Goal: Task Accomplishment & Management: Manage account settings

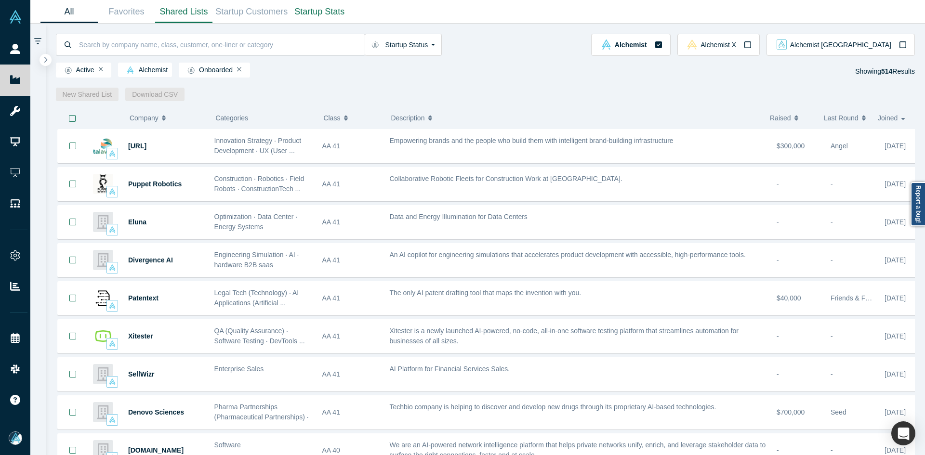
click at [175, 7] on link "Shared Lists" at bounding box center [183, 11] width 57 height 23
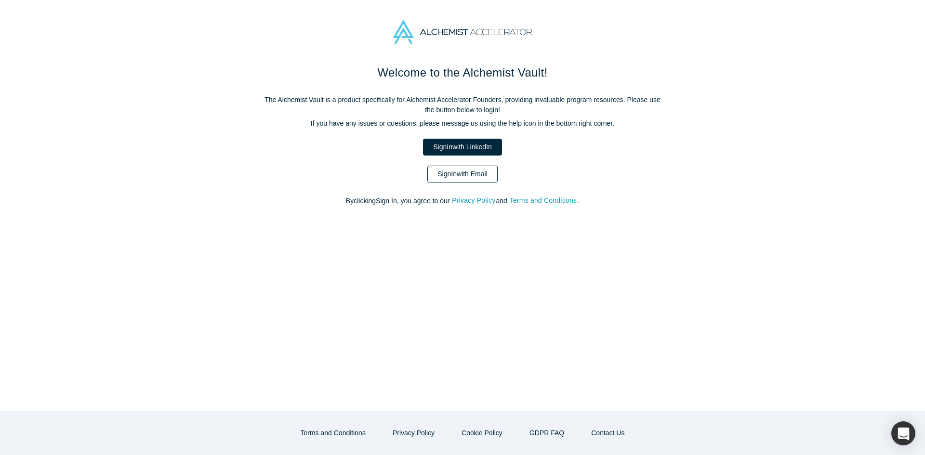
click at [455, 178] on link "Sign In with Email" at bounding box center [462, 174] width 70 height 17
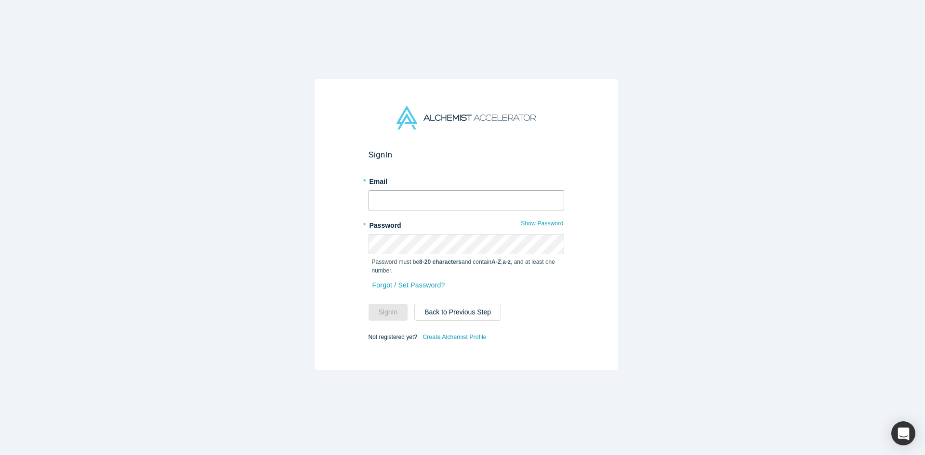
click at [453, 200] on input "text" at bounding box center [466, 200] width 196 height 20
type input "[EMAIL_ADDRESS][DOMAIN_NAME]"
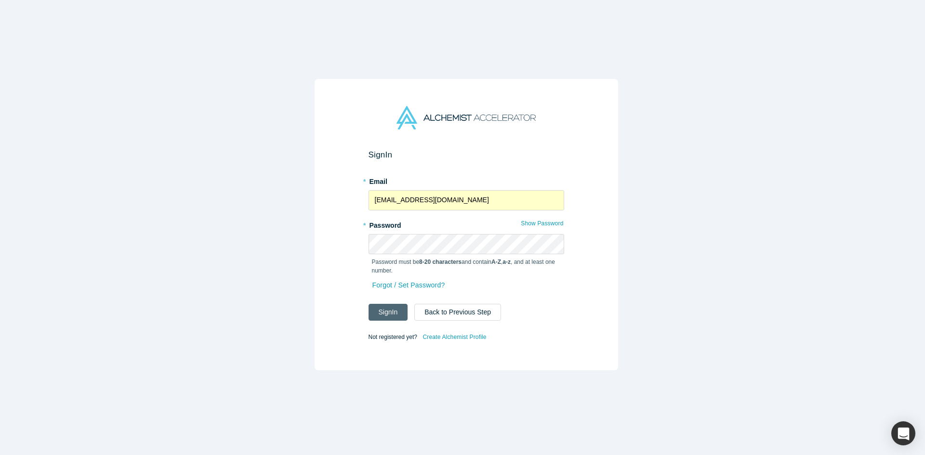
click at [385, 308] on button "Sign In" at bounding box center [387, 312] width 39 height 17
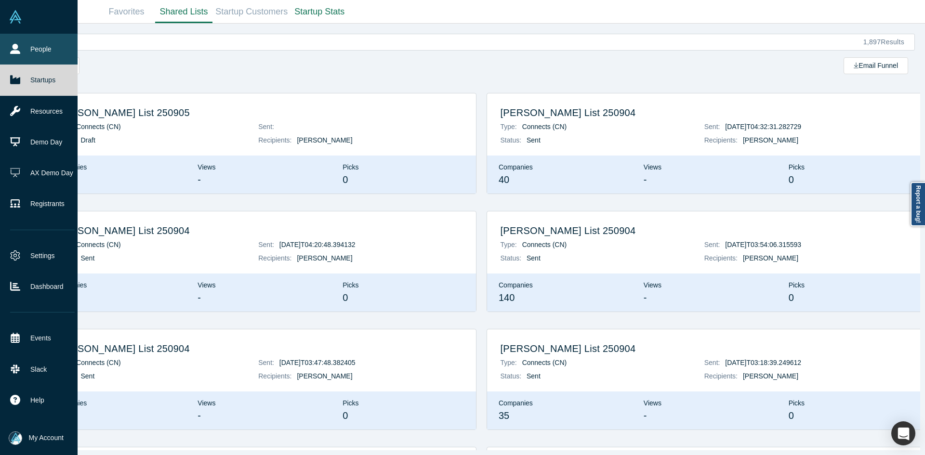
click at [3, 50] on link "People" at bounding box center [42, 49] width 85 height 31
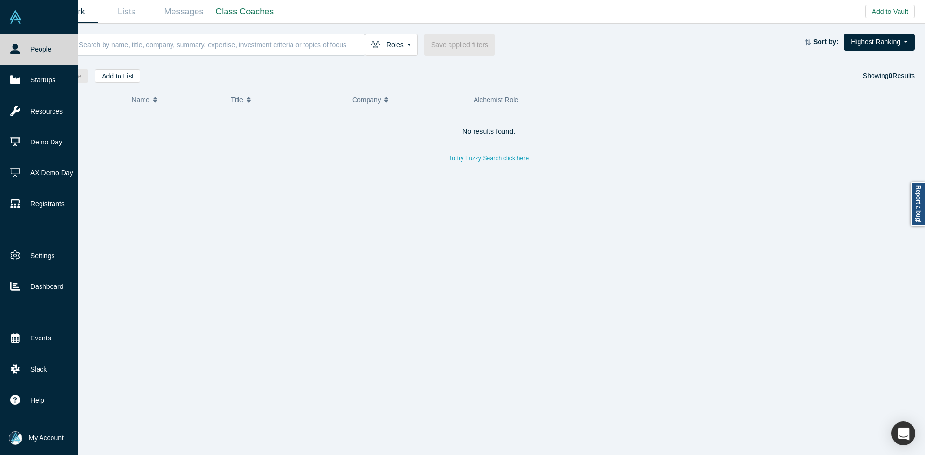
click at [3, 50] on link "People" at bounding box center [42, 49] width 85 height 31
drag, startPoint x: 3, startPoint y: 50, endPoint x: 73, endPoint y: 44, distance: 70.5
click at [3, 49] on link "People" at bounding box center [42, 49] width 85 height 31
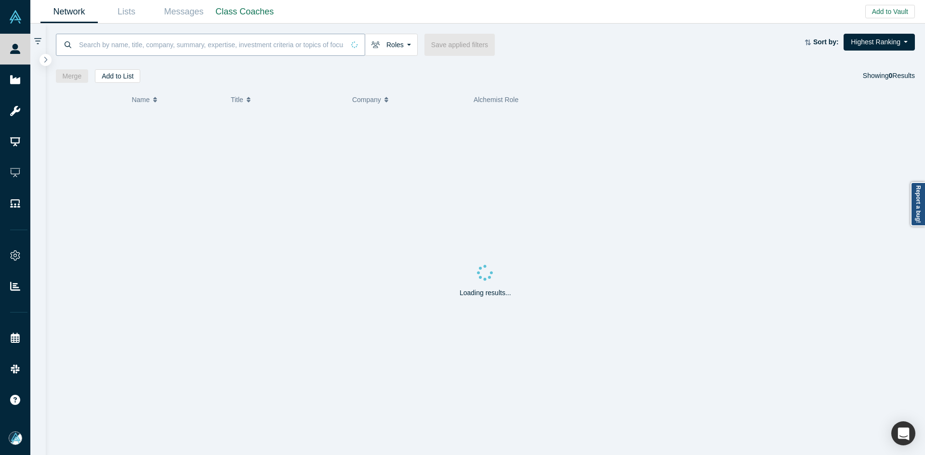
click at [166, 43] on input at bounding box center [211, 44] width 266 height 23
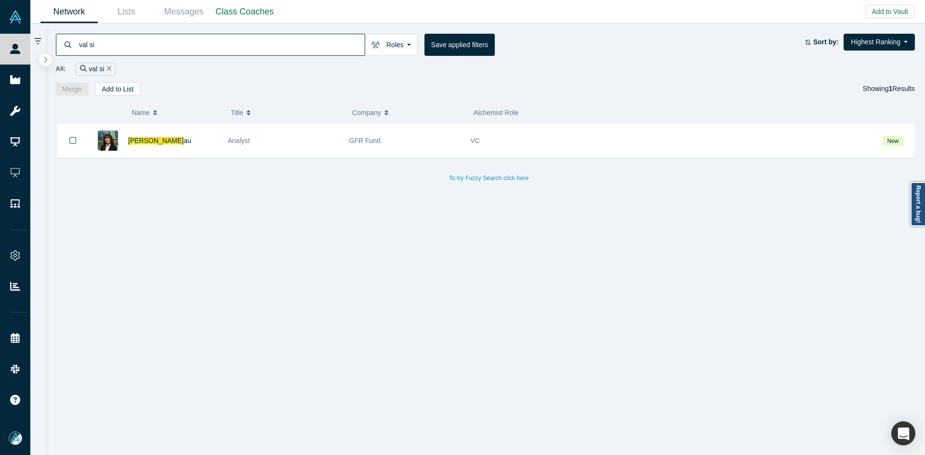
type input "val si"
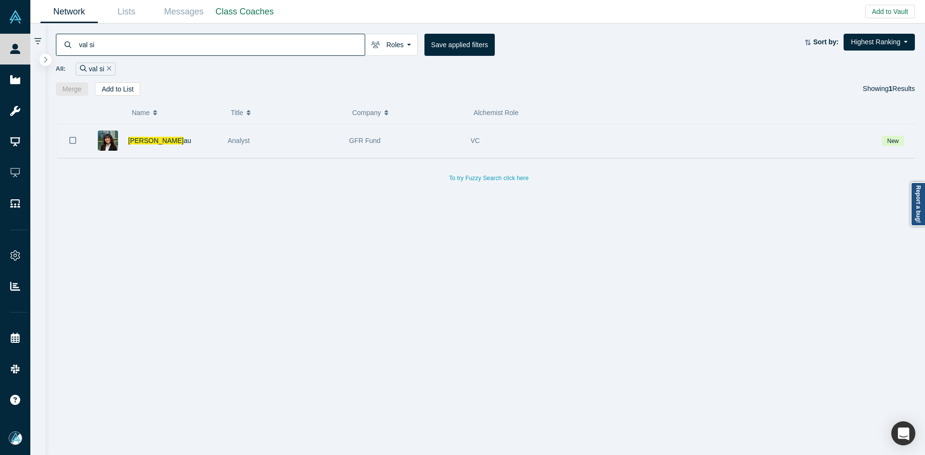
drag, startPoint x: 70, startPoint y: 141, endPoint x: 79, endPoint y: 133, distance: 11.3
click at [70, 141] on icon "Bookmark" at bounding box center [72, 140] width 7 height 9
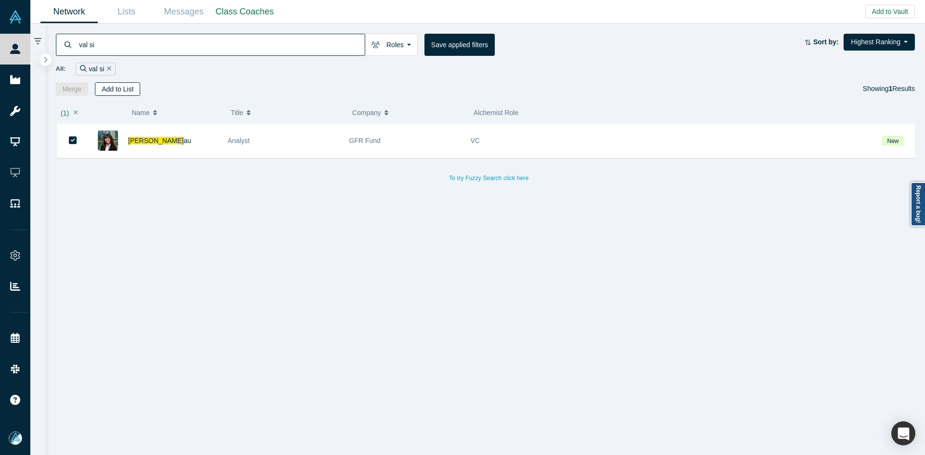
click at [115, 93] on button "Add to List" at bounding box center [117, 88] width 45 height 13
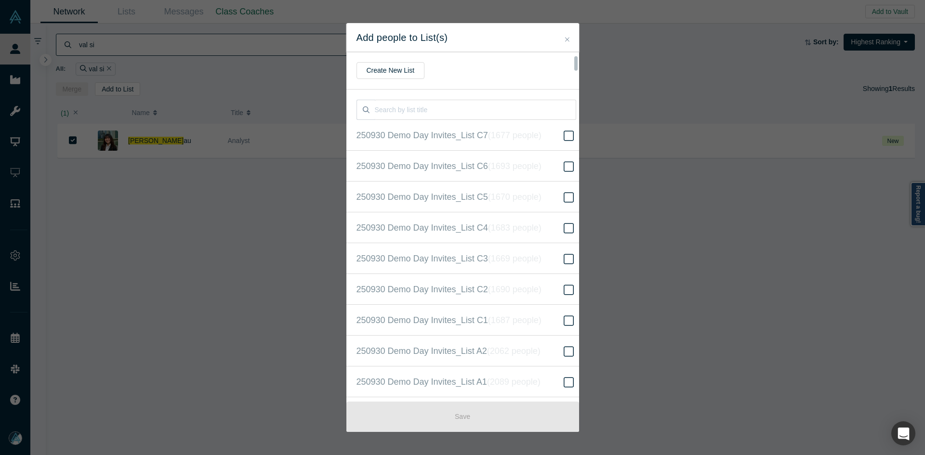
scroll to position [216, 0]
click at [467, 230] on span "250930 Demo Day Invites_Base List ( 16303 people )" at bounding box center [455, 227] width 198 height 13
click at [0, 0] on input "250930 Demo Day Invites_Base List ( 16303 people )" at bounding box center [0, 0] width 0 height 0
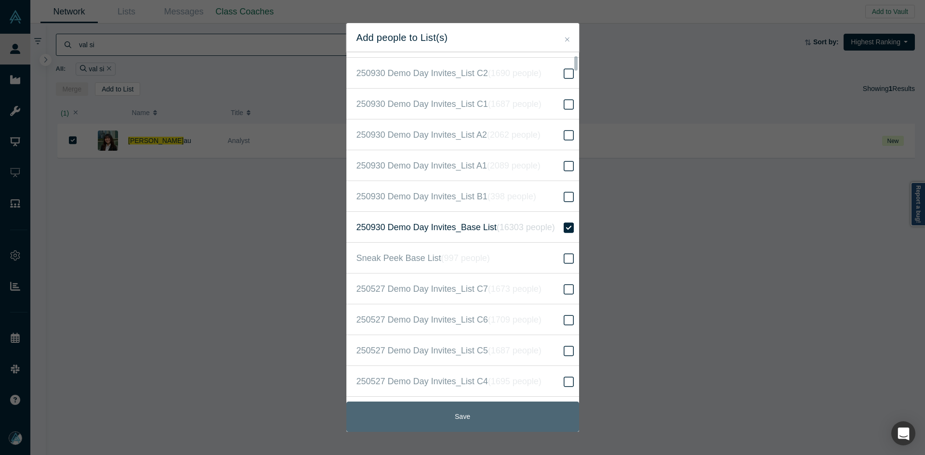
click at [455, 421] on button "Save" at bounding box center [462, 417] width 233 height 30
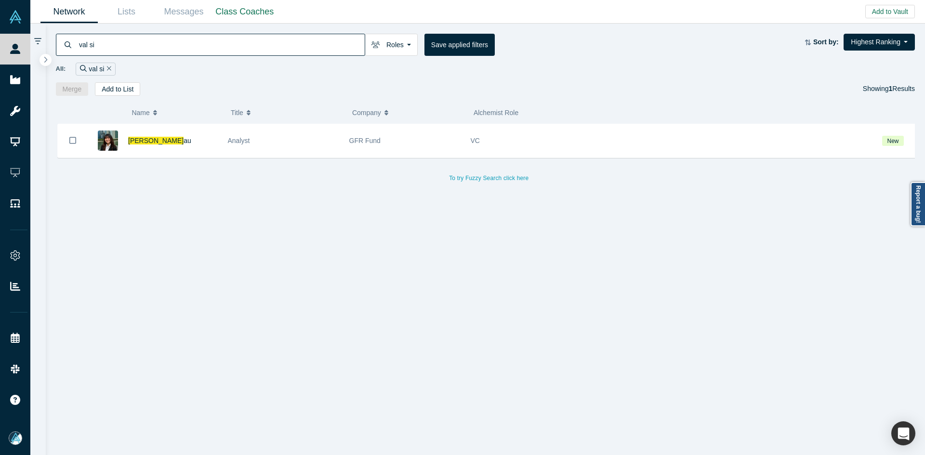
drag, startPoint x: 139, startPoint y: 138, endPoint x: 156, endPoint y: 140, distance: 17.0
click at [139, 138] on span "Val Si" at bounding box center [155, 141] width 55 height 8
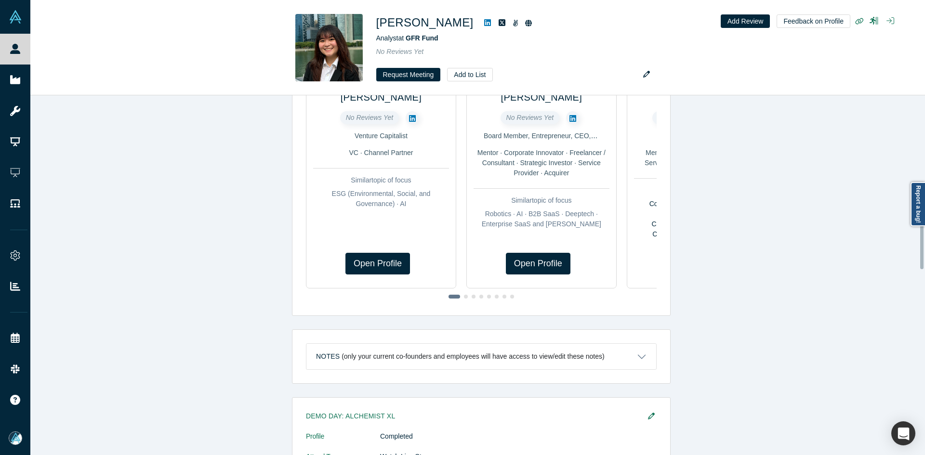
scroll to position [510, 0]
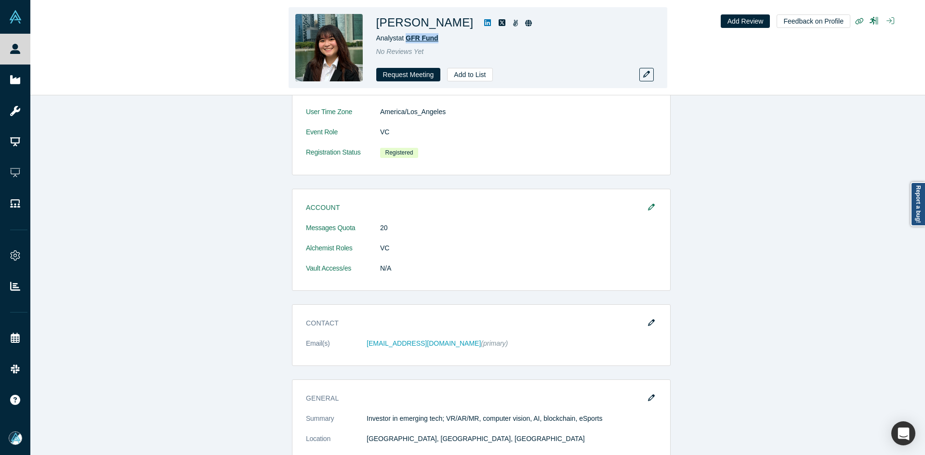
drag, startPoint x: 421, startPoint y: 39, endPoint x: 408, endPoint y: 40, distance: 13.1
click at [408, 40] on div "Analyst at GFR Fund" at bounding box center [511, 38] width 270 height 10
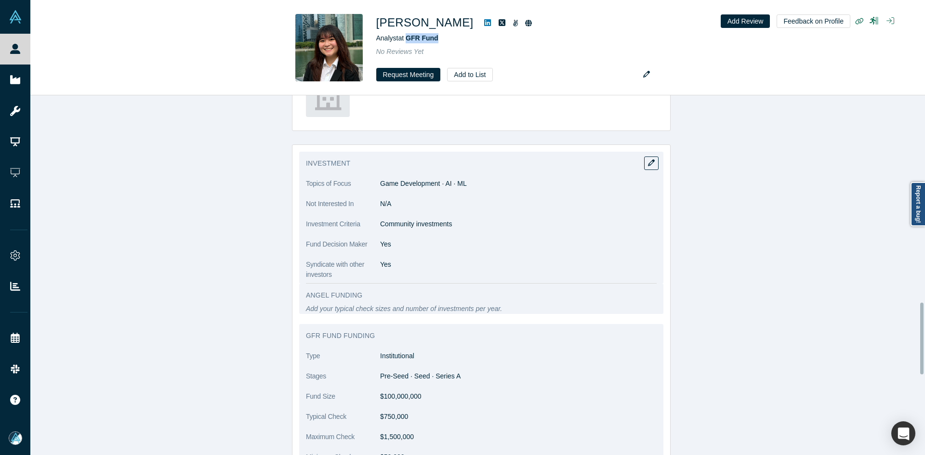
scroll to position [1039, 0]
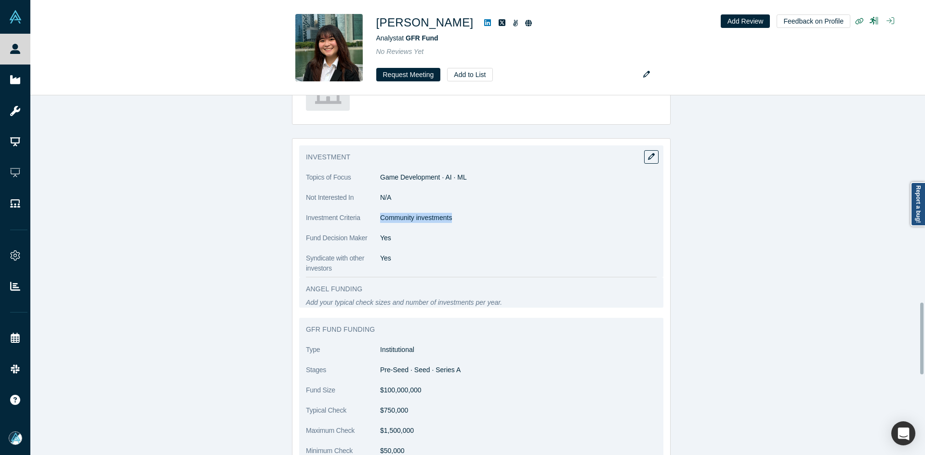
copy p "Community investments"
drag, startPoint x: 377, startPoint y: 219, endPoint x: 453, endPoint y: 217, distance: 75.6
click at [453, 217] on p "Community investments" at bounding box center [518, 218] width 276 height 10
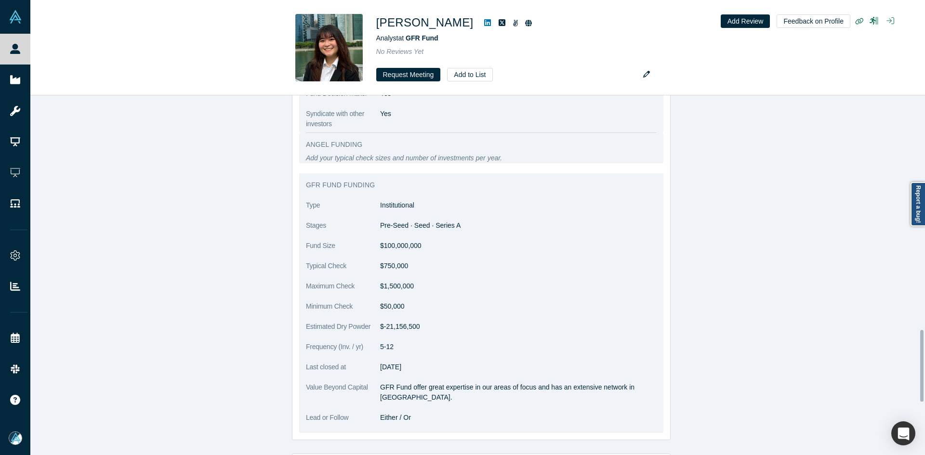
scroll to position [1136, 0]
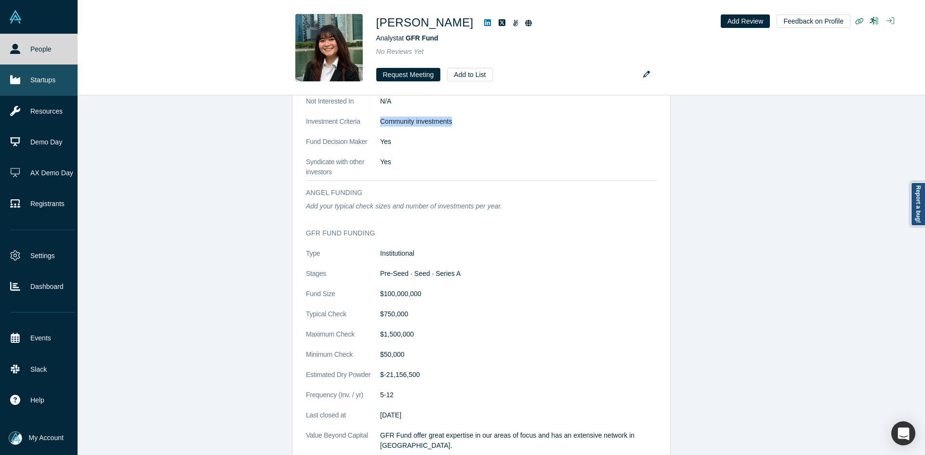
click at [0, 79] on link "Startups" at bounding box center [42, 80] width 85 height 31
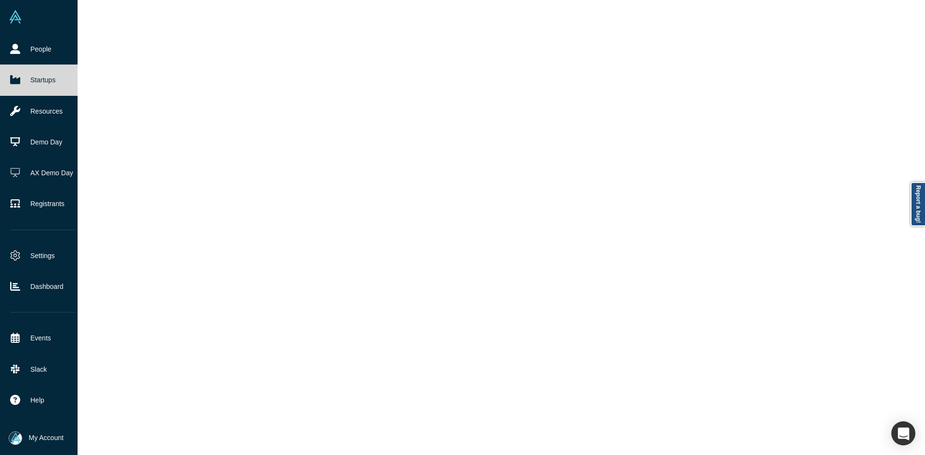
click at [0, 79] on link "Startups" at bounding box center [42, 80] width 85 height 31
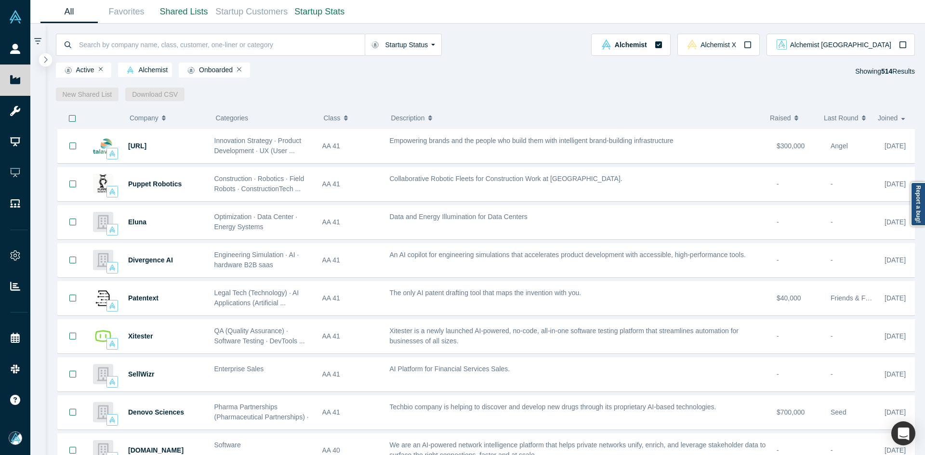
click at [40, 61] on button "button" at bounding box center [45, 59] width 13 height 13
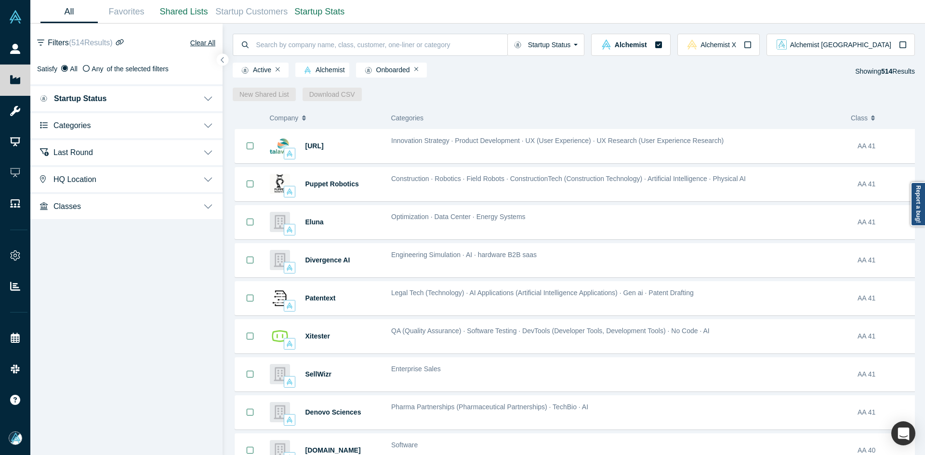
click at [91, 132] on button "Categories" at bounding box center [126, 124] width 192 height 27
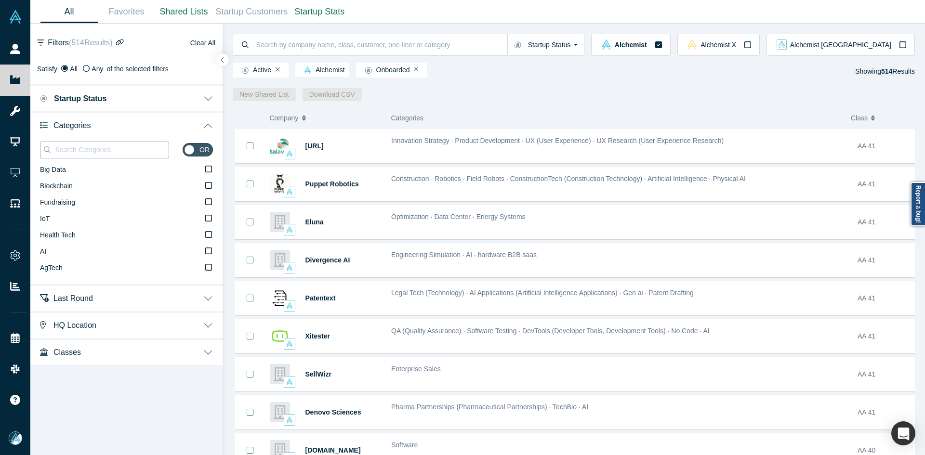
click at [94, 147] on input at bounding box center [111, 150] width 115 height 13
paste input "Game Development"
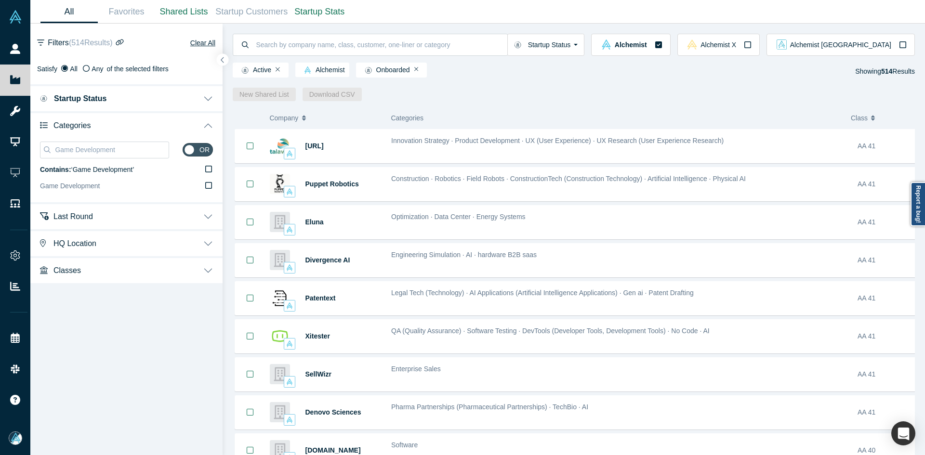
type input "Game Development"
click at [98, 182] on span "Game Development" at bounding box center [70, 186] width 60 height 8
click at [0, 0] on input "Game Development" at bounding box center [0, 0] width 0 height 0
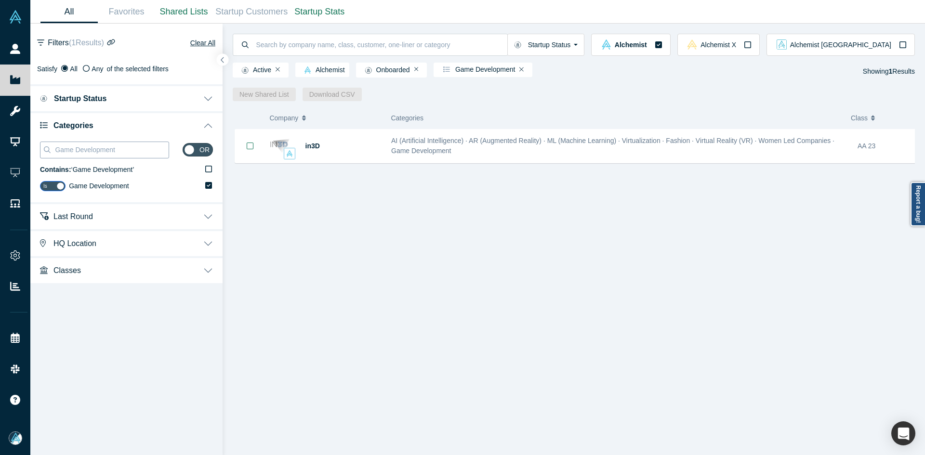
click at [116, 151] on input "Game Development" at bounding box center [111, 150] width 115 height 13
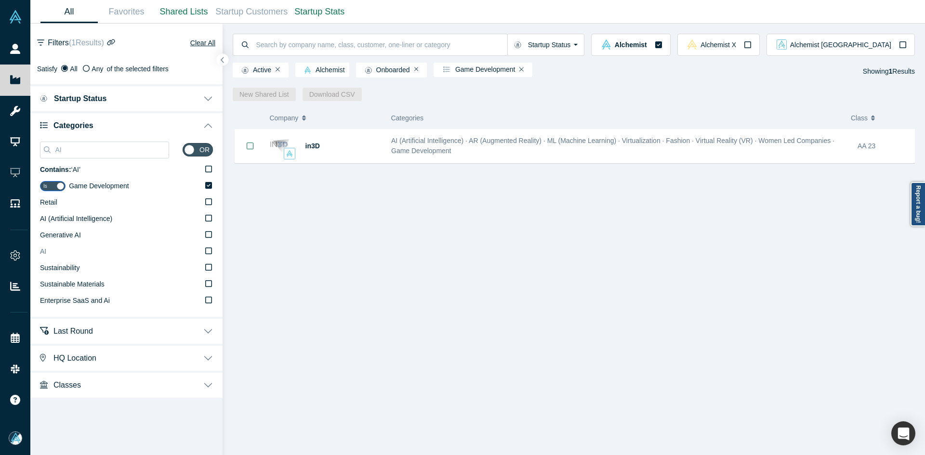
click at [64, 252] on label "AI" at bounding box center [126, 252] width 173 height 16
click at [0, 0] on input "AI" at bounding box center [0, 0] width 0 height 0
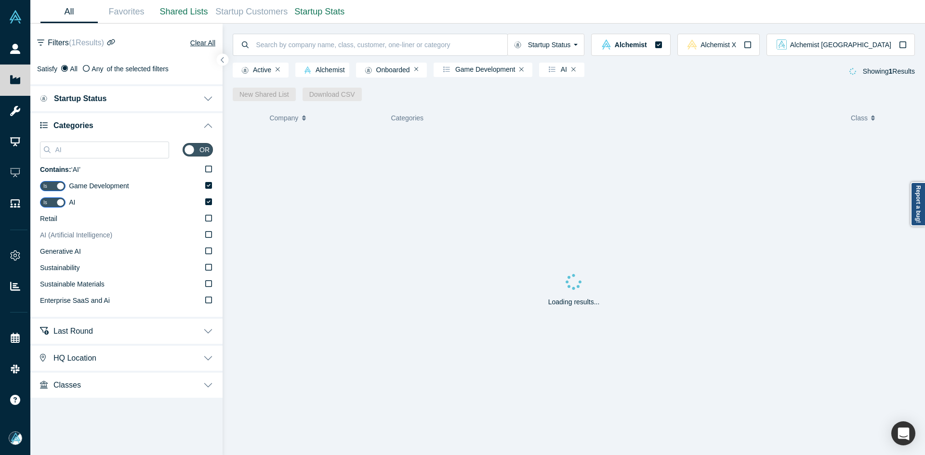
click at [86, 234] on span "AI (Artificial Intelligence)" at bounding box center [76, 235] width 72 height 8
click at [0, 0] on input "AI (Artificial Intelligence)" at bounding box center [0, 0] width 0 height 0
click at [129, 147] on input "AI" at bounding box center [111, 150] width 115 height 13
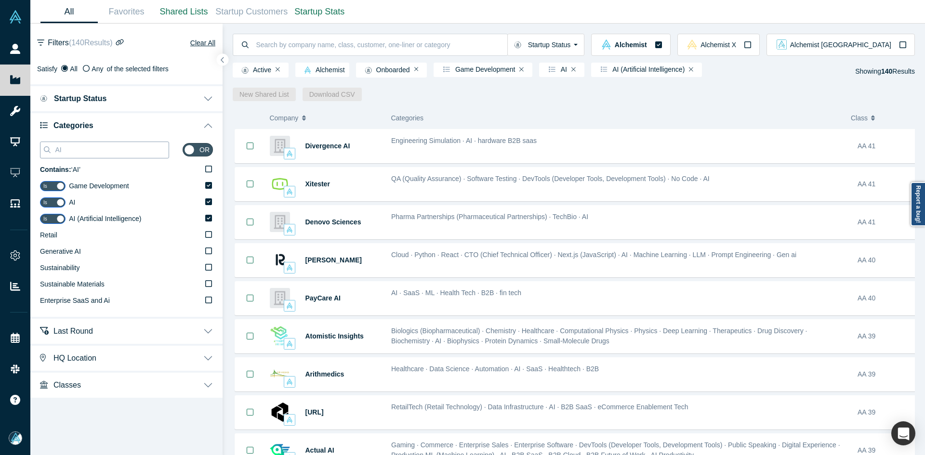
click at [129, 147] on input "AI" at bounding box center [111, 150] width 115 height 13
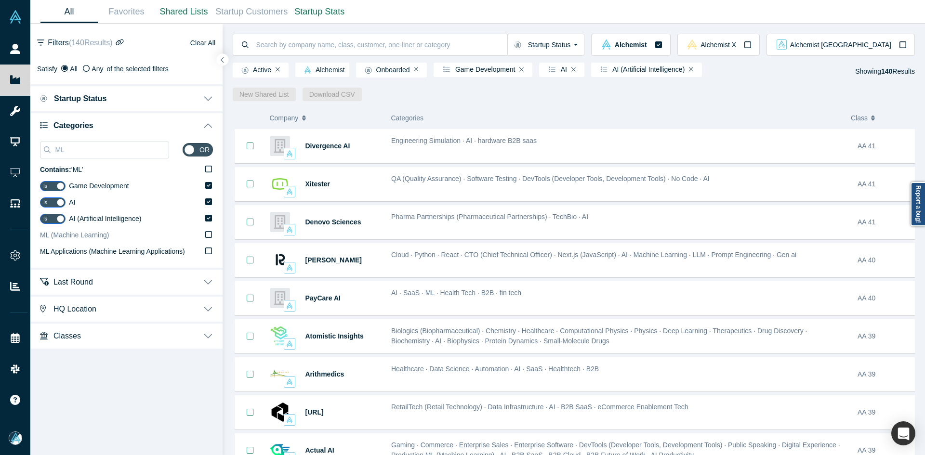
click at [97, 238] on span "ML (Machine Learning)" at bounding box center [74, 235] width 69 height 8
click at [0, 0] on input "ML (Machine Learning)" at bounding box center [0, 0] width 0 height 0
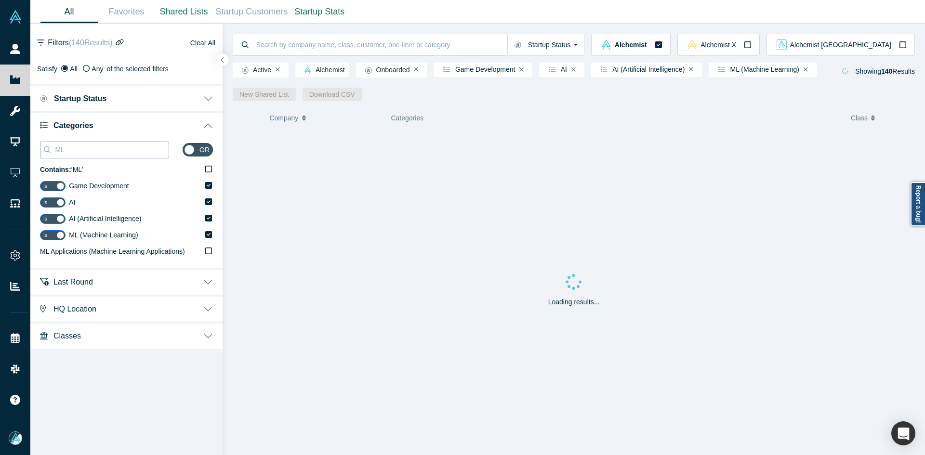
click at [108, 156] on input "ML" at bounding box center [111, 150] width 115 height 13
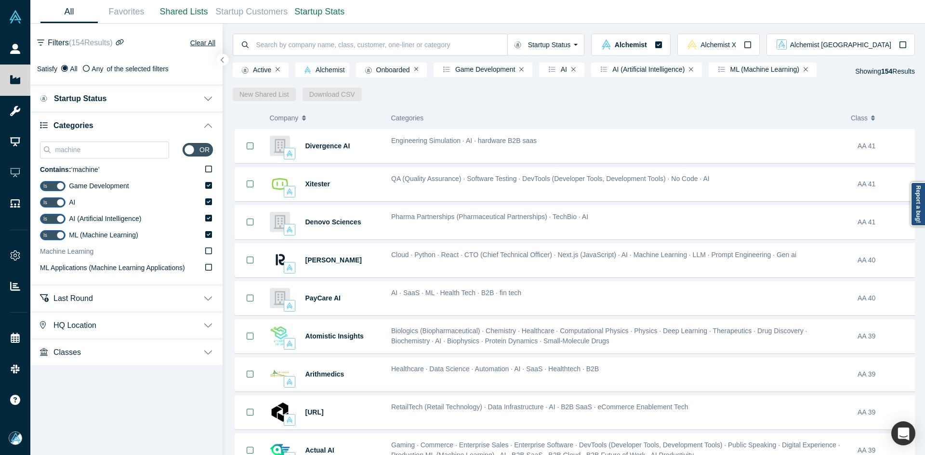
type input "machine"
click at [93, 256] on label "Machine Learning" at bounding box center [126, 252] width 173 height 16
click at [0, 0] on input "Machine Learning" at bounding box center [0, 0] width 0 height 0
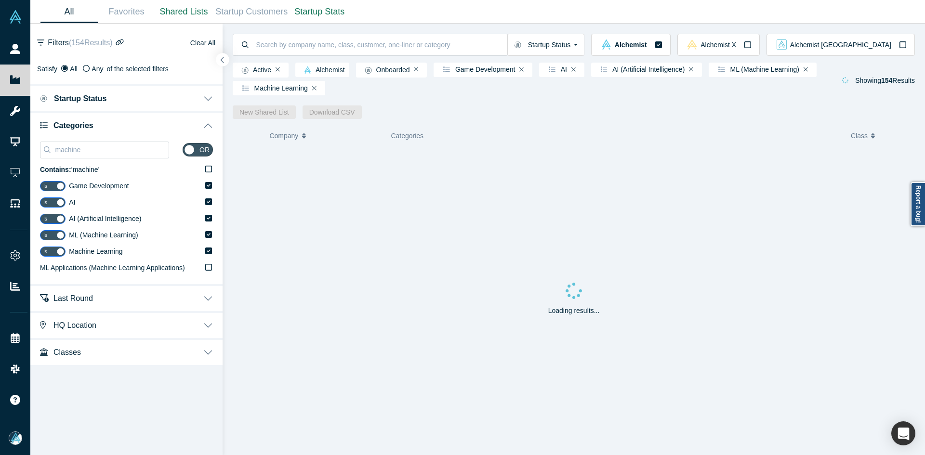
click at [223, 62] on icon "button" at bounding box center [222, 59] width 5 height 7
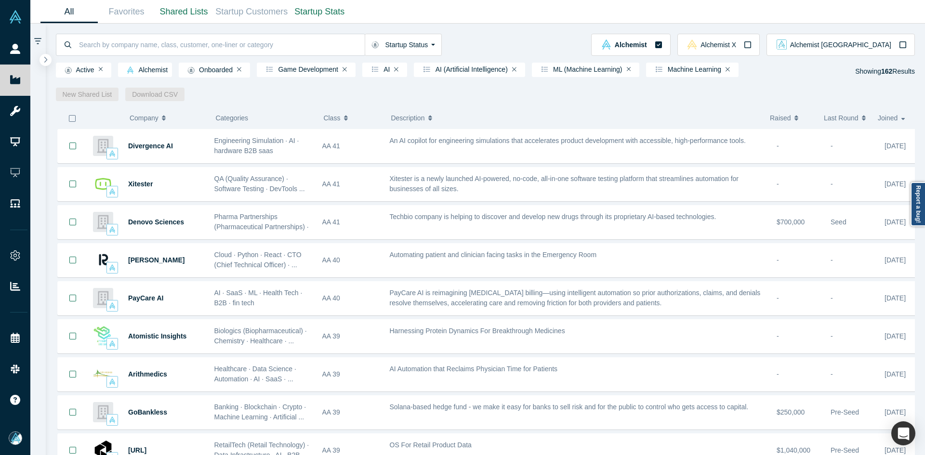
click at [71, 118] on icon "button" at bounding box center [72, 119] width 8 height 8
drag, startPoint x: 95, startPoint y: 98, endPoint x: 97, endPoint y: 103, distance: 5.0
click at [95, 98] on link "New Shared List" at bounding box center [87, 94] width 63 height 13
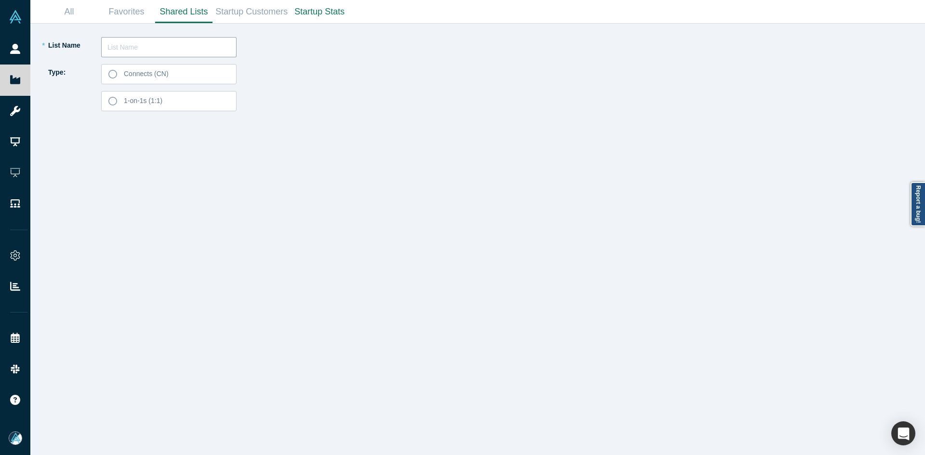
click at [118, 47] on input "text" at bounding box center [168, 47] width 135 height 20
type input "Val Siau List 250905"
click at [157, 74] on span "Connects (CN)" at bounding box center [146, 74] width 45 height 8
click at [0, 0] on input "Connects (CN)" at bounding box center [0, 0] width 0 height 0
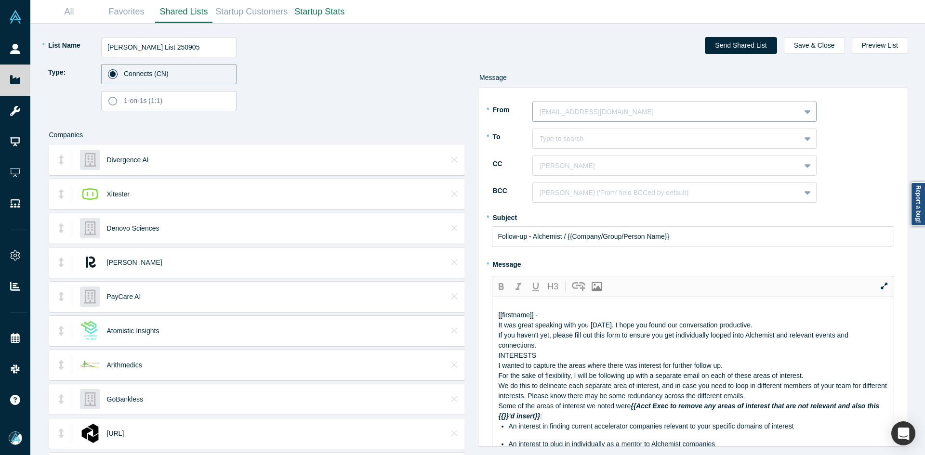
click at [616, 117] on div at bounding box center [666, 112] width 254 height 12
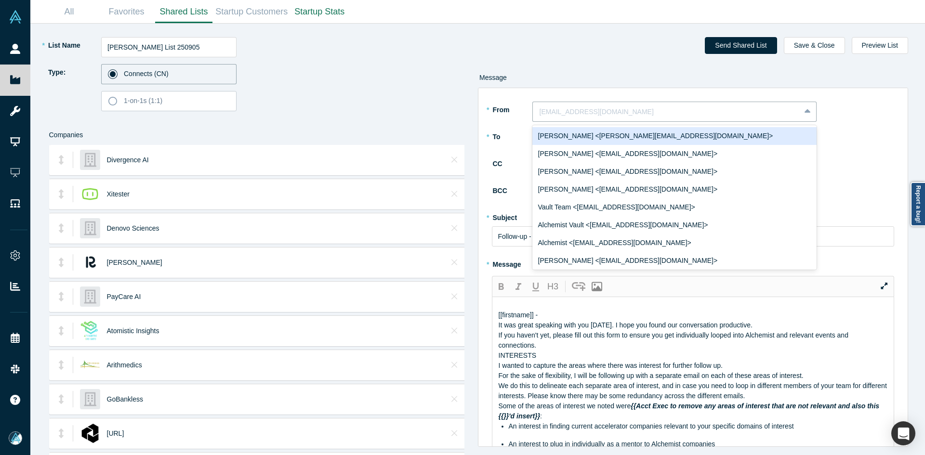
click at [612, 138] on div "Ravi Belani <ravi@alchemistaccelerator.com>" at bounding box center [674, 136] width 284 height 18
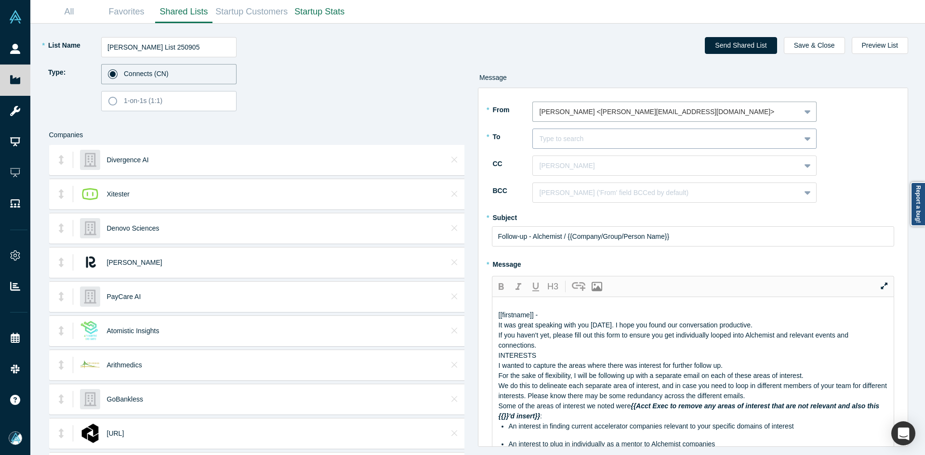
click at [607, 137] on div at bounding box center [666, 139] width 254 height 12
type input "val siau"
click at [611, 162] on div "Val Siau" at bounding box center [674, 163] width 284 height 18
click at [598, 172] on div "Jill Smith" at bounding box center [666, 166] width 267 height 16
type input "mia sco"
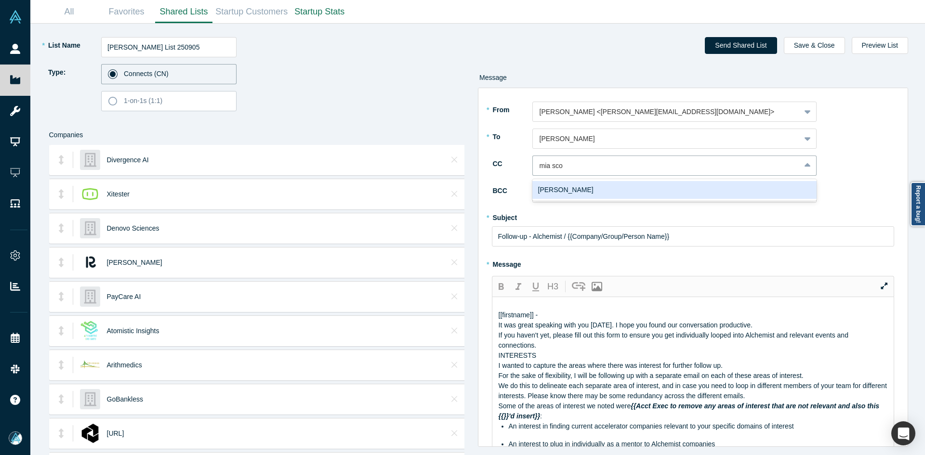
click at [580, 189] on div "Mia Scott" at bounding box center [674, 190] width 284 height 18
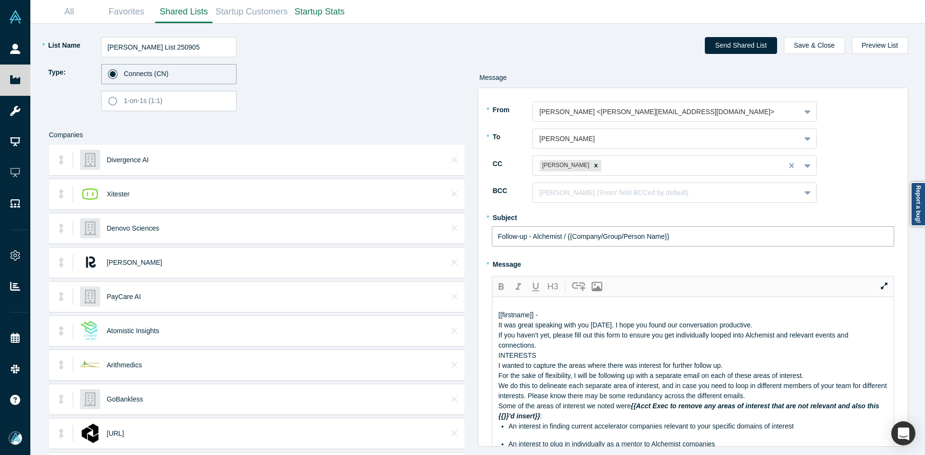
click at [567, 239] on input "Follow-up - Alchemist / {{Company/Group/Person Name}}" at bounding box center [693, 236] width 403 height 20
paste input "Curated Alchemist Companies Relevant to Your Interests"
type input "Curated Alchemist Companies Relevant to Your Interests"
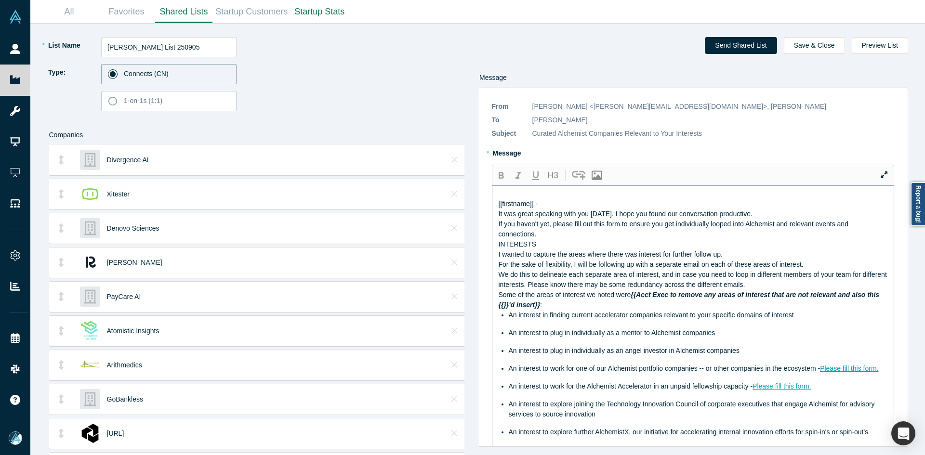
click at [501, 218] on span "It was great speaking with you today. I hope you found our conversation product…" at bounding box center [625, 214] width 254 height 8
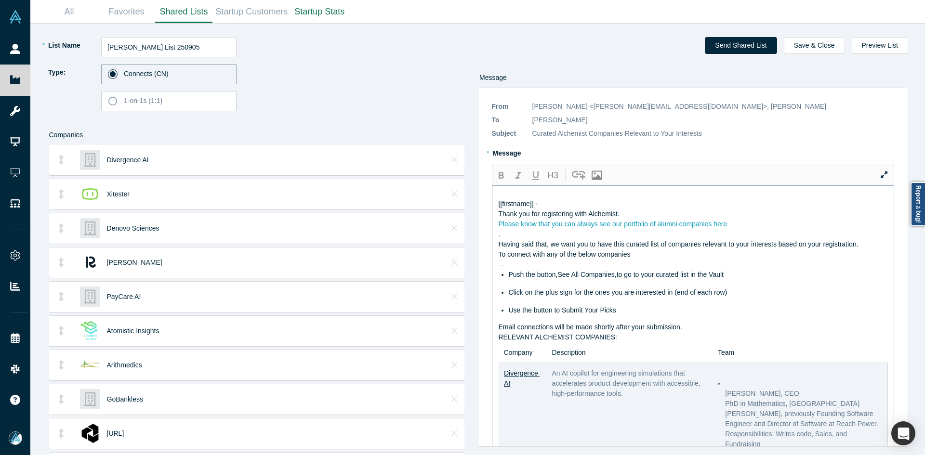
click at [743, 229] on div "Please know that you can always see our portfolio of alumni companies here" at bounding box center [693, 224] width 390 height 10
click at [686, 219] on div "Thank you for registering with Alchemist." at bounding box center [693, 214] width 390 height 10
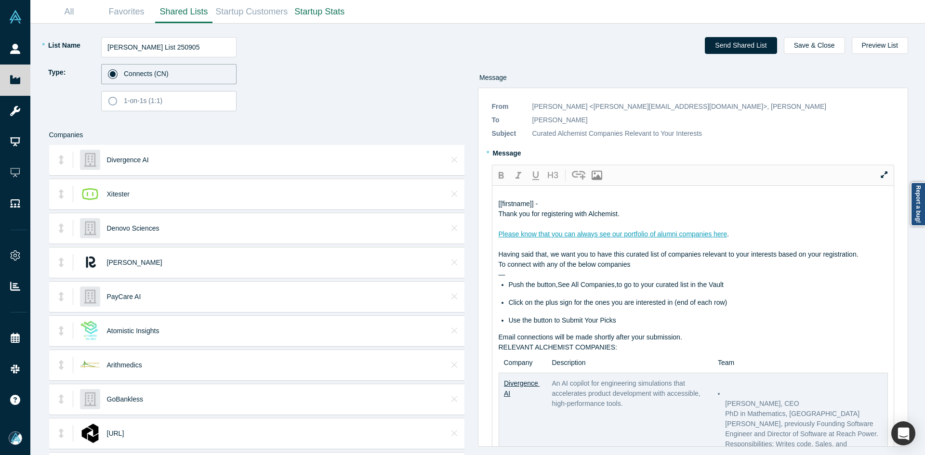
click at [866, 249] on div at bounding box center [693, 244] width 390 height 10
click at [867, 260] on div "Having said that, we want you to have this curated list of companies relevant t…" at bounding box center [693, 254] width 390 height 10
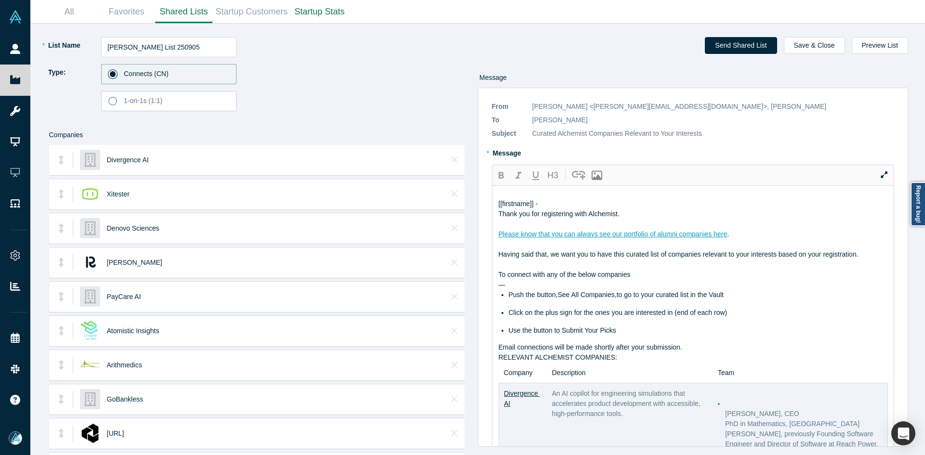
click at [707, 353] on div "Email connections will be made shortly after your submission." at bounding box center [693, 347] width 390 height 10
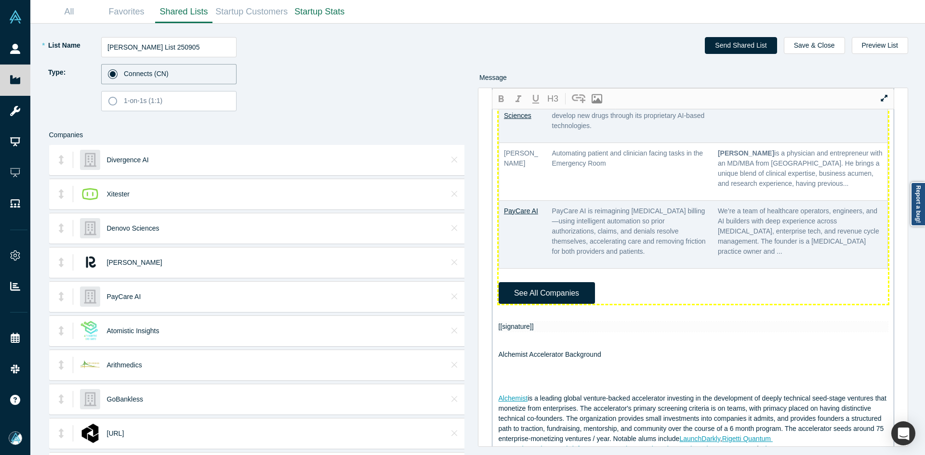
scroll to position [530, 0]
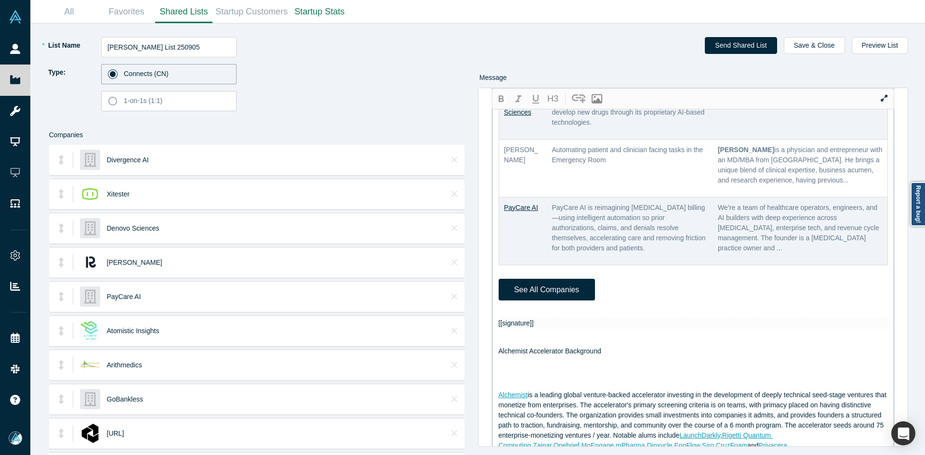
click at [517, 327] on div "[[firstname]] - Thank you for registering with Alchemist. Please know that you …" at bounding box center [693, 271] width 390 height 1222
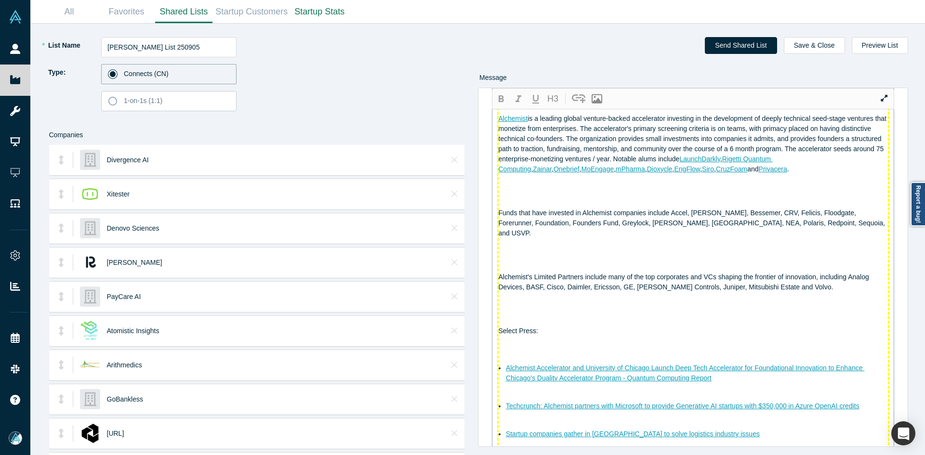
scroll to position [720, 0]
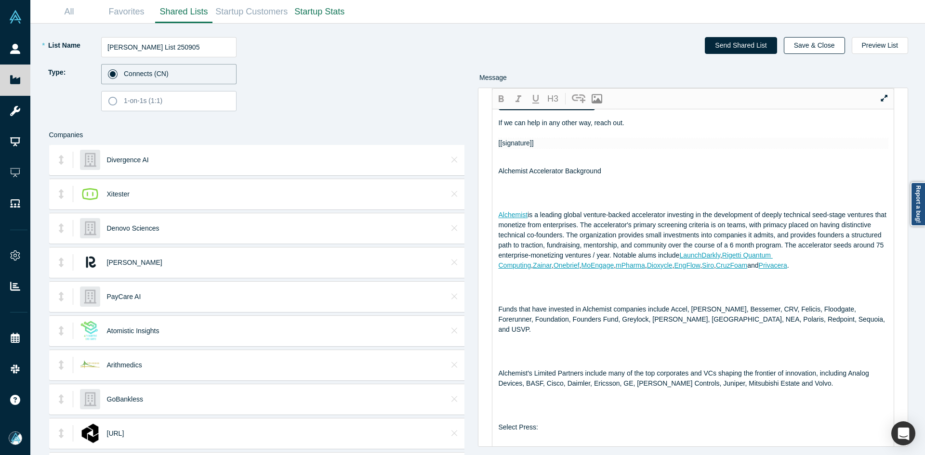
click at [828, 45] on button "Save & Close" at bounding box center [814, 45] width 61 height 17
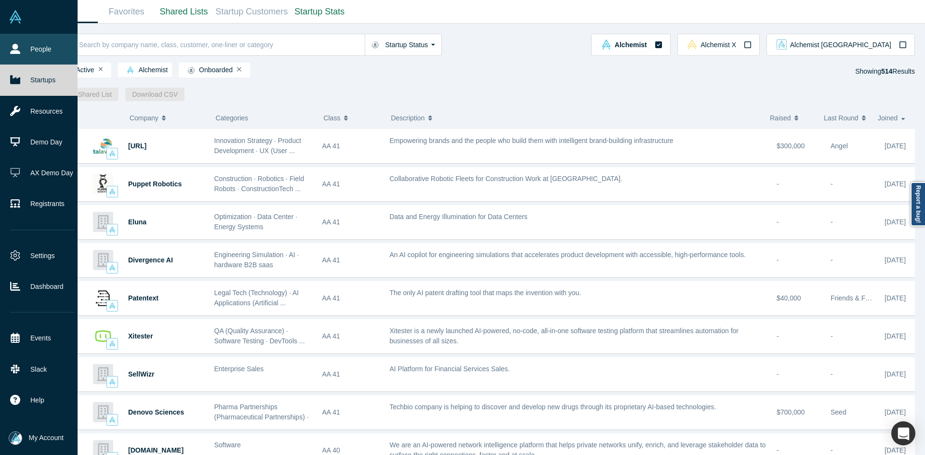
click at [30, 45] on link "People" at bounding box center [42, 49] width 85 height 31
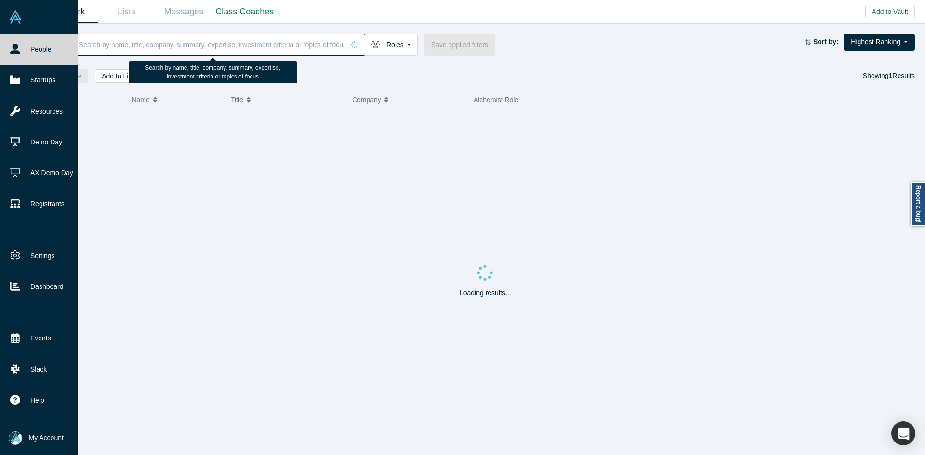
click at [177, 54] on input at bounding box center [211, 44] width 266 height 23
paste input "Bradford Martin"
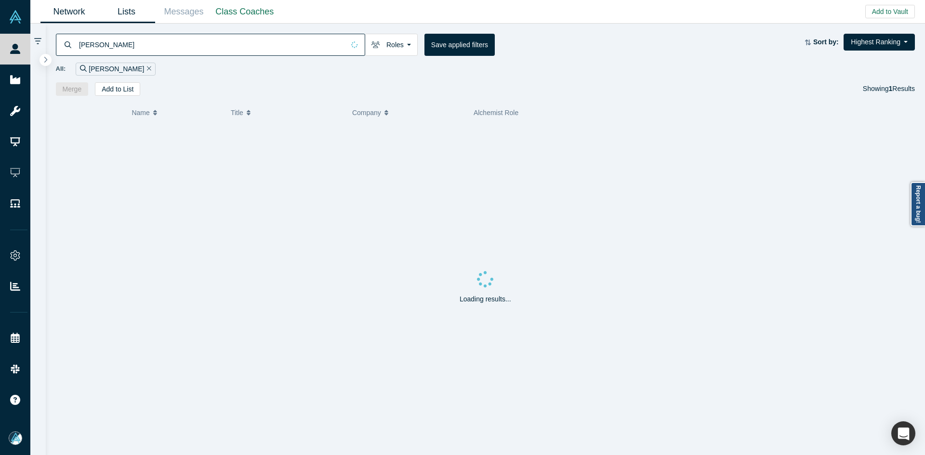
type input "Bradford Martin"
click at [131, 10] on link "Lists" at bounding box center [126, 11] width 57 height 23
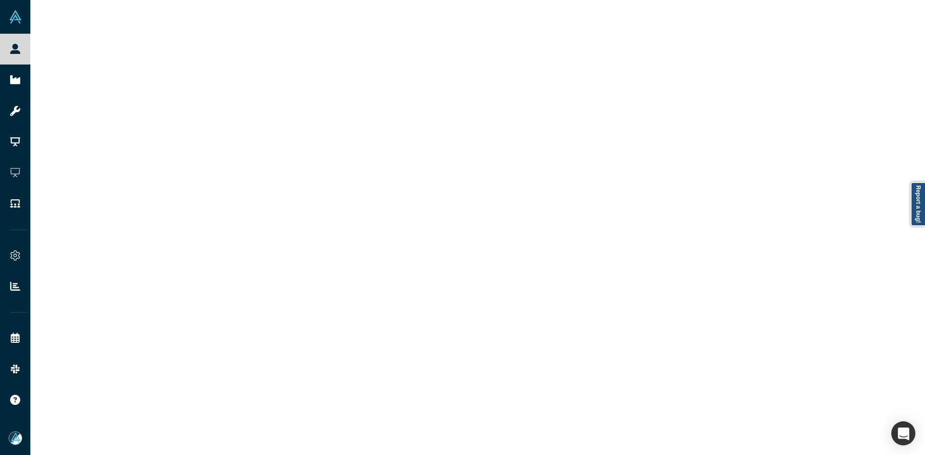
click at [131, 10] on div at bounding box center [477, 227] width 894 height 455
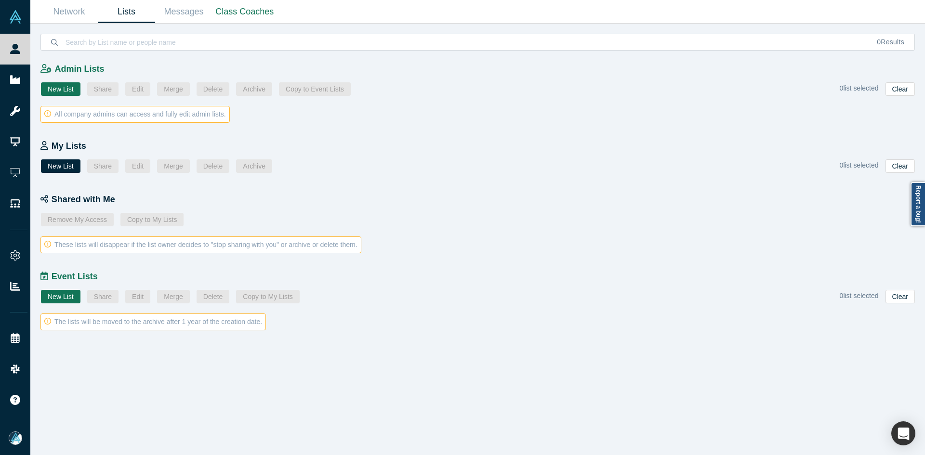
click at [130, 10] on link "Lists" at bounding box center [126, 11] width 57 height 23
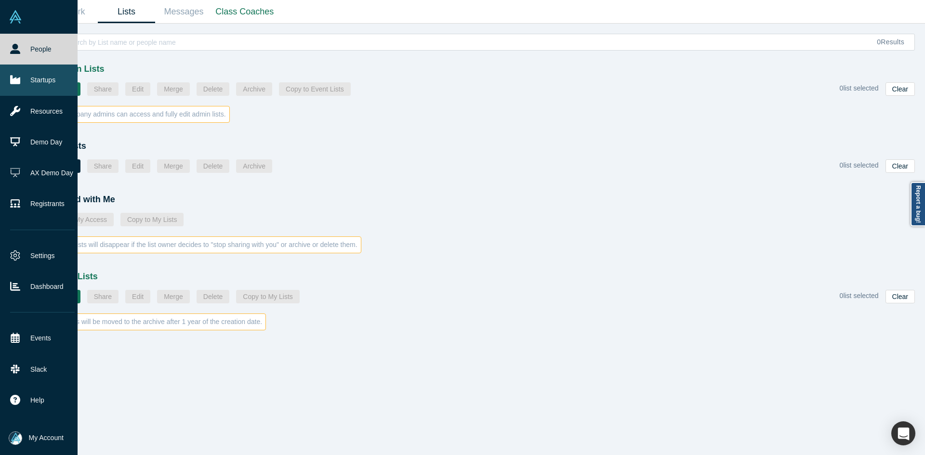
click at [21, 86] on link "Startups" at bounding box center [42, 80] width 85 height 31
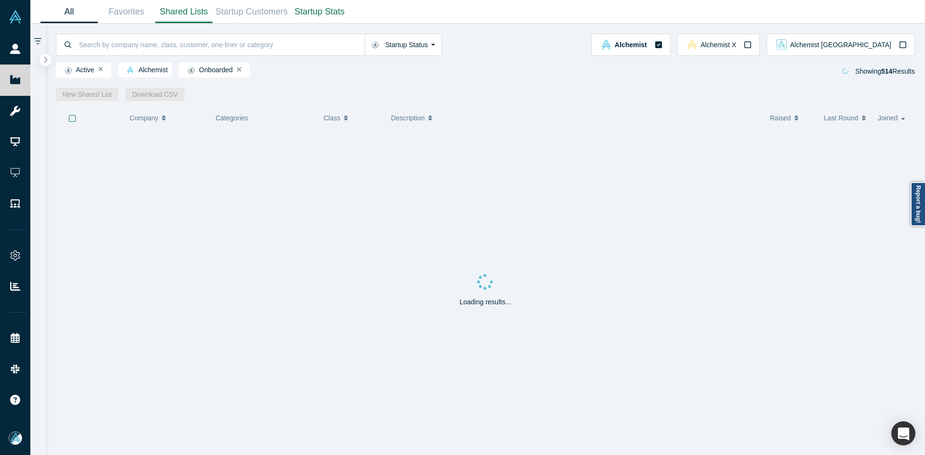
click at [187, 16] on link "Shared Lists" at bounding box center [183, 11] width 57 height 23
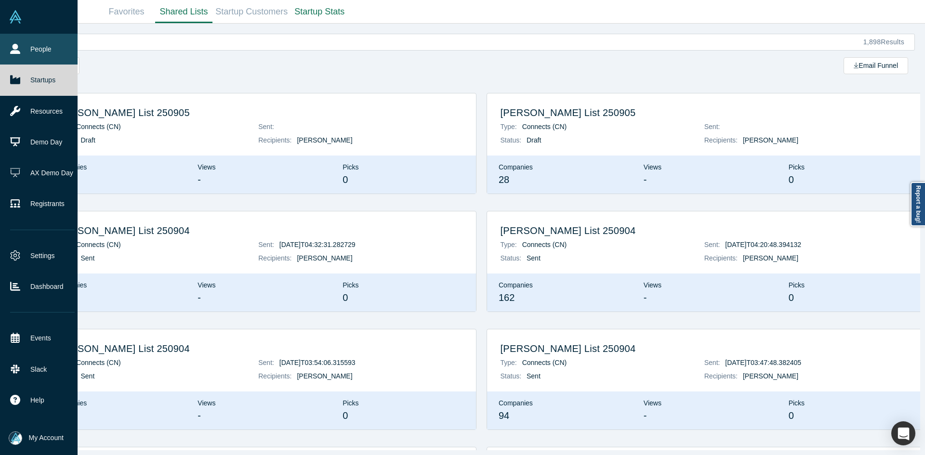
click at [13, 48] on icon at bounding box center [15, 49] width 10 height 10
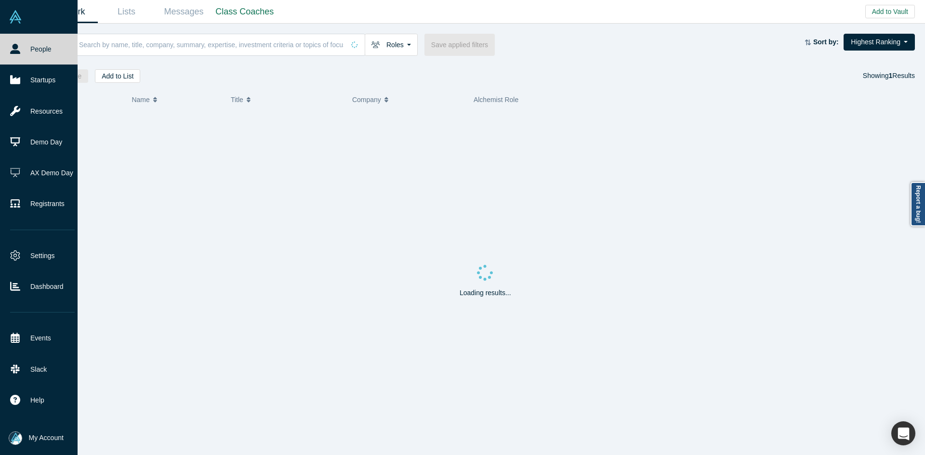
click at [13, 48] on icon at bounding box center [15, 49] width 10 height 10
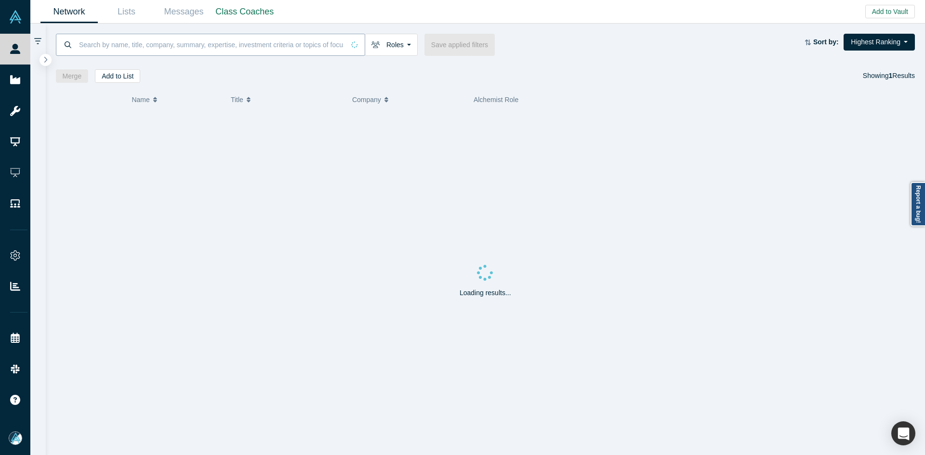
click at [159, 46] on input at bounding box center [211, 44] width 266 height 23
paste input "Bradford Martin"
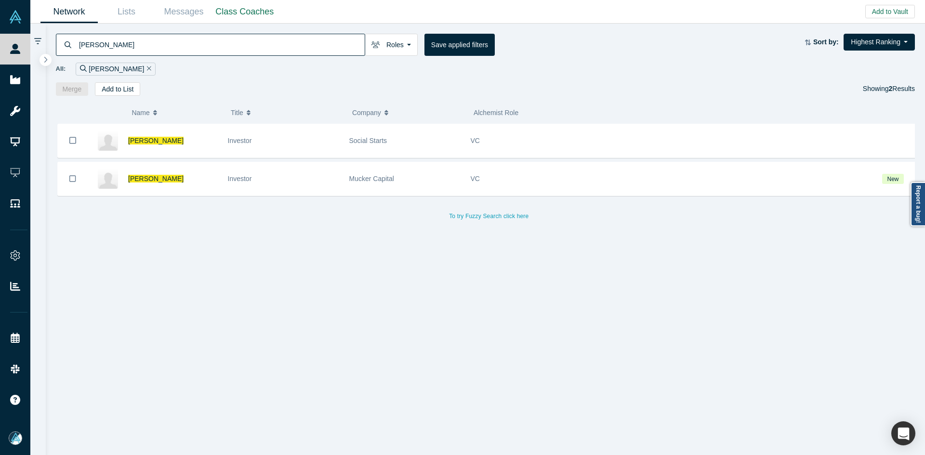
type input "Bradford Martin"
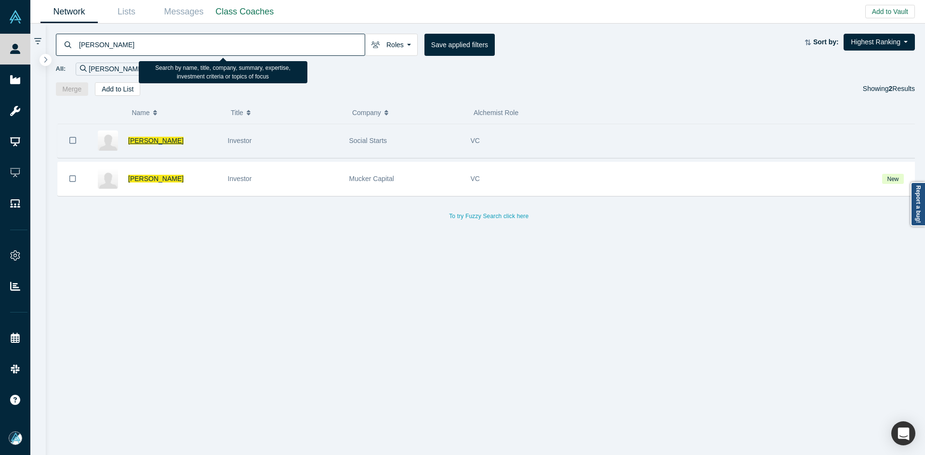
click at [140, 141] on span "Bradford Martin" at bounding box center [155, 141] width 55 height 8
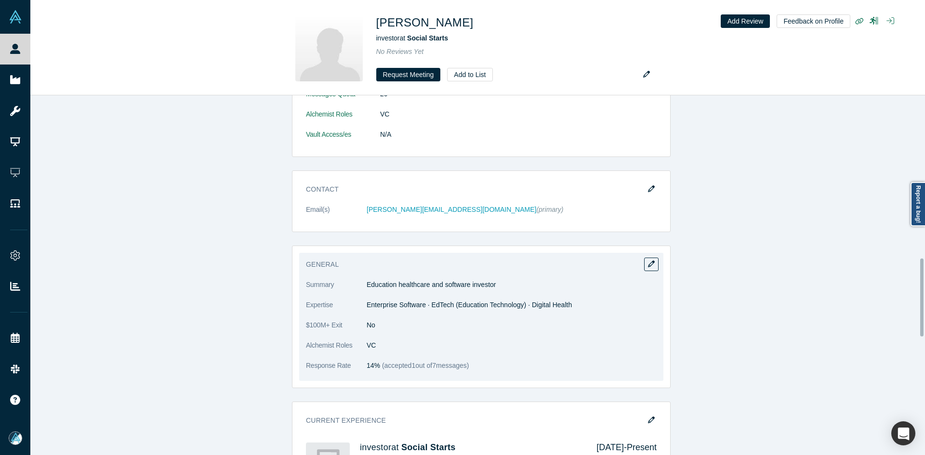
scroll to position [626, 0]
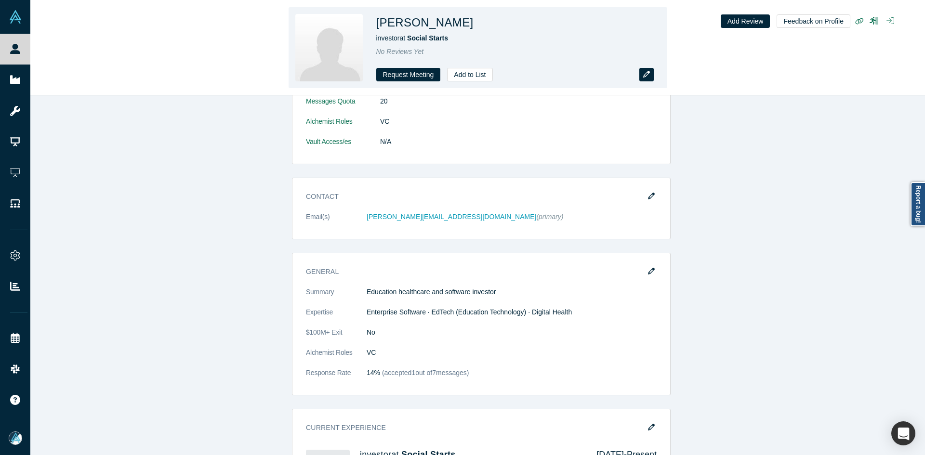
click at [645, 74] on icon "button" at bounding box center [646, 74] width 7 height 7
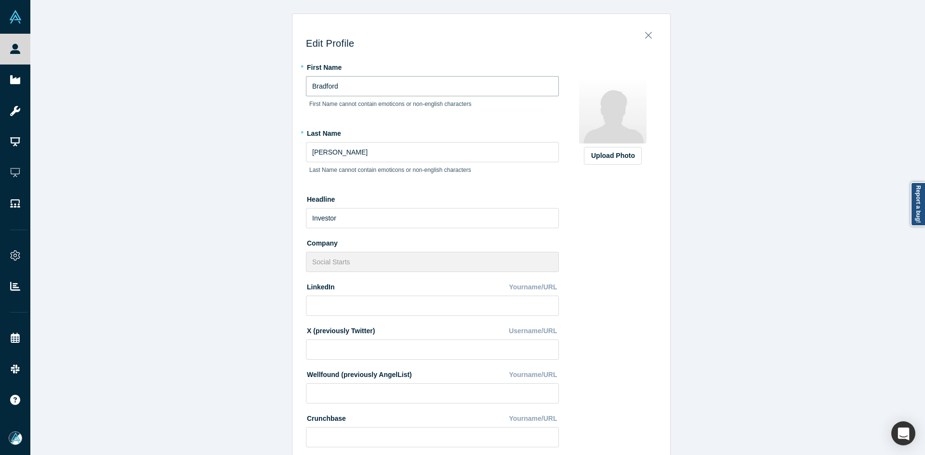
drag, startPoint x: 447, startPoint y: 90, endPoint x: 172, endPoint y: 89, distance: 275.5
click at [175, 88] on div "Edit Profile * First Name Bradford First Name cannot contain emoticons or non-e…" at bounding box center [481, 231] width 902 height 462
type input "Jon"
type input "Broscious"
click at [355, 310] on input at bounding box center [432, 306] width 253 height 20
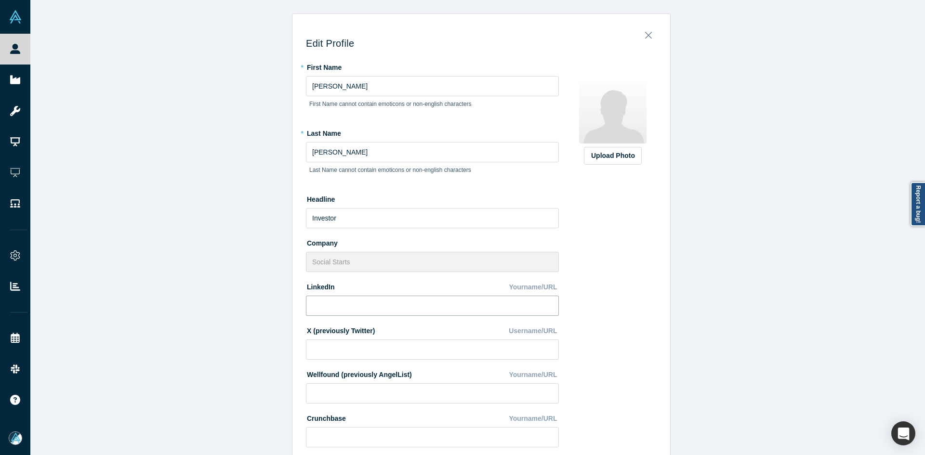
paste input "https://www.linkedin.com/in/jonbroscious/"
drag, startPoint x: 409, startPoint y: 308, endPoint x: 432, endPoint y: 307, distance: 23.1
click at [432, 307] on input "https://www.linkedin.com/in/jonbroscious/" at bounding box center [432, 306] width 253 height 20
paste input "roscious"
type input "https://www.linkedin.com/in/jonbroscious/"
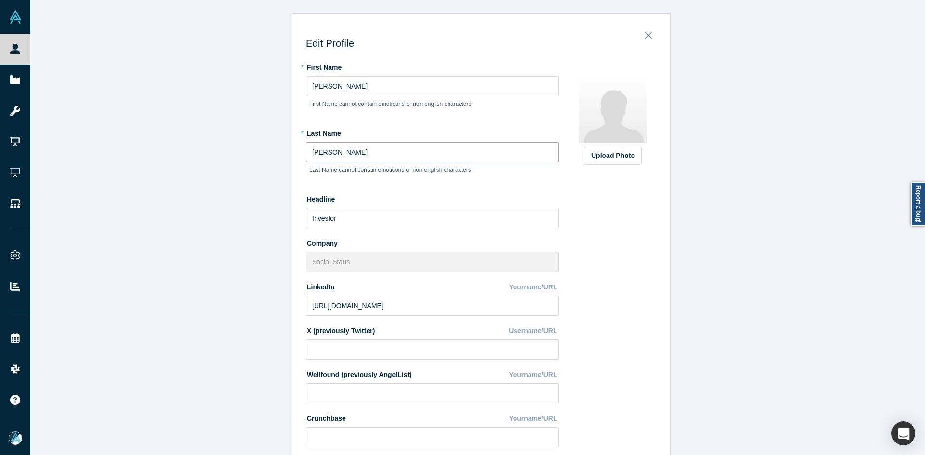
drag, startPoint x: 272, startPoint y: 151, endPoint x: 250, endPoint y: 151, distance: 21.2
click at [250, 151] on div "Edit Profile * First Name Jon First Name cannot contain emoticons or non-englis…" at bounding box center [481, 231] width 902 height 462
paste input "roscious"
type input "Broscious"
click at [633, 151] on label "Upload Photo" at bounding box center [613, 156] width 58 height 18
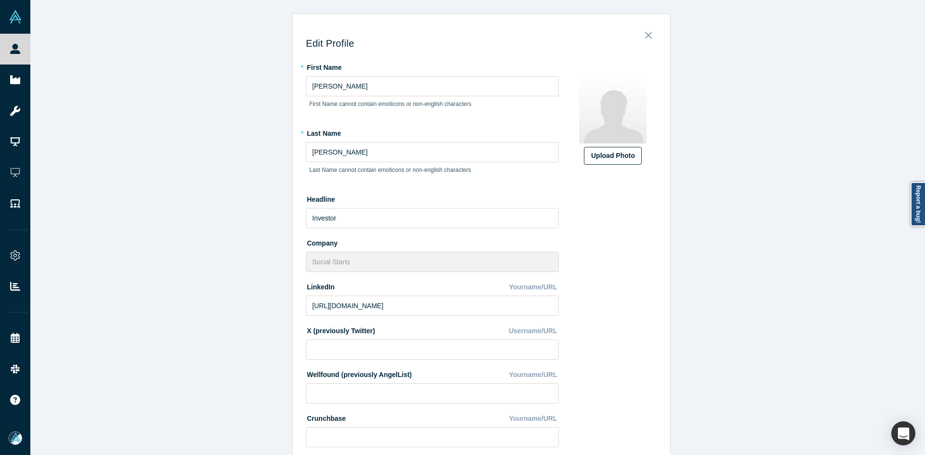
click at [0, 0] on input "Upload Photo" at bounding box center [0, 0] width 0 height 0
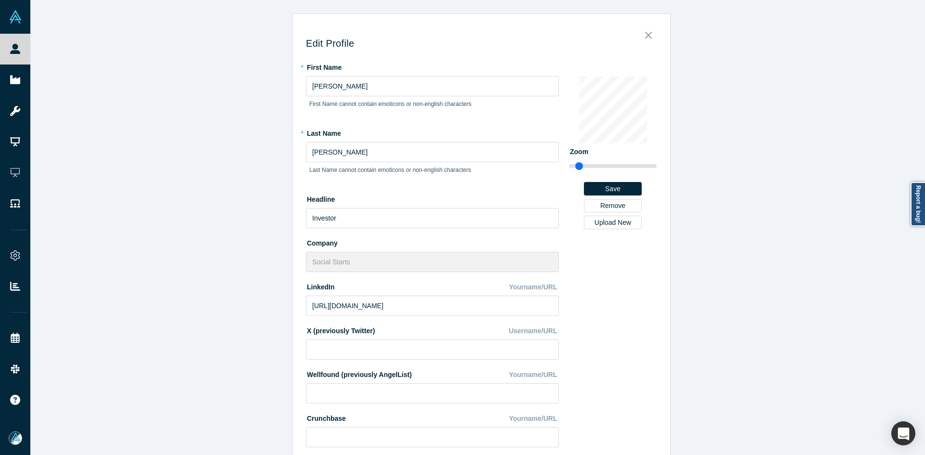
click at [203, 317] on div "Edit Profile * First Name Jon First Name cannot contain emoticons or non-englis…" at bounding box center [481, 231] width 902 height 462
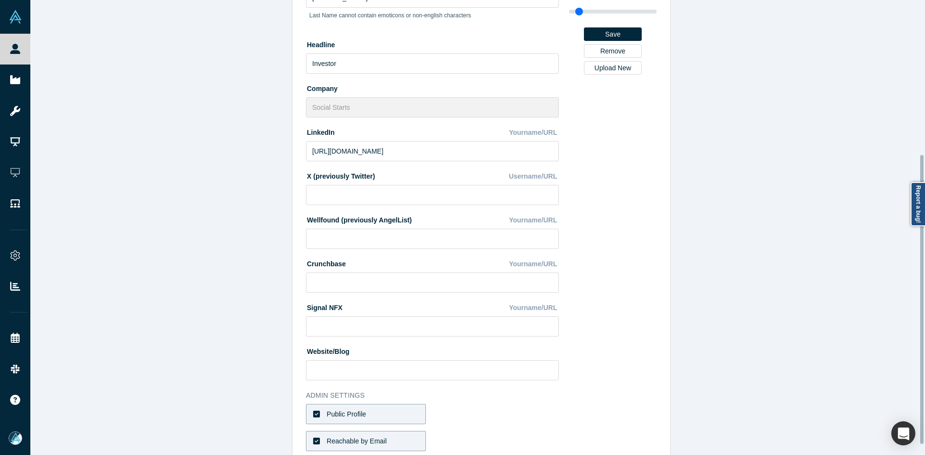
scroll to position [259, 0]
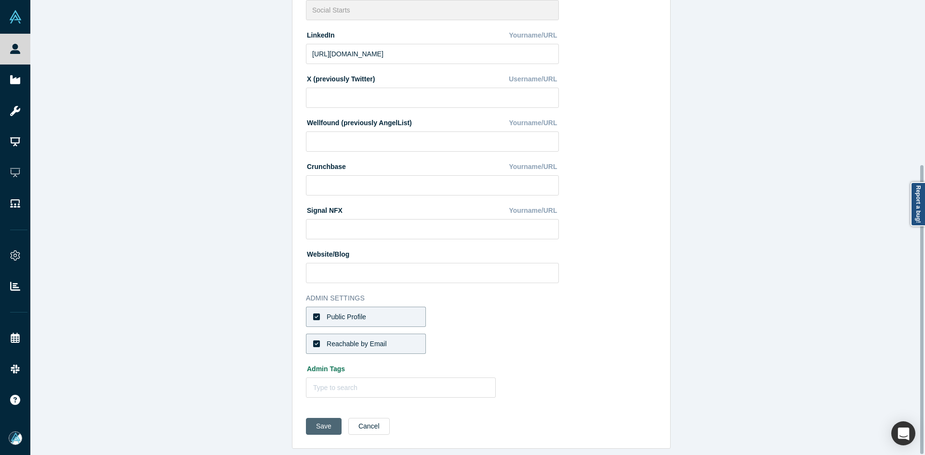
click at [319, 418] on button "Save" at bounding box center [324, 426] width 36 height 17
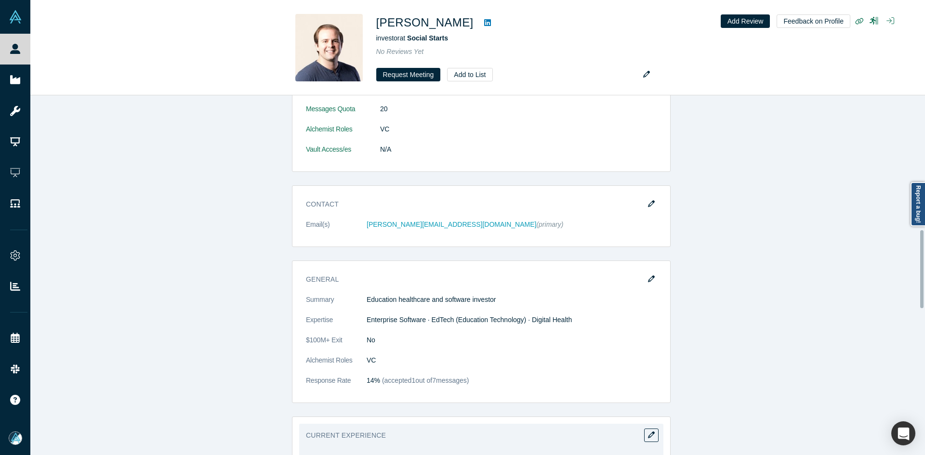
scroll to position [811, 0]
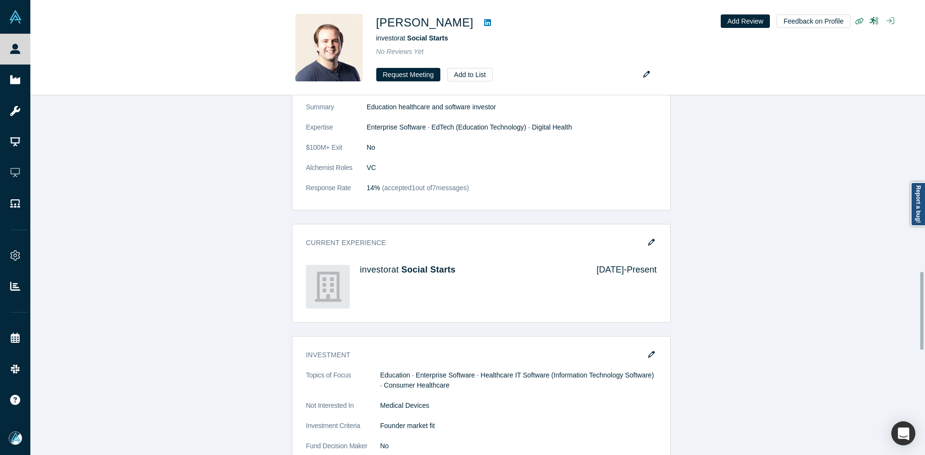
drag, startPoint x: 646, startPoint y: 245, endPoint x: 653, endPoint y: 241, distance: 8.8
click at [648, 245] on icon "button" at bounding box center [651, 242] width 7 height 7
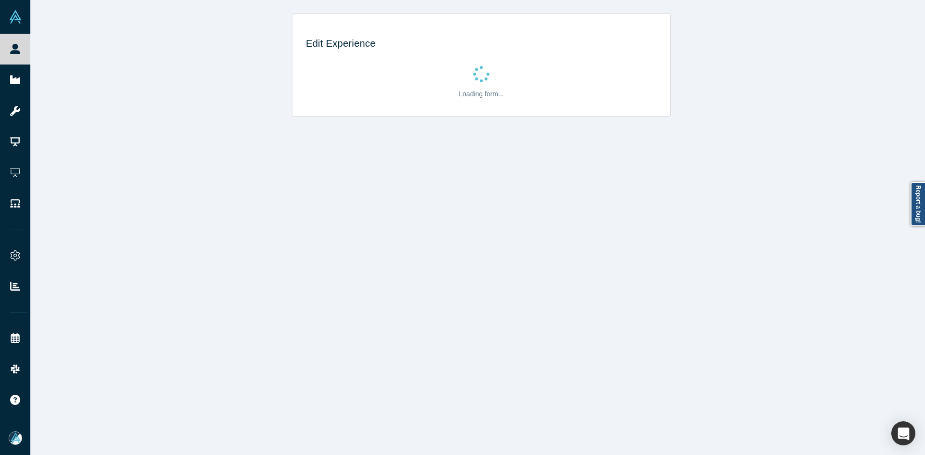
scroll to position [0, 0]
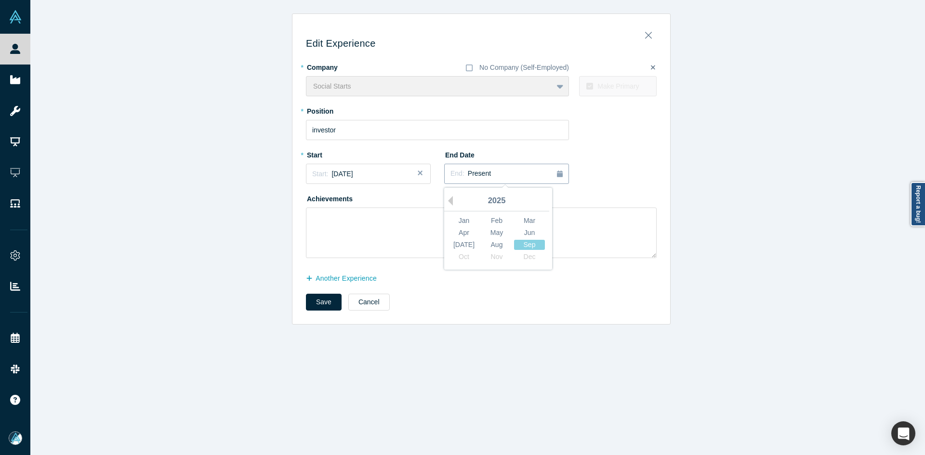
click at [471, 171] on span "Present" at bounding box center [479, 174] width 23 height 8
click at [446, 200] on button "Previous Year" at bounding box center [448, 201] width 10 height 10
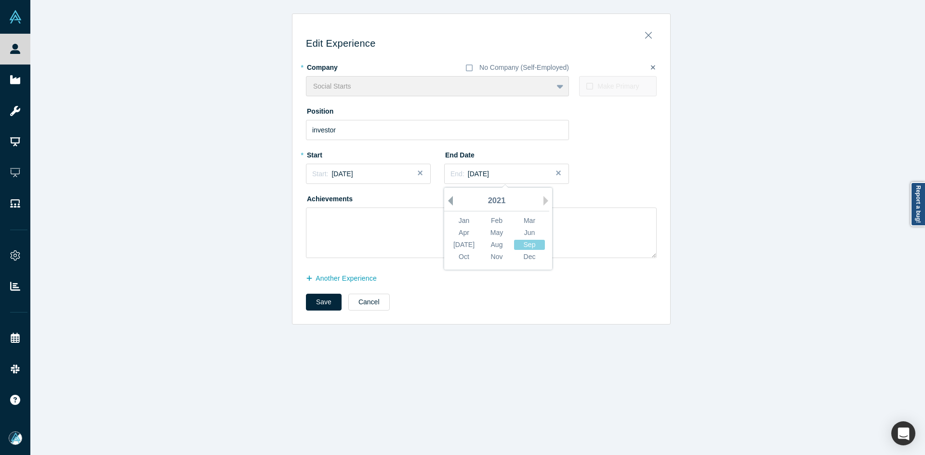
click at [446, 200] on button "Previous Year" at bounding box center [448, 201] width 10 height 10
click at [493, 231] on div "May" at bounding box center [496, 233] width 31 height 10
click at [351, 277] on button "another Experience" at bounding box center [346, 278] width 81 height 17
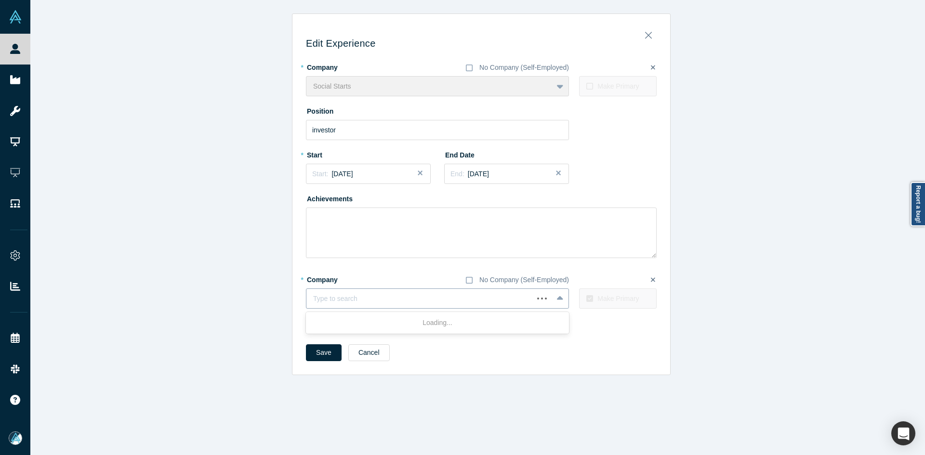
click at [401, 306] on div "Type to search" at bounding box center [419, 299] width 227 height 16
type input "Mucker Capital"
click at [394, 326] on div "Loading..." at bounding box center [437, 323] width 263 height 18
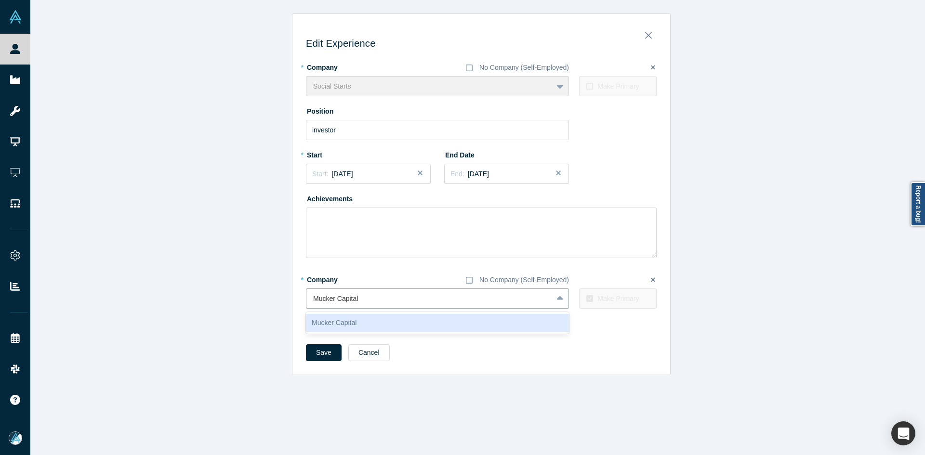
click at [394, 326] on div "Mucker Capital" at bounding box center [437, 323] width 263 height 18
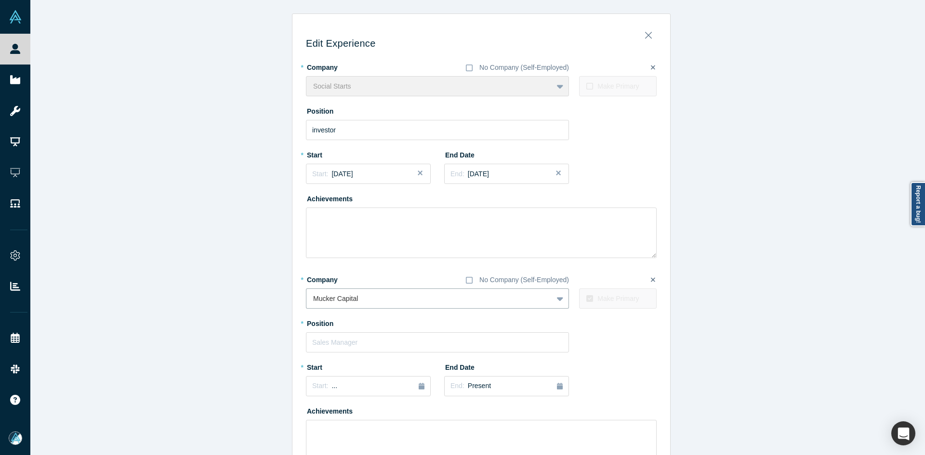
click at [394, 326] on div "* Position" at bounding box center [481, 333] width 351 height 37
click at [394, 339] on input "text" at bounding box center [437, 342] width 263 height 20
type input "Investor"
click at [331, 383] on span "..." at bounding box center [334, 386] width 6 height 8
click at [310, 300] on button "Previous Year" at bounding box center [310, 301] width 10 height 10
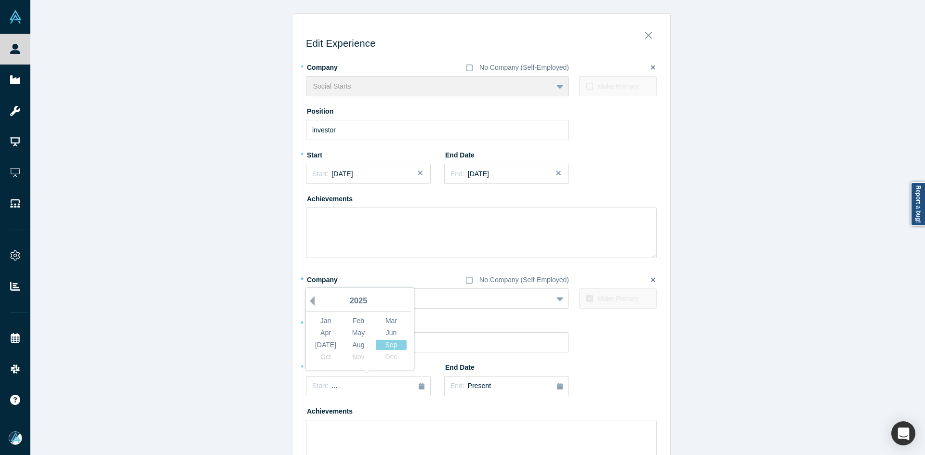
click at [310, 300] on button "Previous Year" at bounding box center [310, 301] width 10 height 10
click at [390, 333] on div "Jun" at bounding box center [391, 333] width 31 height 10
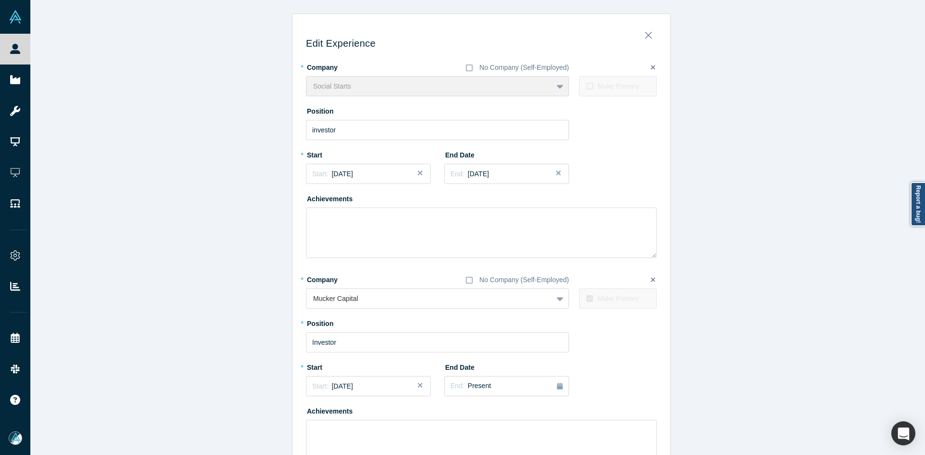
drag, startPoint x: 178, startPoint y: 372, endPoint x: 196, endPoint y: 362, distance: 21.3
click at [178, 371] on div "Edit Experience * Company No Company (Self-Employed) Social Starts To pick up a…" at bounding box center [481, 274] width 902 height 523
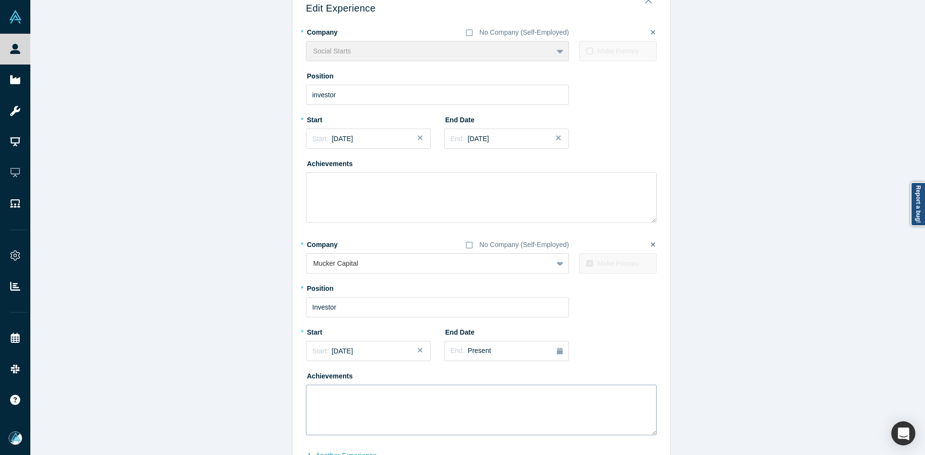
scroll to position [95, 0]
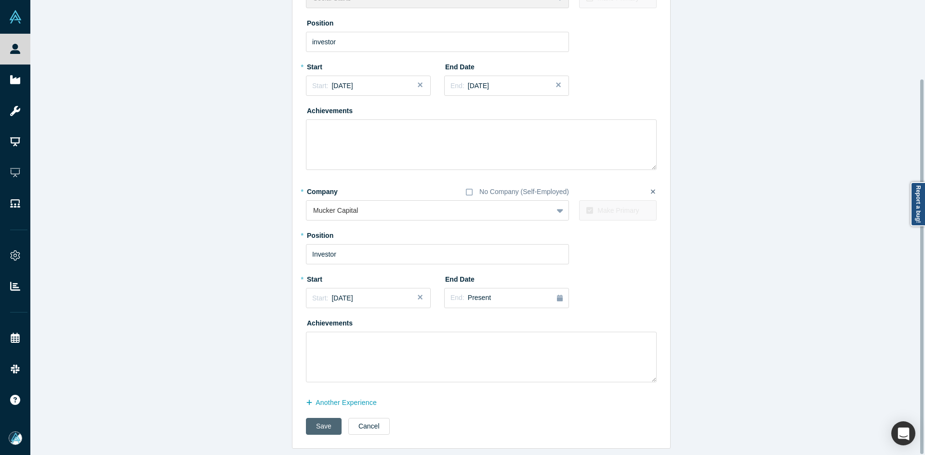
click at [321, 423] on button "Save" at bounding box center [324, 426] width 36 height 17
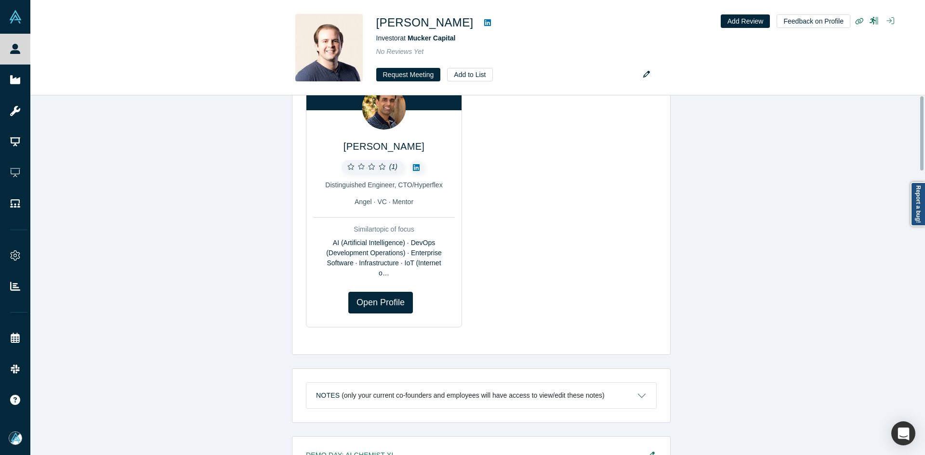
scroll to position [0, 0]
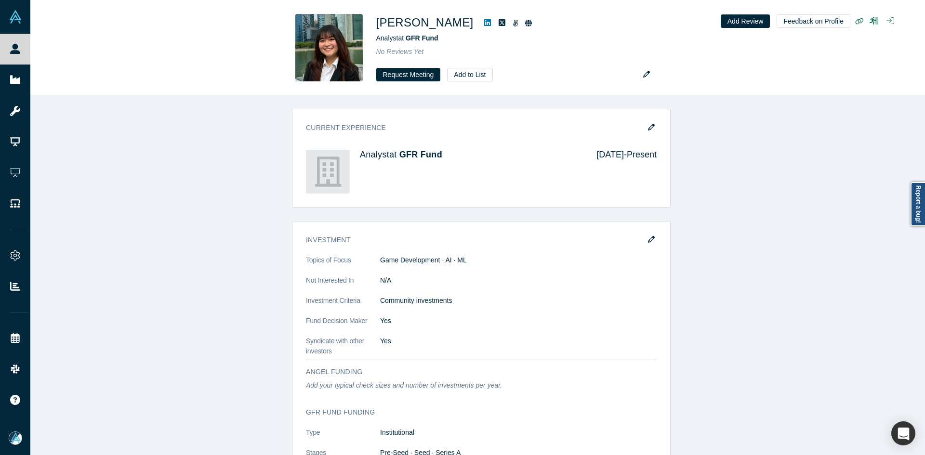
scroll to position [819, 0]
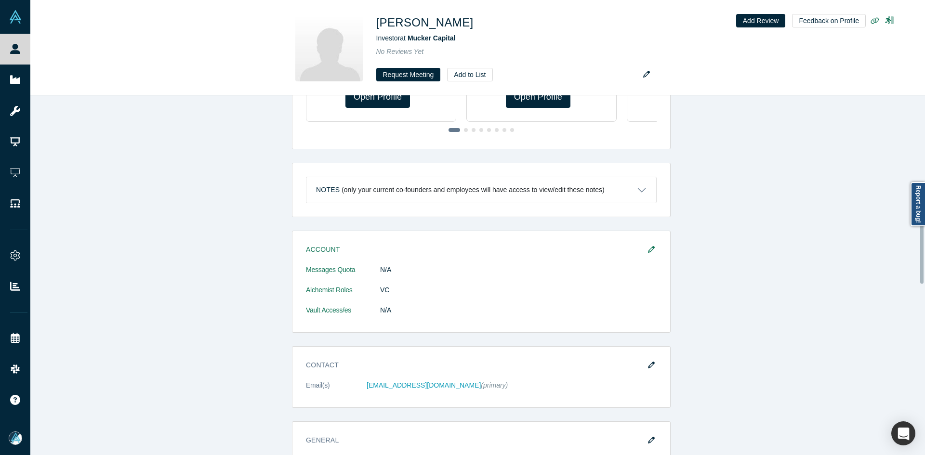
scroll to position [433, 0]
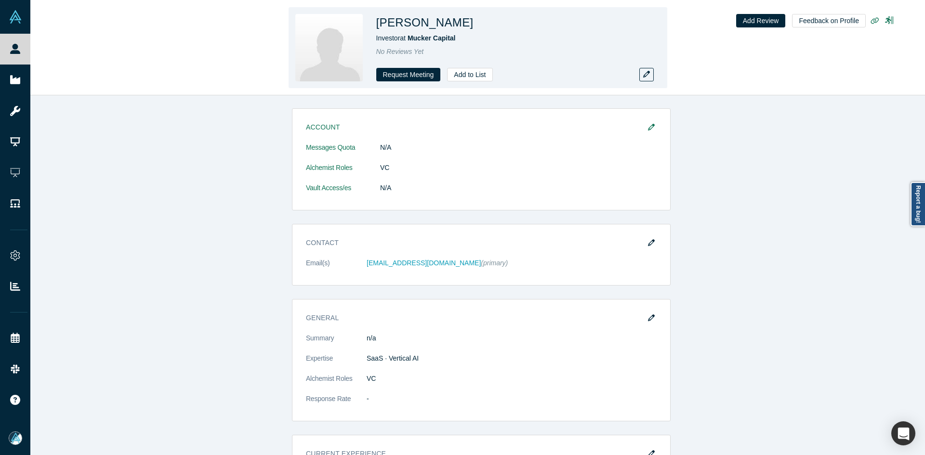
click at [446, 25] on h1 "[PERSON_NAME]" at bounding box center [424, 22] width 97 height 17
copy h1 "[PERSON_NAME]"
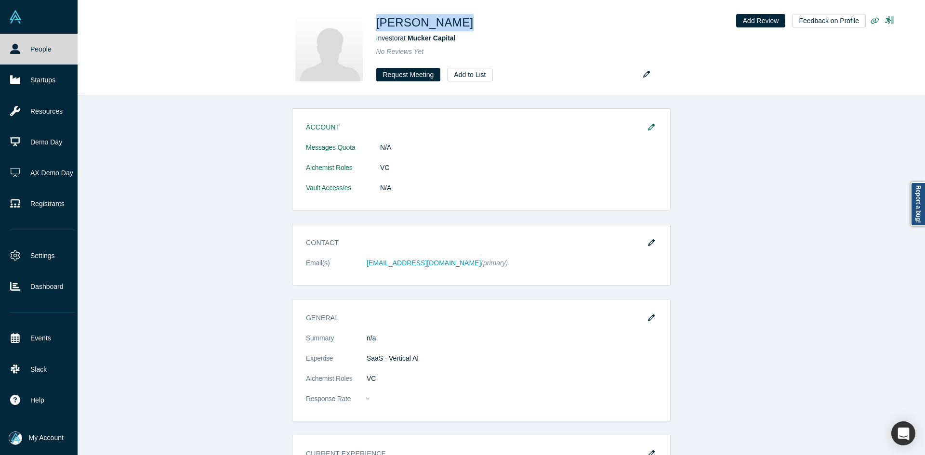
click at [14, 58] on link "People" at bounding box center [42, 49] width 85 height 31
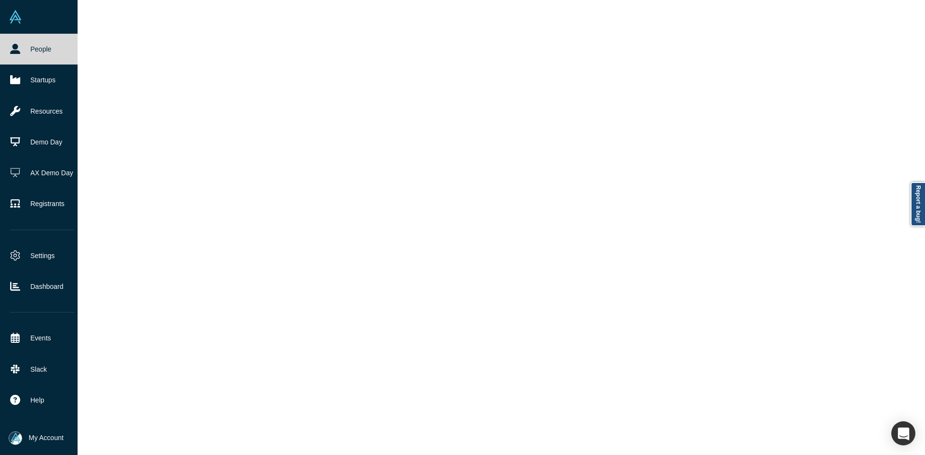
click at [14, 58] on link "People" at bounding box center [42, 49] width 85 height 31
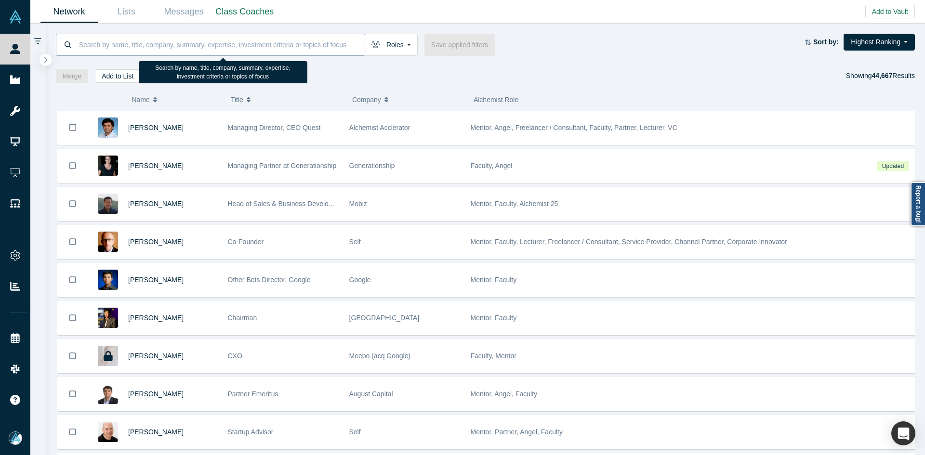
click at [216, 40] on input at bounding box center [221, 44] width 287 height 23
paste input "Bradford Martin"
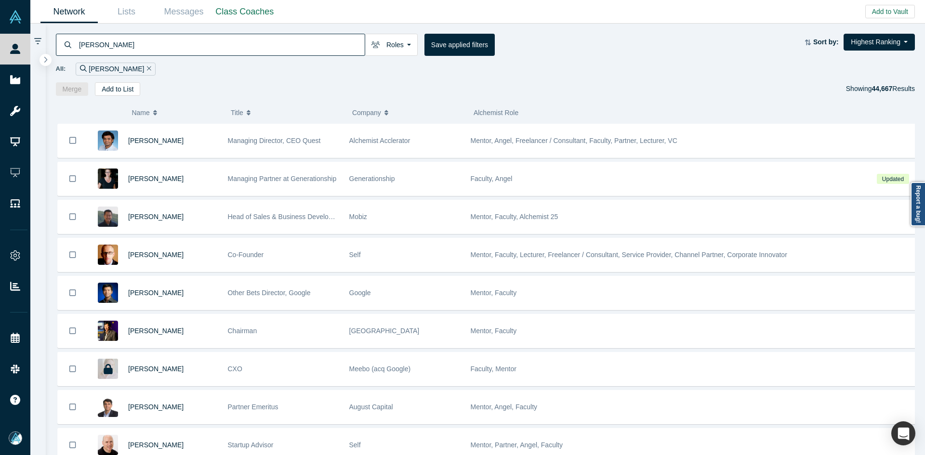
type input "Bradford Martin"
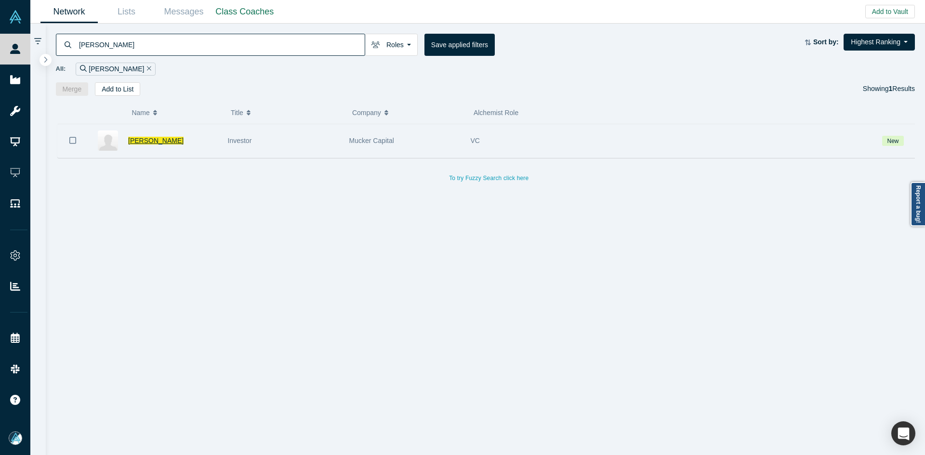
click at [161, 142] on span "Bradford Martin" at bounding box center [155, 141] width 55 height 8
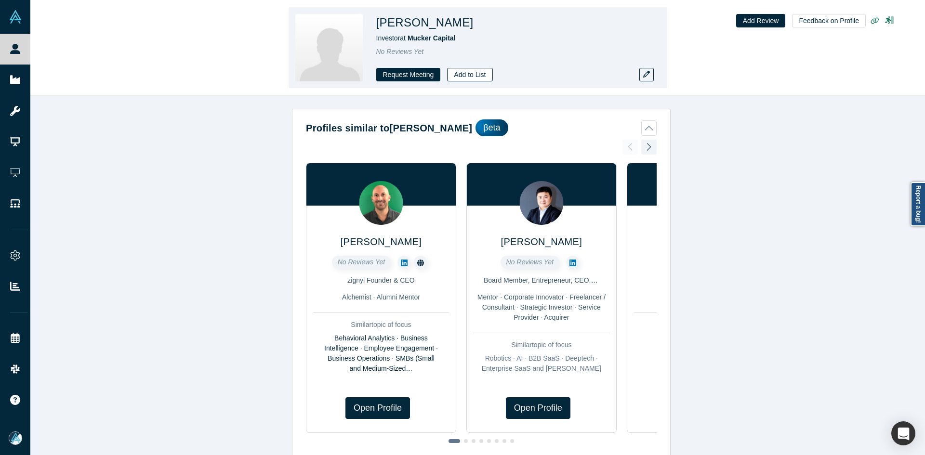
click at [465, 76] on button "Add to List" at bounding box center [469, 74] width 45 height 13
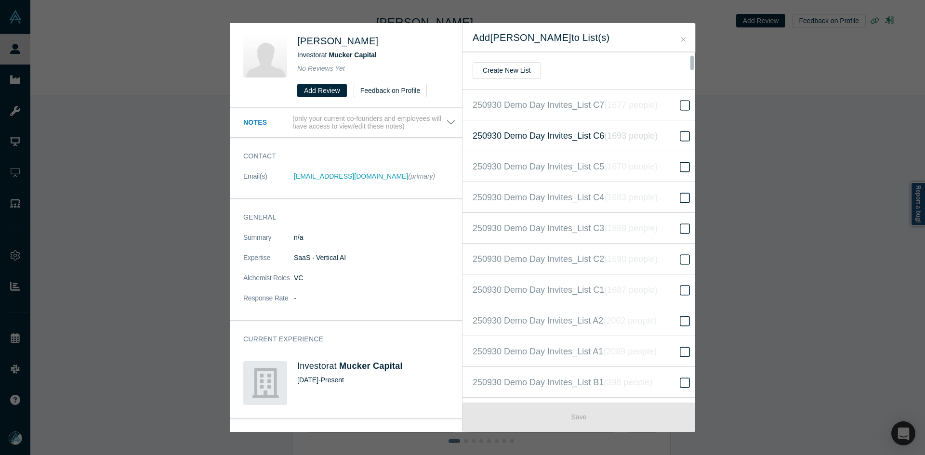
scroll to position [185, 0]
click at [619, 227] on icon "( 16303 people )" at bounding box center [642, 228] width 58 height 10
click at [0, 0] on input "250930 Demo Day Invites_Base List ( 16303 people )" at bounding box center [0, 0] width 0 height 0
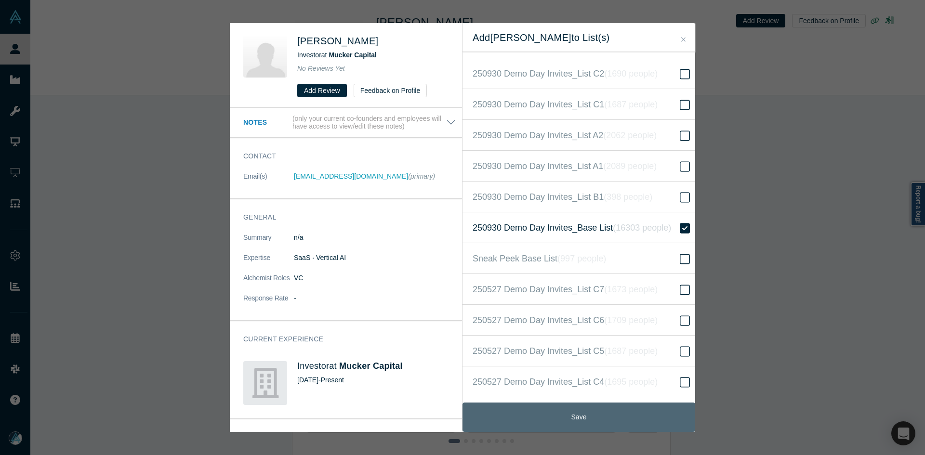
click at [595, 418] on button "Save" at bounding box center [578, 417] width 233 height 29
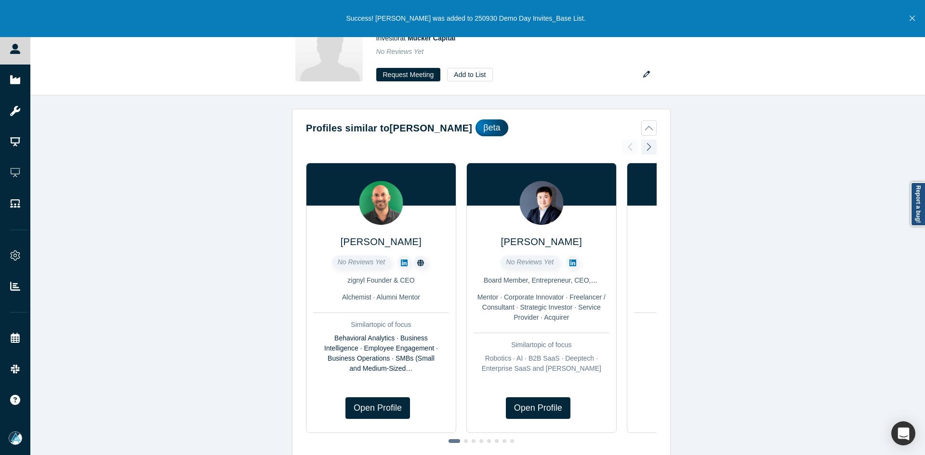
click at [912, 18] on icon "Close" at bounding box center [911, 18] width 5 height 5
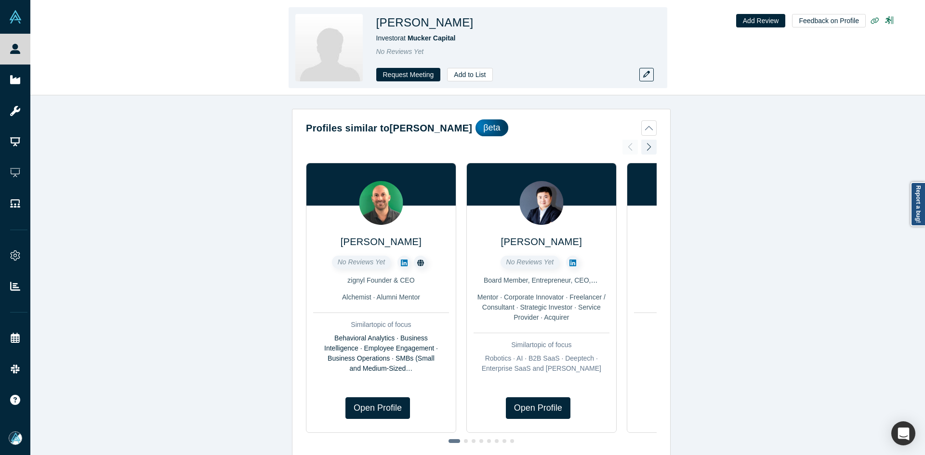
click at [654, 79] on div "Bradford Martin Investor at Mucker Capital No Reviews Yet Request Meeting Add t…" at bounding box center [477, 47] width 379 height 81
click at [646, 75] on icon "button" at bounding box center [646, 74] width 7 height 7
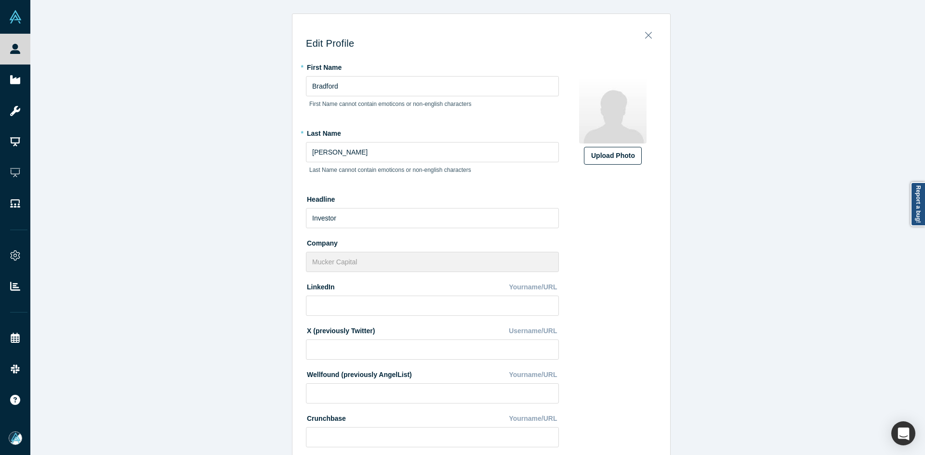
click at [613, 164] on label "Upload Photo" at bounding box center [613, 156] width 58 height 18
click at [0, 0] on input "Upload Photo" at bounding box center [0, 0] width 0 height 0
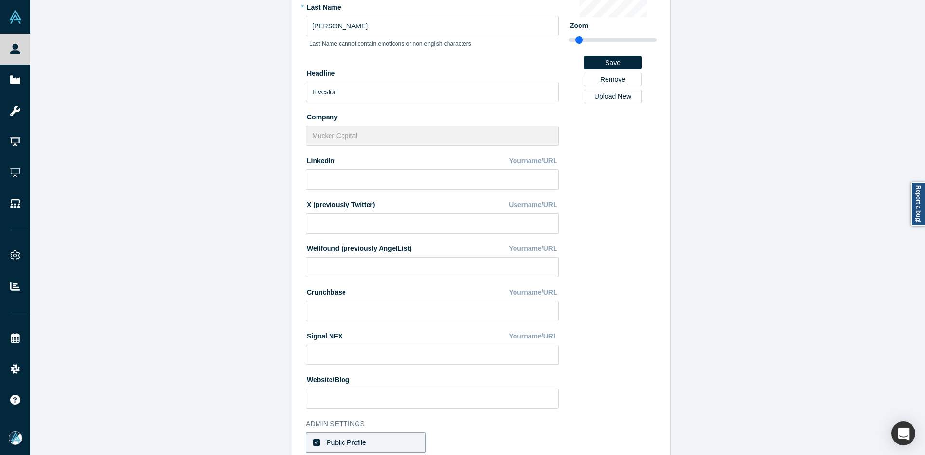
scroll to position [259, 0]
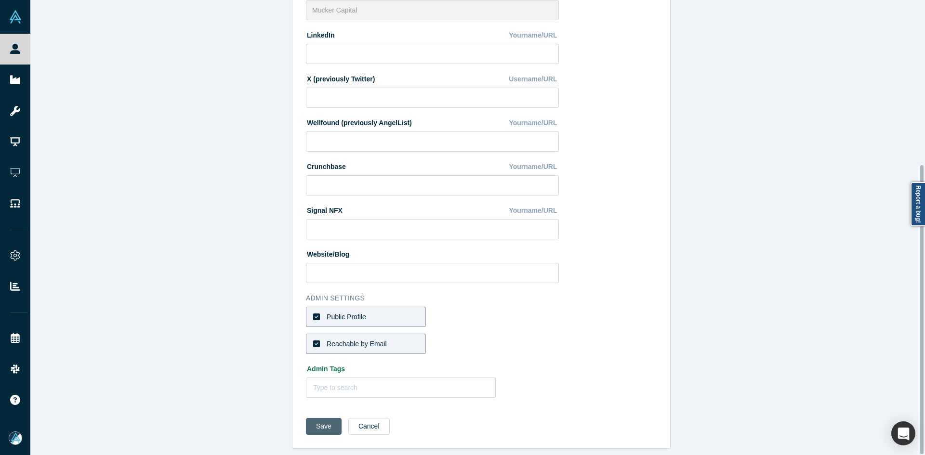
click at [316, 421] on button "Save" at bounding box center [324, 426] width 36 height 17
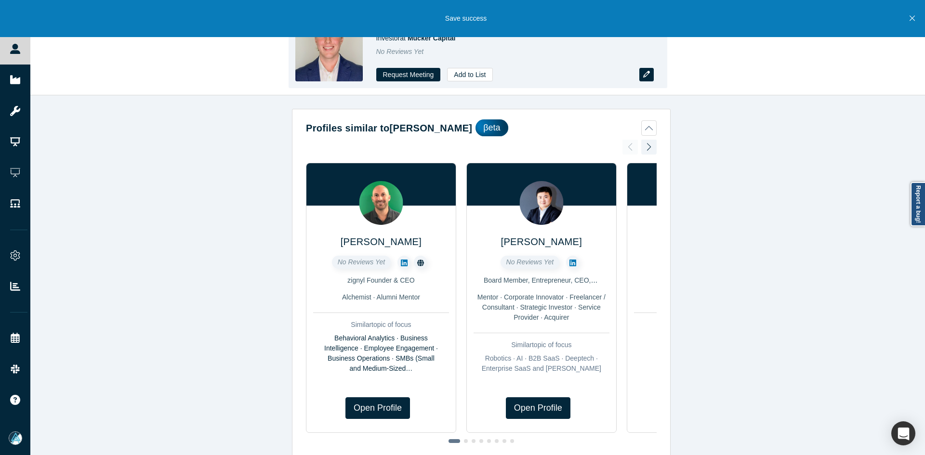
click at [645, 75] on icon "button" at bounding box center [646, 74] width 7 height 7
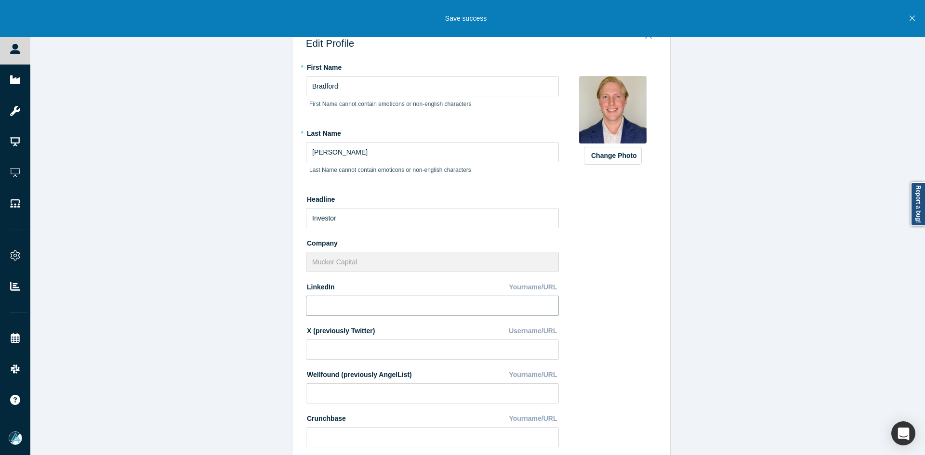
click at [348, 302] on input at bounding box center [432, 306] width 253 height 20
paste input "https://www.linkedin.com/in/bradford-m/"
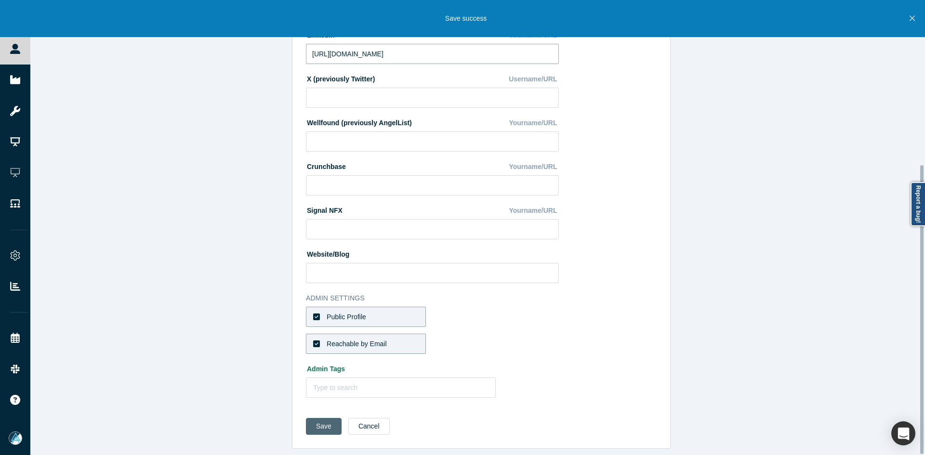
type input "https://www.linkedin.com/in/bradford-m/"
click at [323, 418] on button "Save" at bounding box center [324, 426] width 36 height 17
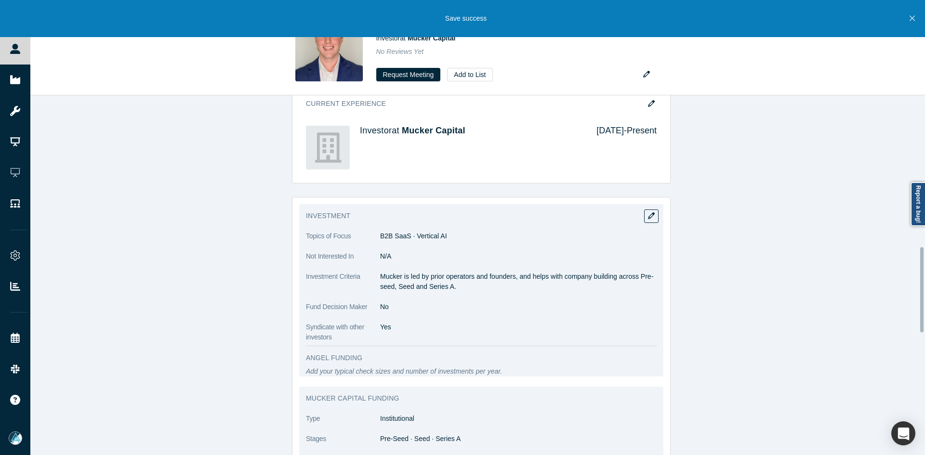
scroll to position [915, 0]
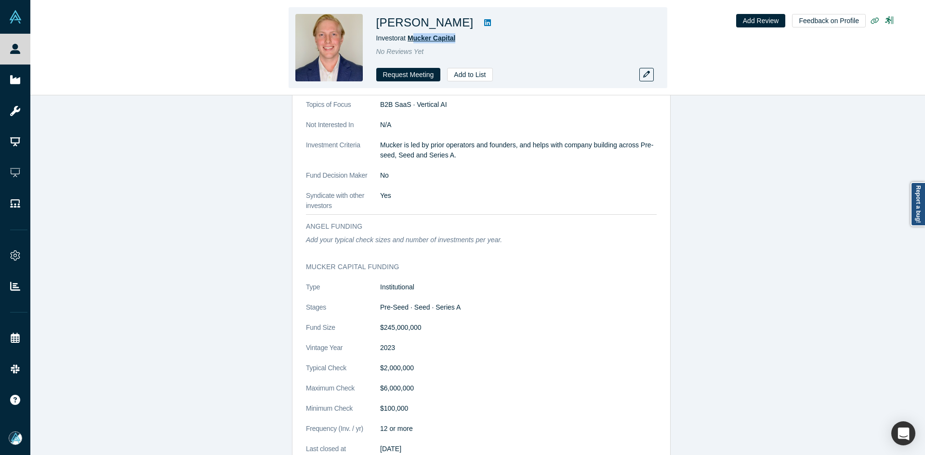
copy span "ucker Capital"
copy span "Mucker Capital"
drag, startPoint x: 463, startPoint y: 37, endPoint x: 411, endPoint y: 39, distance: 52.0
click at [411, 39] on div "Investor at Mucker Capital" at bounding box center [511, 38] width 270 height 10
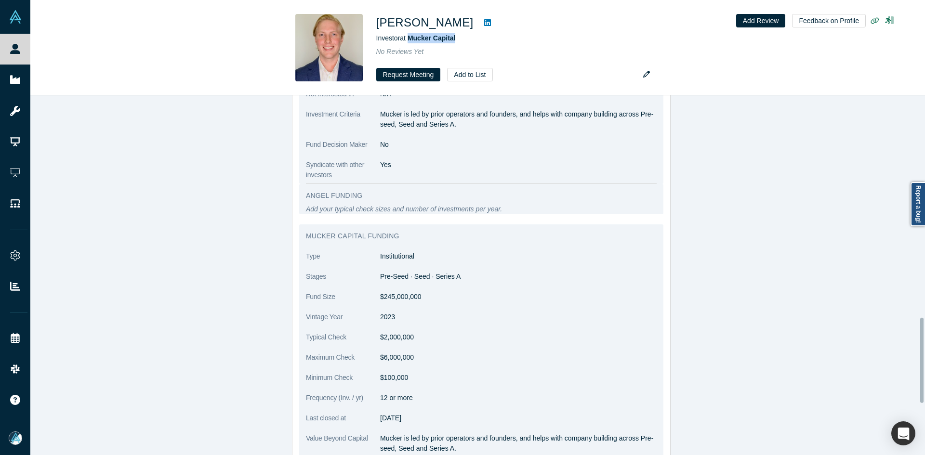
scroll to position [963, 0]
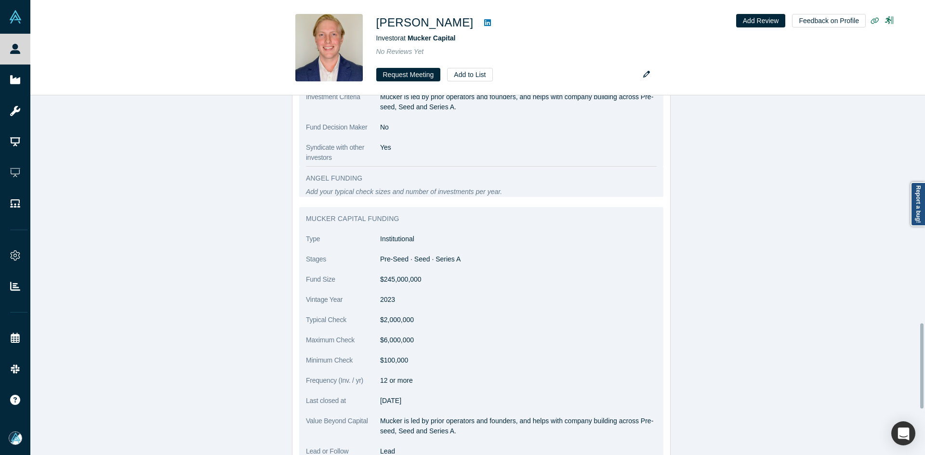
click at [400, 98] on p "Mucker is led by prior operators and founders, and helps with company building …" at bounding box center [518, 102] width 276 height 20
copy dl "Mucker is led by prior operators and founders, and helps with company building …"
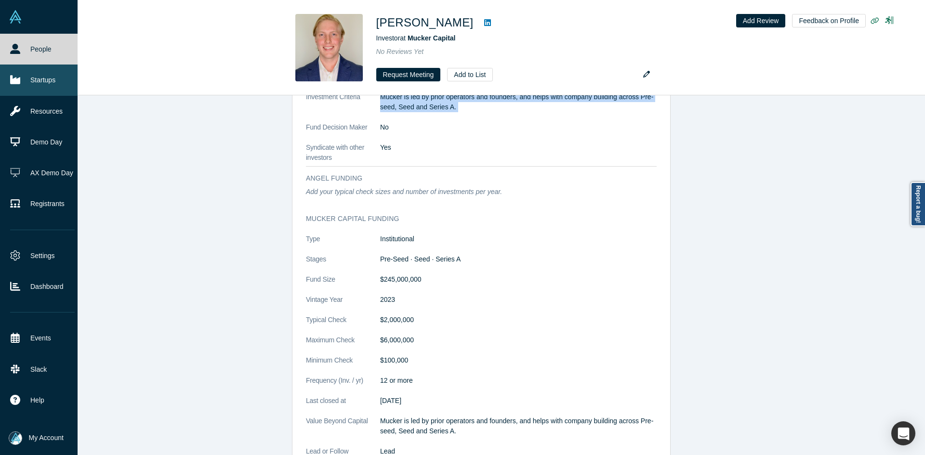
click at [29, 70] on link "Startups" at bounding box center [42, 80] width 85 height 31
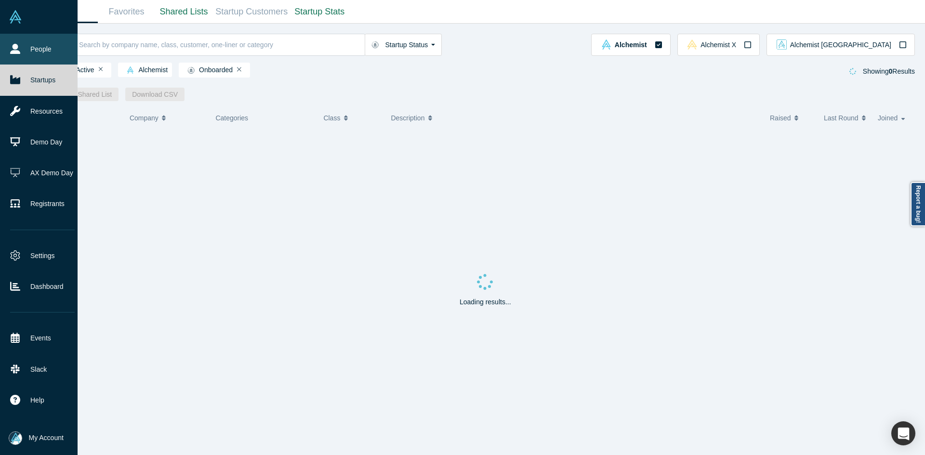
click at [22, 50] on link "People" at bounding box center [42, 49] width 85 height 31
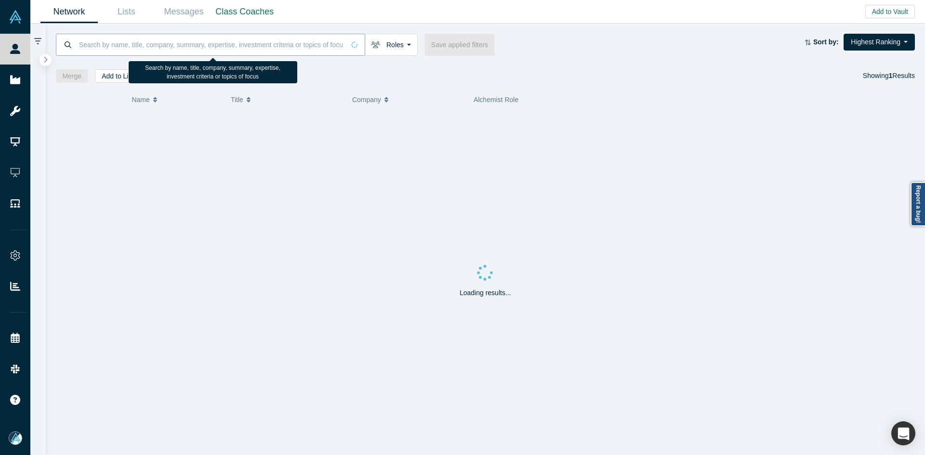
paste input "Alexis Garneau"
click at [242, 48] on input at bounding box center [211, 44] width 266 height 23
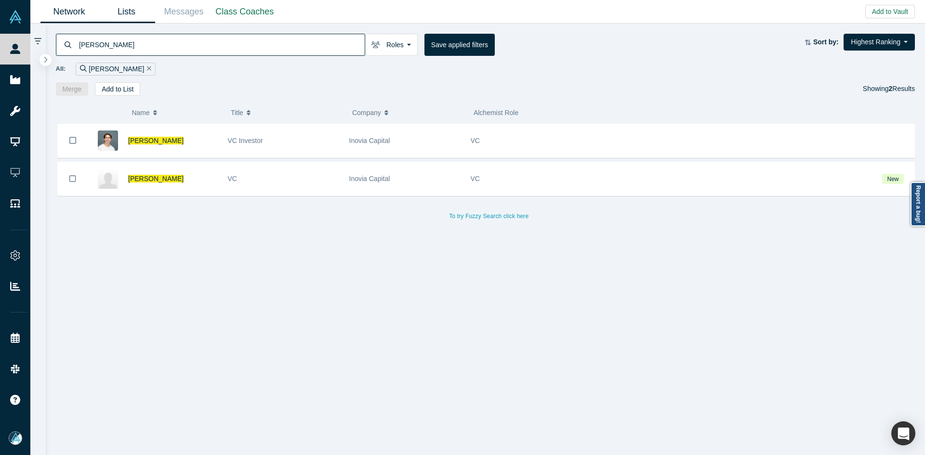
type input "Alexis Garneau"
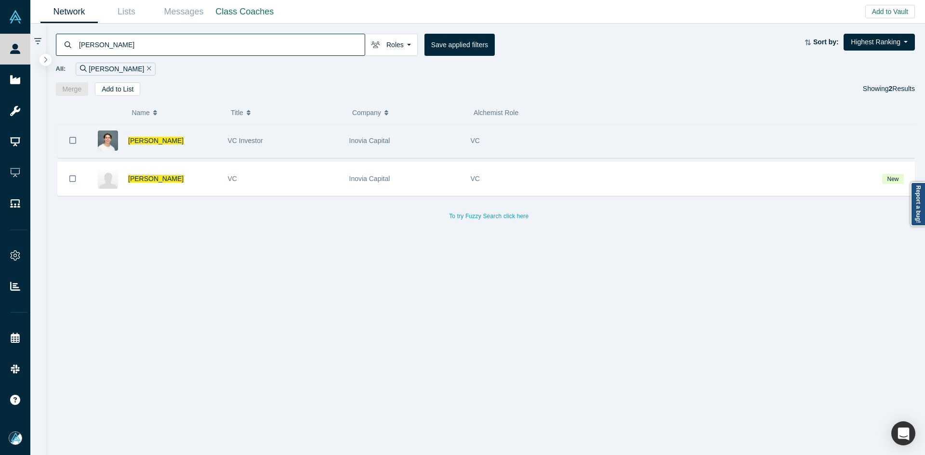
click at [193, 136] on div "Alexis Garneau" at bounding box center [173, 140] width 90 height 33
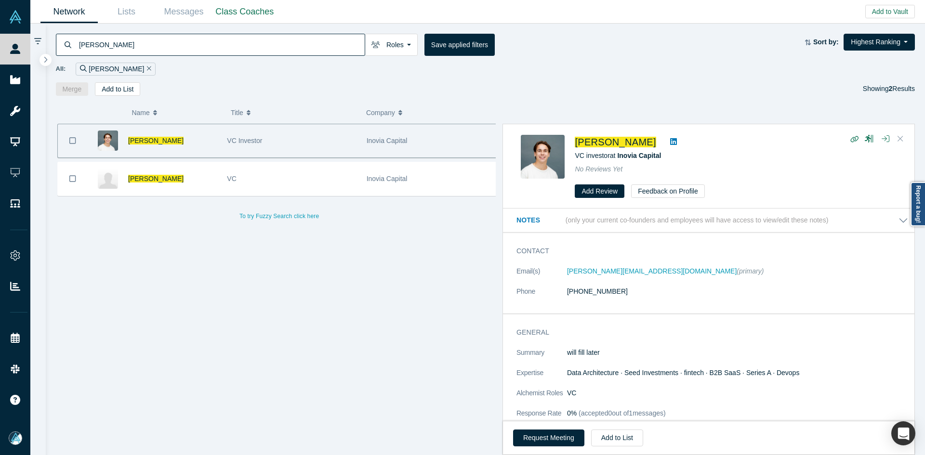
click at [904, 143] on button "Close" at bounding box center [900, 138] width 14 height 15
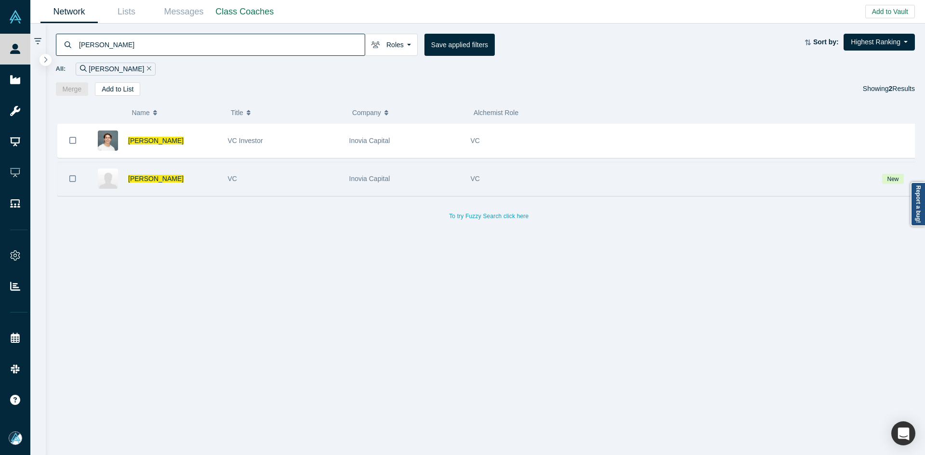
click at [71, 181] on icon "Bookmark" at bounding box center [72, 178] width 7 height 9
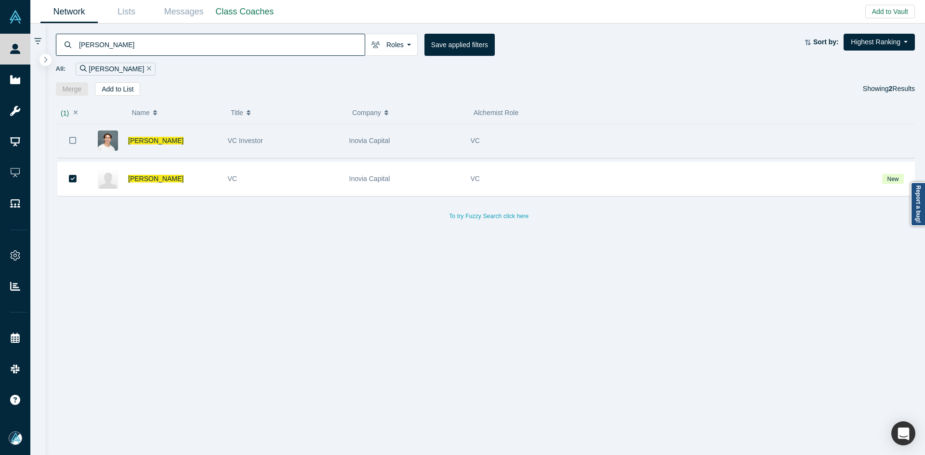
click at [74, 140] on icon "Bookmark" at bounding box center [72, 140] width 7 height 9
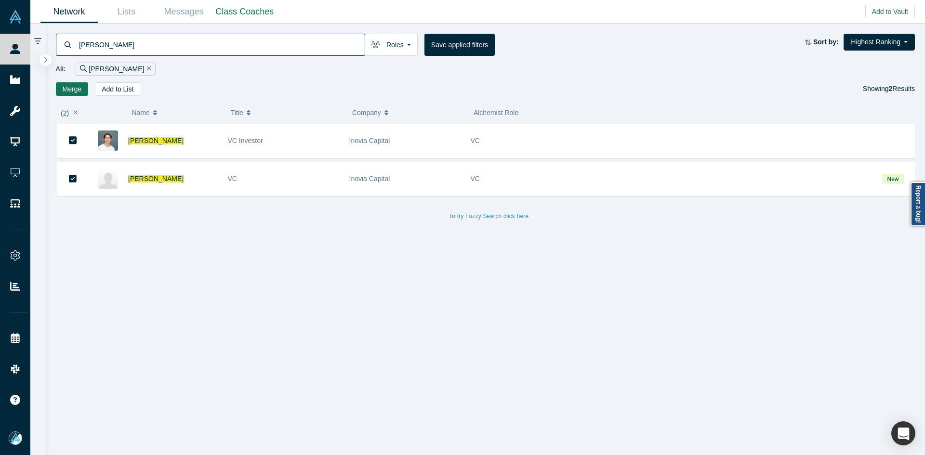
click at [77, 85] on button "Merge" at bounding box center [72, 88] width 33 height 13
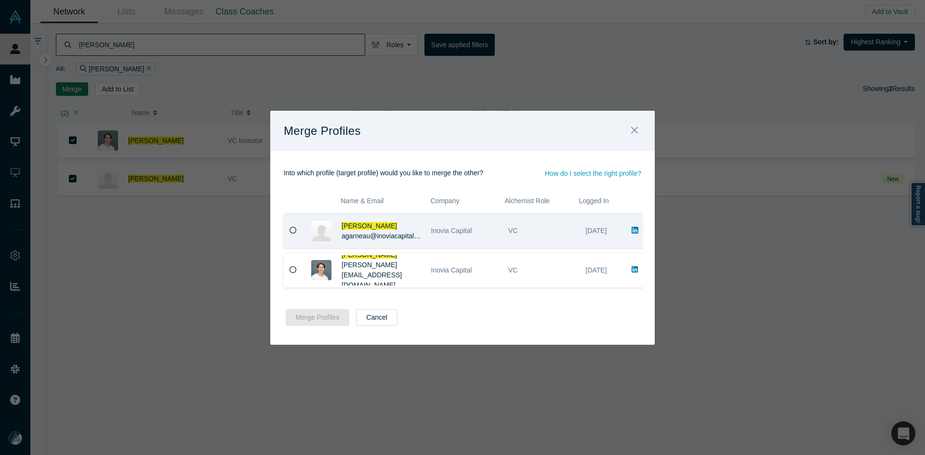
click at [298, 226] on div at bounding box center [294, 230] width 20 height 33
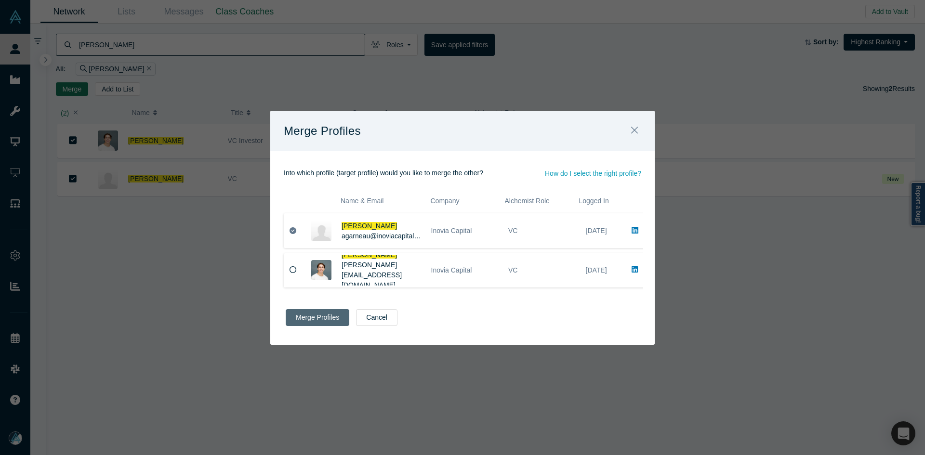
click at [331, 321] on button "Merge Profiles" at bounding box center [318, 317] width 64 height 17
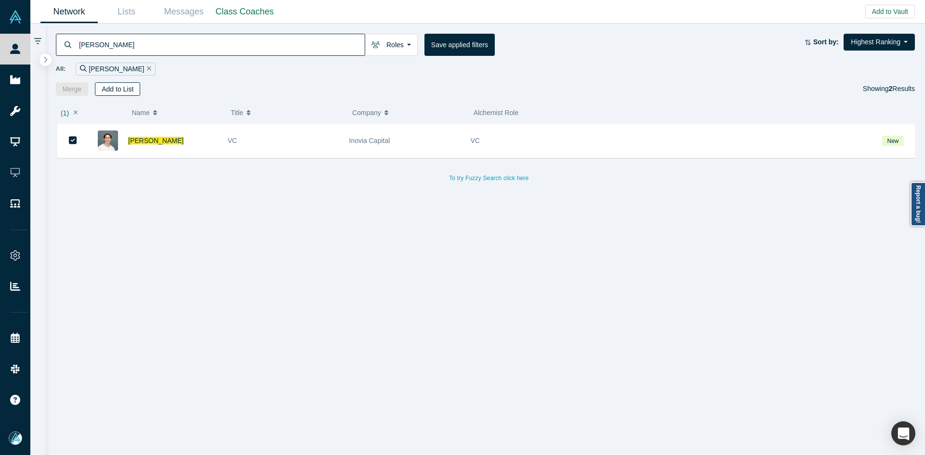
click at [128, 88] on button "Add to List" at bounding box center [117, 88] width 45 height 13
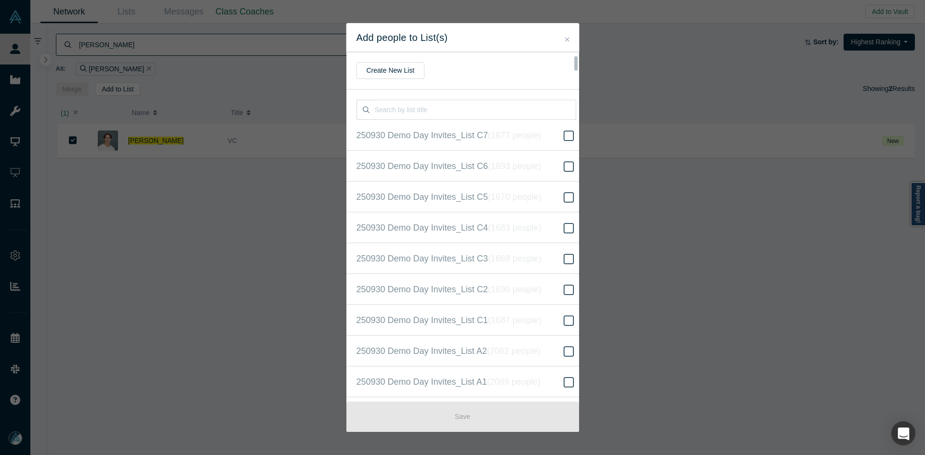
click at [512, 439] on icon "( 16304 people )" at bounding box center [526, 444] width 58 height 10
click at [0, 0] on input "250930 Demo Day Invites_Base List ( 16304 people )" at bounding box center [0, 0] width 0 height 0
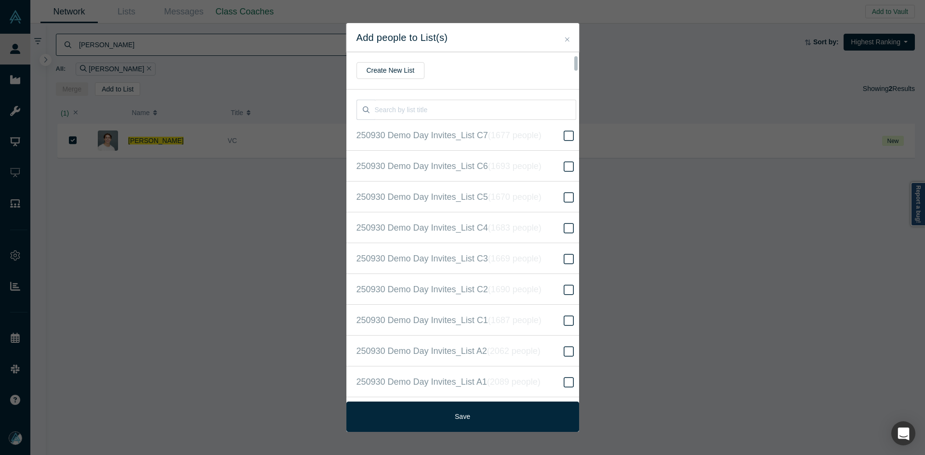
scroll to position [216, 0]
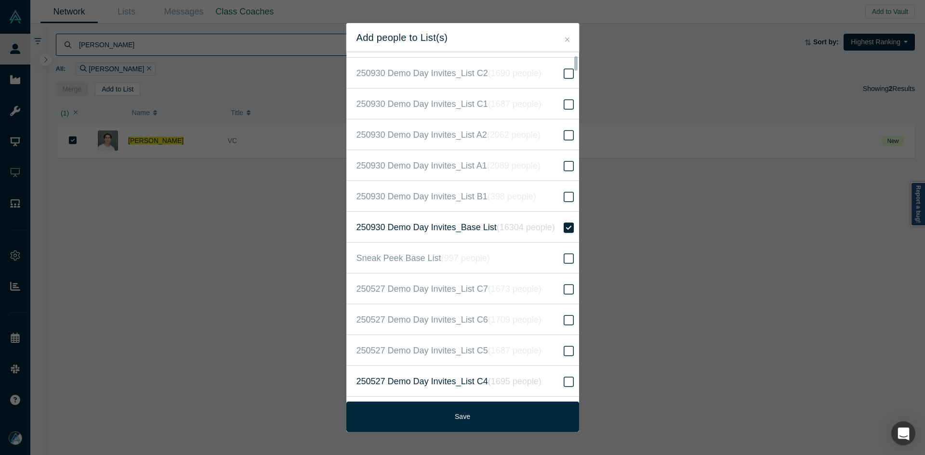
drag, startPoint x: 491, startPoint y: 418, endPoint x: 483, endPoint y: 395, distance: 23.6
click at [491, 418] on button "Save" at bounding box center [462, 417] width 233 height 30
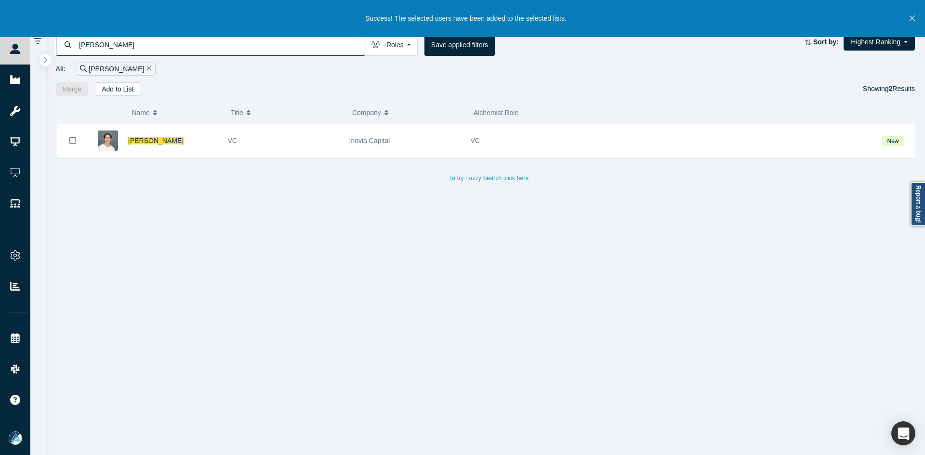
drag, startPoint x: 147, startPoint y: 140, endPoint x: 275, endPoint y: 1, distance: 188.8
click at [147, 140] on span "Alexis Garneau" at bounding box center [155, 141] width 55 height 8
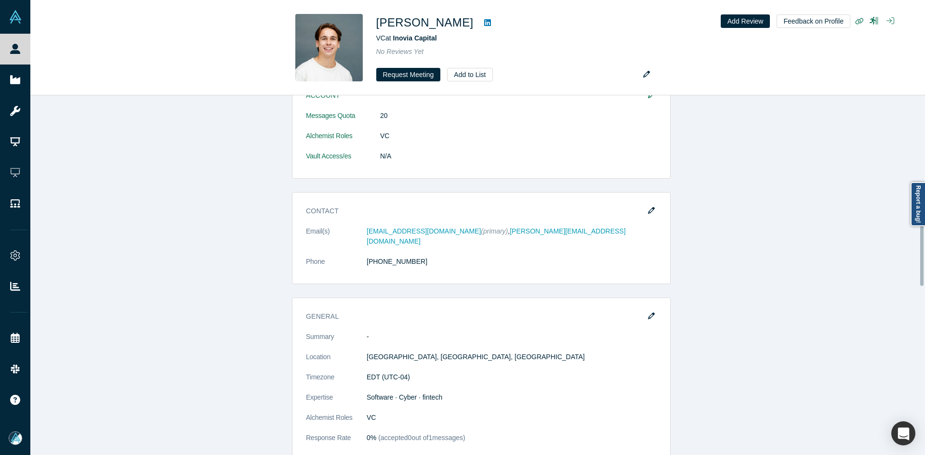
drag, startPoint x: 392, startPoint y: 298, endPoint x: 229, endPoint y: 299, distance: 162.8
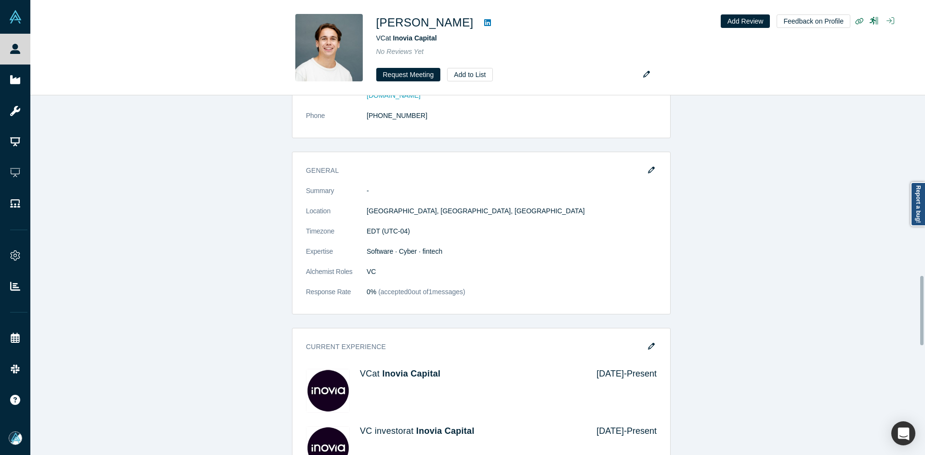
scroll to position [963, 0]
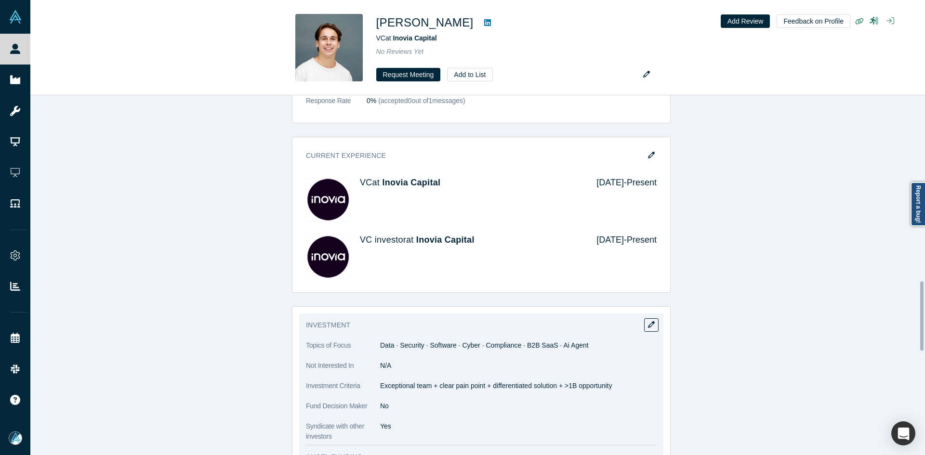
click at [417, 341] on span "Data · Security · Software · Cyber · Compliance · B2B SaaS · Ai Agent" at bounding box center [484, 345] width 209 height 8
copy dl "Data · Security · Software · Cyber · Compliance · B2B SaaS · Ai Agent"
click at [448, 381] on p "Exceptional team + clear pain point + differentiated solution + >1B opportunity" at bounding box center [518, 386] width 276 height 10
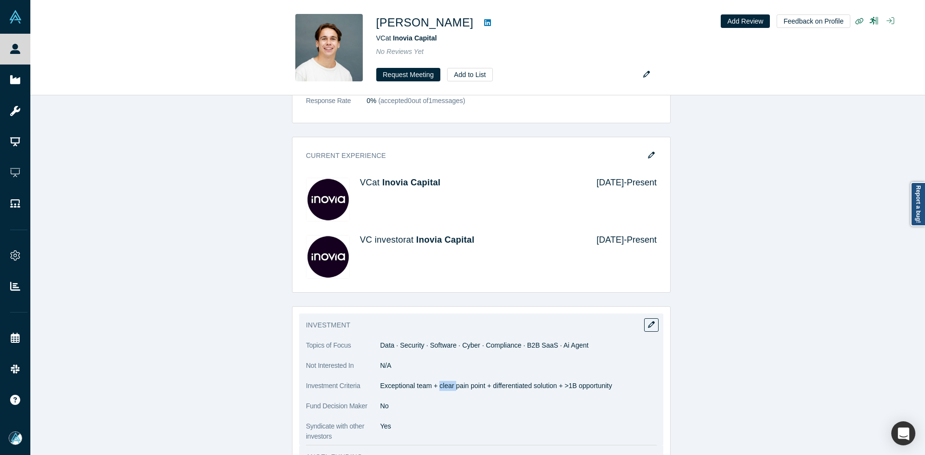
click at [448, 381] on p "Exceptional team + clear pain point + differentiated solution + >1B opportunity" at bounding box center [518, 386] width 276 height 10
copy dl "Exceptional team + clear pain point + differentiated solution + >1B opportunity"
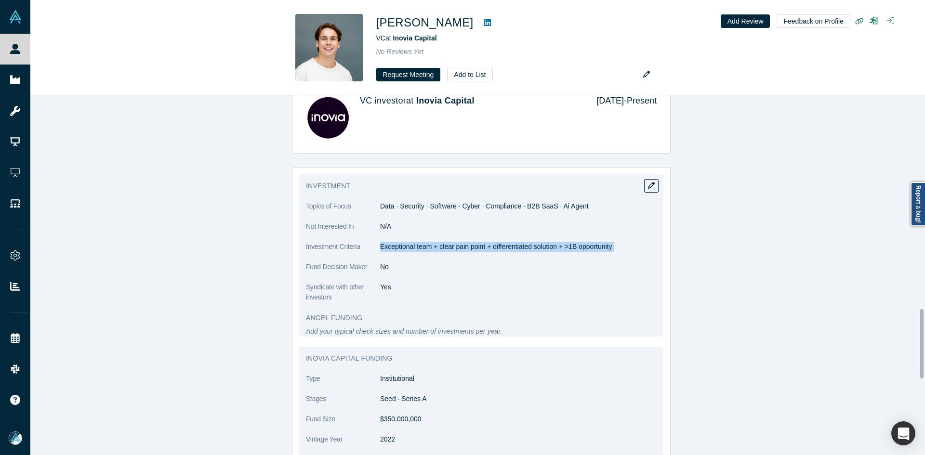
scroll to position [1108, 0]
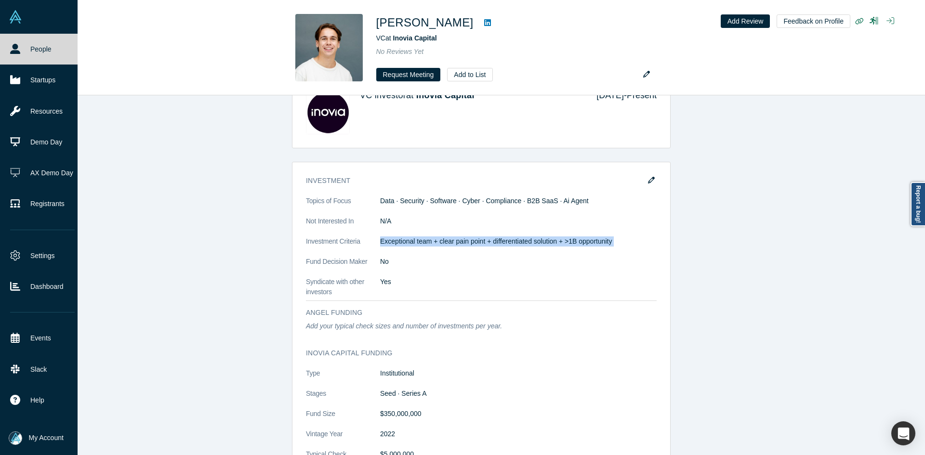
click at [21, 51] on link "People" at bounding box center [42, 49] width 85 height 31
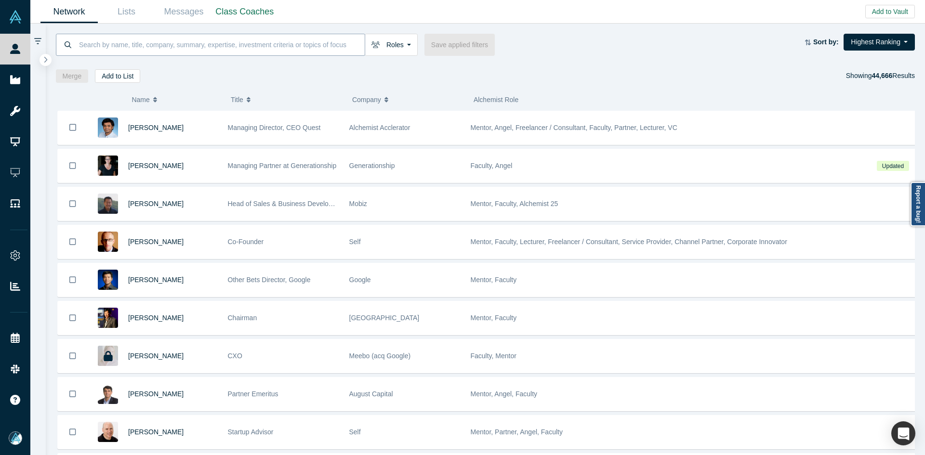
click at [240, 44] on input at bounding box center [221, 44] width 287 height 23
paste input "chris@cschweitzer.com"
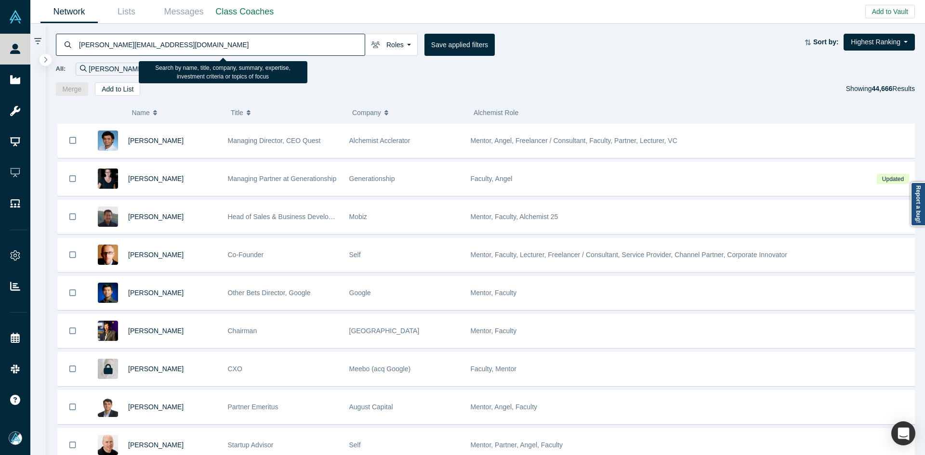
type input "chris@cschweitzer.com"
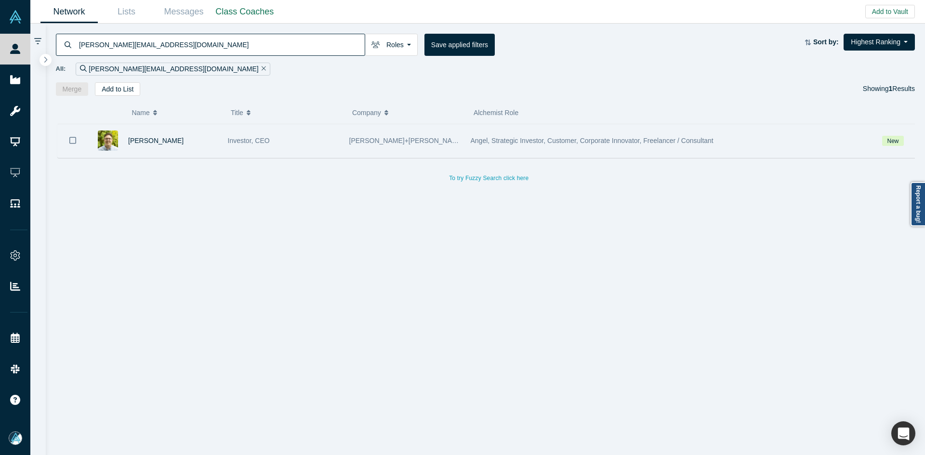
click at [75, 141] on icon "Bookmark" at bounding box center [72, 140] width 7 height 9
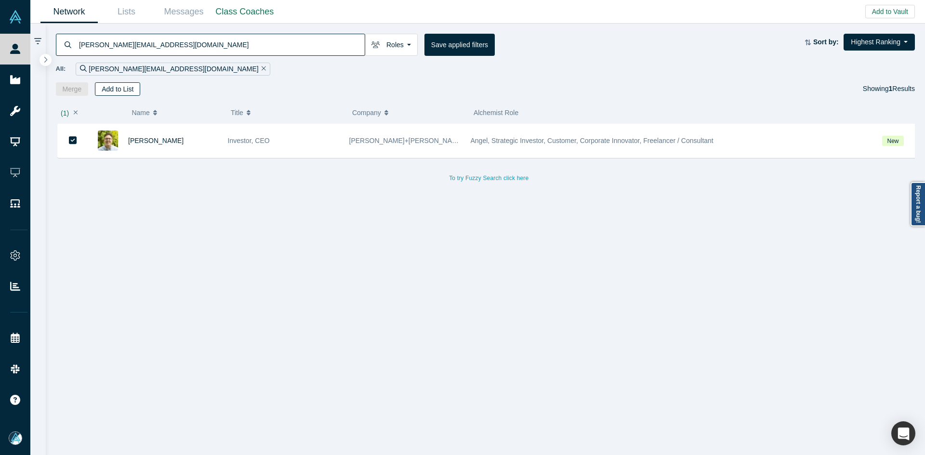
click at [122, 86] on button "Add to List" at bounding box center [117, 88] width 45 height 13
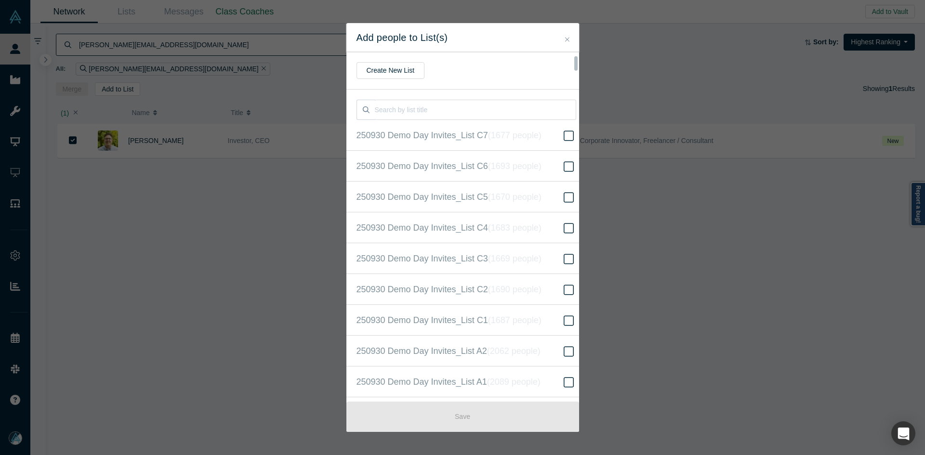
scroll to position [216, 0]
click at [486, 230] on span "250930 Demo Day Invites_Base List ( 16304 people )" at bounding box center [455, 227] width 198 height 13
click at [0, 0] on input "250930 Demo Day Invites_Base List ( 16304 people )" at bounding box center [0, 0] width 0 height 0
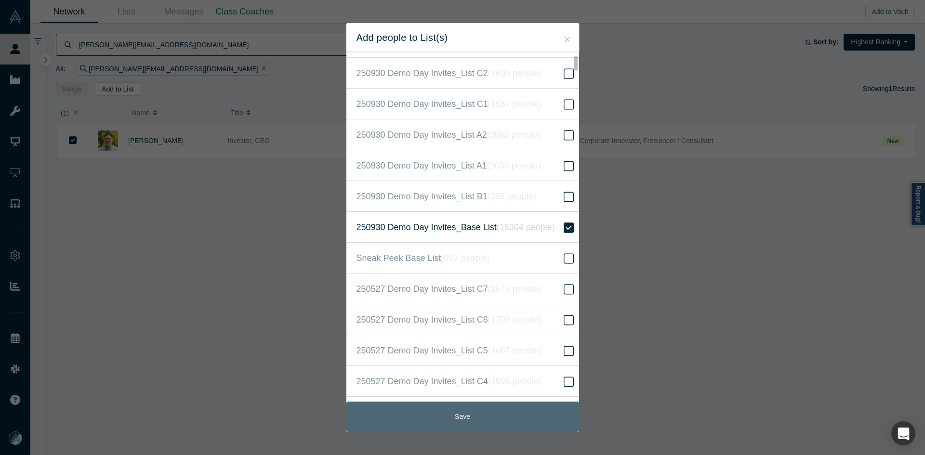
drag, startPoint x: 477, startPoint y: 418, endPoint x: 456, endPoint y: 347, distance: 73.3
click at [476, 418] on button "Save" at bounding box center [462, 417] width 233 height 30
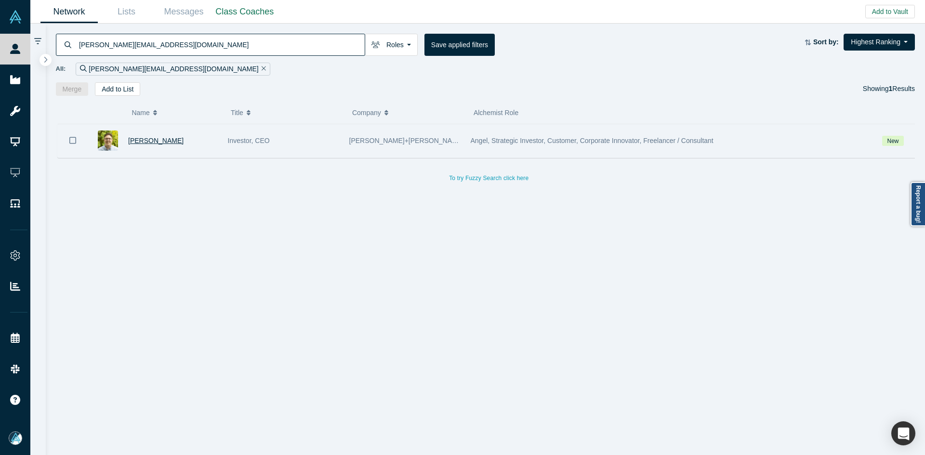
click at [133, 141] on span "Christopher Schweitzer" at bounding box center [155, 141] width 55 height 8
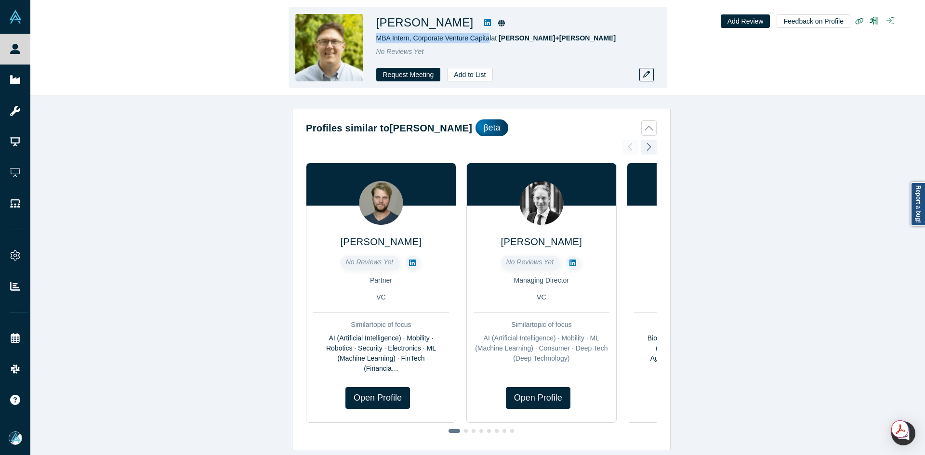
copy span "MBA Intern, Corporate Venture Capita"
drag, startPoint x: 489, startPoint y: 39, endPoint x: 376, endPoint y: 40, distance: 113.2
click at [376, 40] on span "MBA Intern, Corporate Venture Capital at Mann+Hummel" at bounding box center [496, 38] width 240 height 8
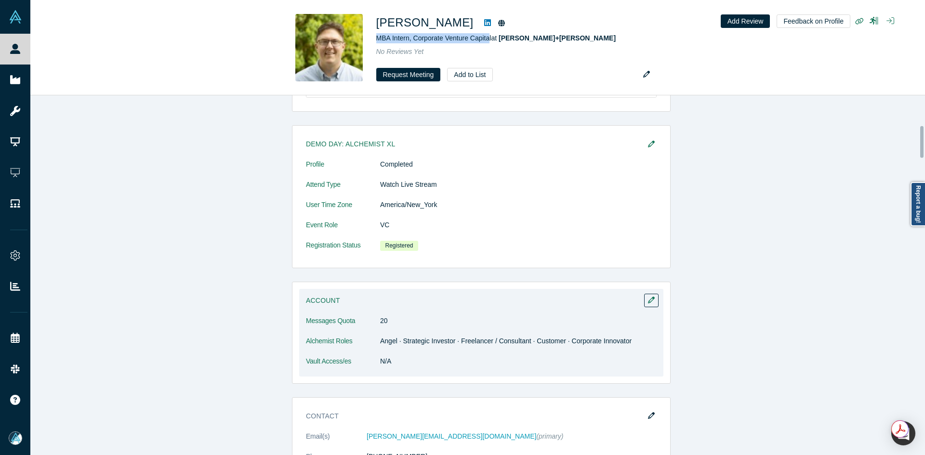
scroll to position [482, 0]
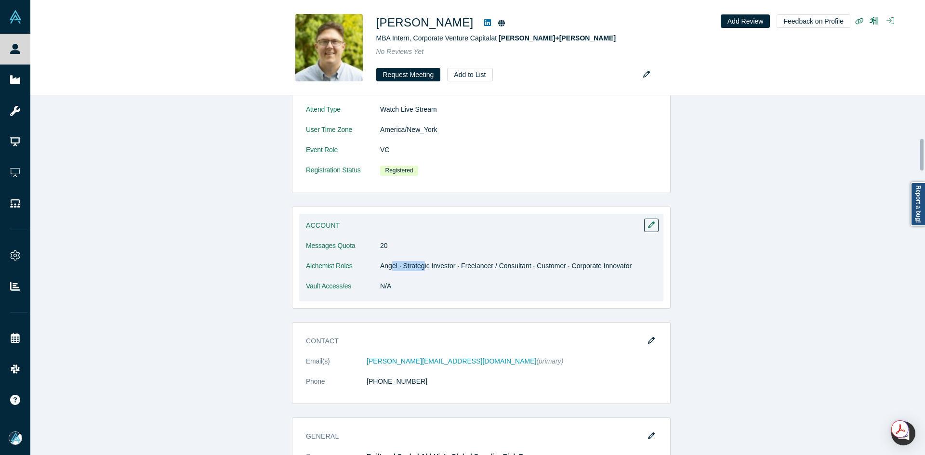
drag, startPoint x: 398, startPoint y: 268, endPoint x: 431, endPoint y: 264, distance: 33.5
click at [436, 271] on dd "Angel · Strategic Investor · Freelancer / Consultant · Customer · Corporate Inn…" at bounding box center [518, 266] width 276 height 10
click at [449, 281] on dd "N/A" at bounding box center [518, 286] width 276 height 10
drag, startPoint x: 506, startPoint y: 264, endPoint x: 525, endPoint y: 265, distance: 19.3
click at [525, 265] on dd "Angel · Strategic Investor · Freelancer / Consultant · Customer · Corporate Inn…" at bounding box center [518, 266] width 276 height 10
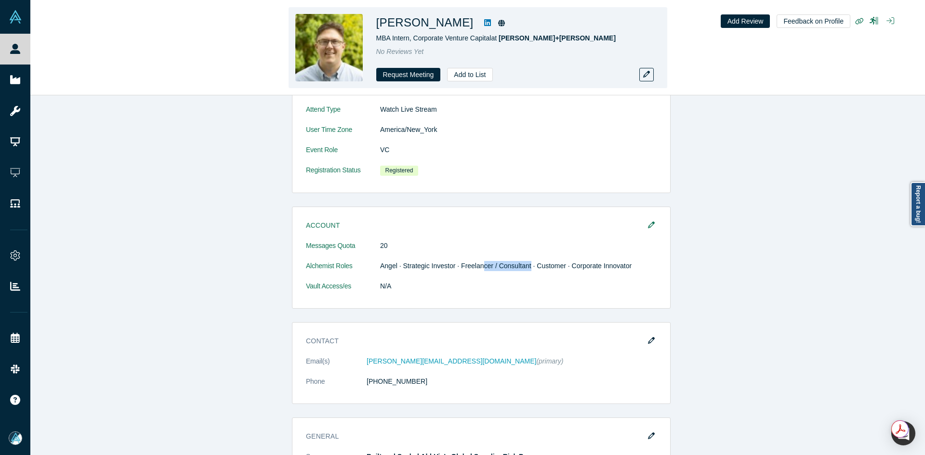
copy h1 "chweitzer"
drag, startPoint x: 484, startPoint y: 21, endPoint x: 442, endPoint y: 20, distance: 41.9
click at [442, 20] on h1 "Christopher Schweitzer" at bounding box center [424, 22] width 97 height 17
copy h1 "Schweitzer"
copy span "Mann+Hummel"
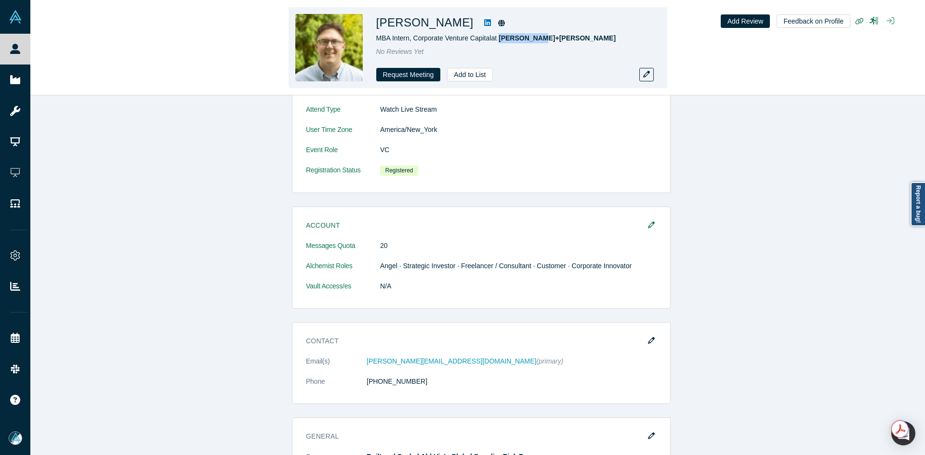
drag, startPoint x: 560, startPoint y: 38, endPoint x: 501, endPoint y: 43, distance: 59.4
click at [501, 43] on div "MBA Intern, Corporate Venture Capital at Mann+Hummel" at bounding box center [511, 38] width 270 height 10
drag, startPoint x: 491, startPoint y: 39, endPoint x: 379, endPoint y: 38, distance: 111.7
click at [379, 38] on span "MBA Intern, Corporate Venture Capital at Mann+Hummel" at bounding box center [496, 38] width 240 height 8
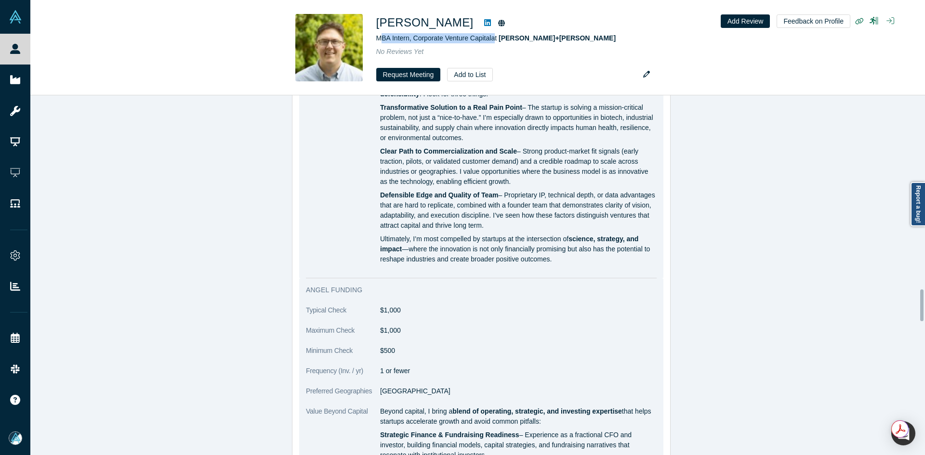
scroll to position [2167, 0]
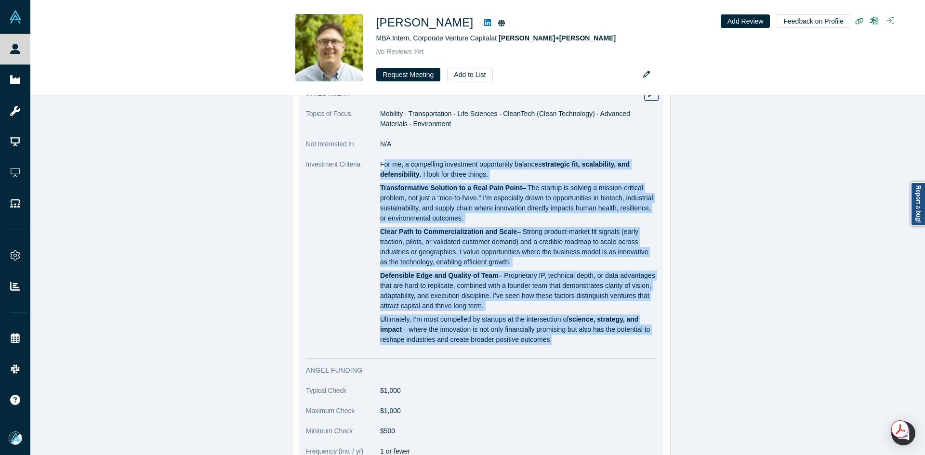
drag, startPoint x: 379, startPoint y: 224, endPoint x: 581, endPoint y: 406, distance: 271.8
click at [581, 355] on dl "Topics of Focus Mobility · Transportation · Life Sciences · CleanTech (Clean Te…" at bounding box center [481, 232] width 351 height 246
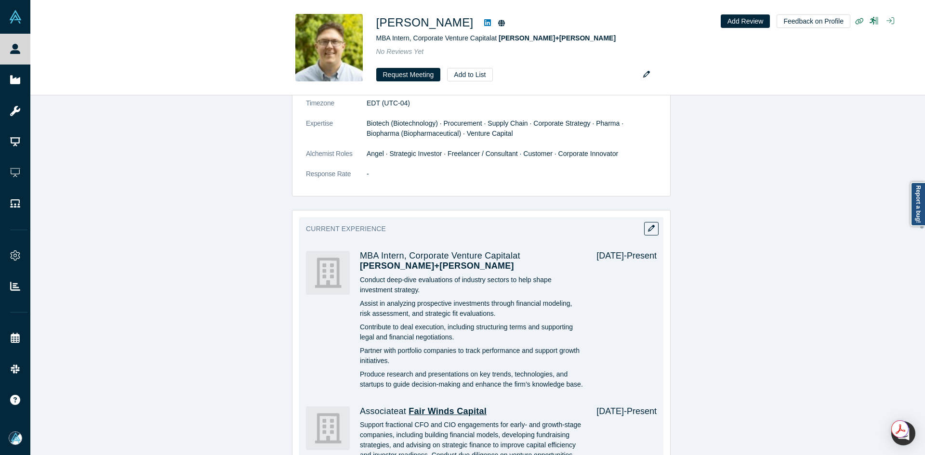
scroll to position [1059, 0]
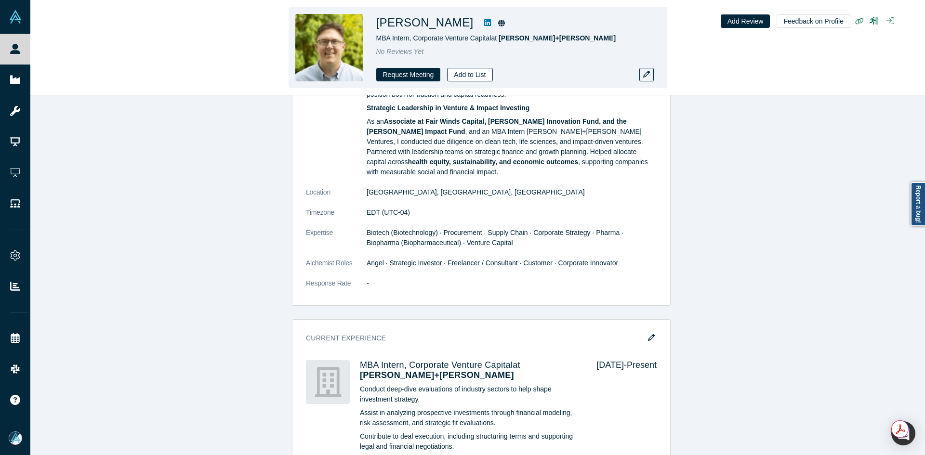
click at [472, 75] on button "Add to List" at bounding box center [469, 74] width 45 height 13
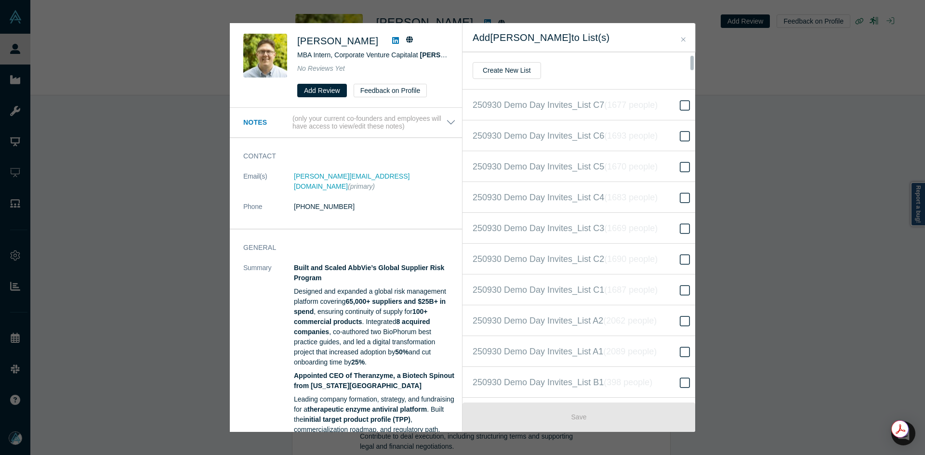
scroll to position [185, 0]
click at [595, 228] on span "250930 Demo Day Invites_Base List ( 16304 people )" at bounding box center [571, 227] width 198 height 13
click at [0, 0] on input "250930 Demo Day Invites_Base List ( 16304 people )" at bounding box center [0, 0] width 0 height 0
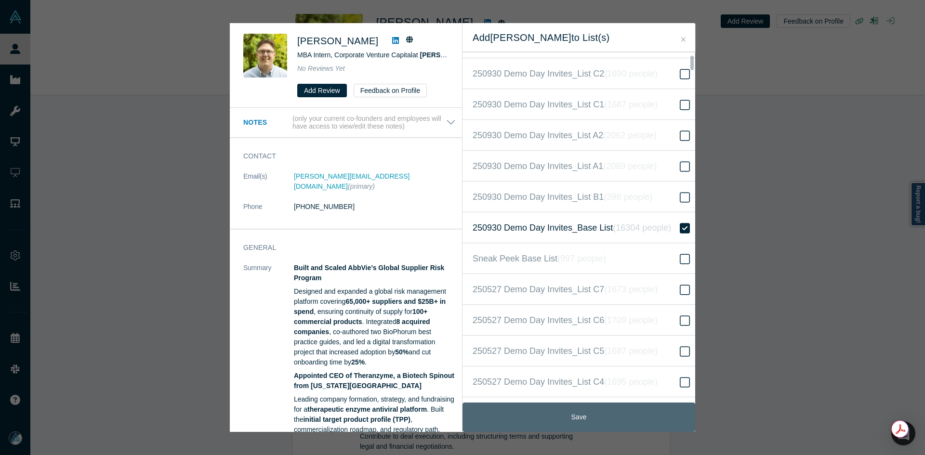
click at [597, 418] on button "Save" at bounding box center [578, 417] width 233 height 29
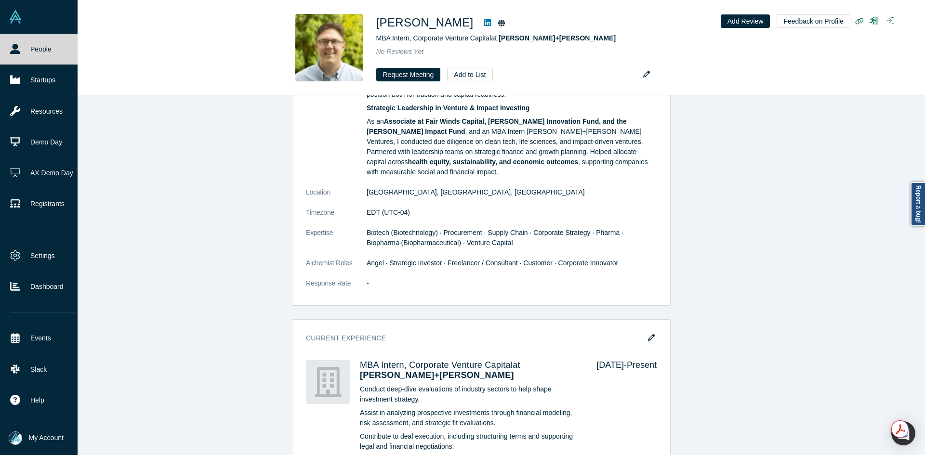
click at [30, 49] on link "People" at bounding box center [42, 49] width 85 height 31
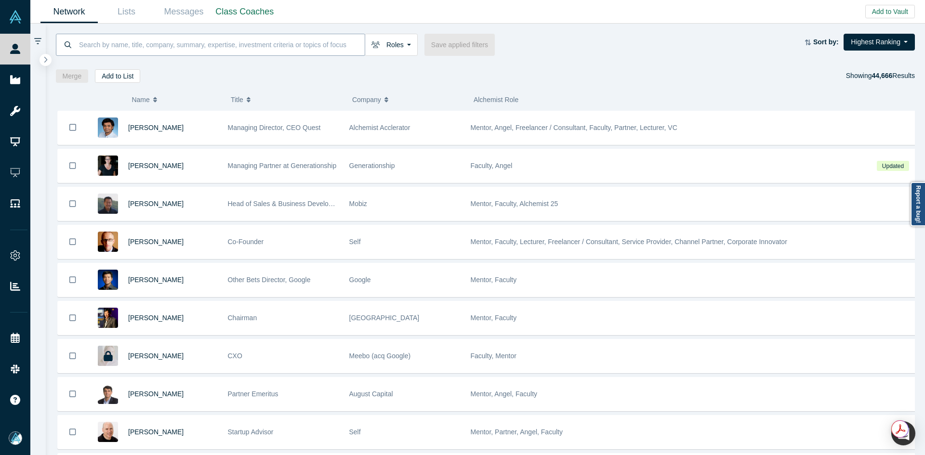
click at [108, 45] on input at bounding box center [221, 44] width 287 height 23
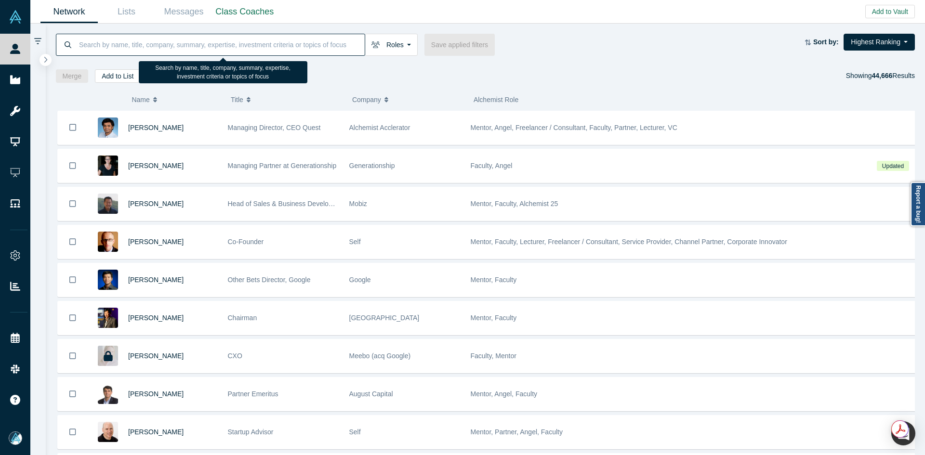
click at [108, 45] on input at bounding box center [221, 44] width 287 height 23
paste input "[PERSON_NAME]"
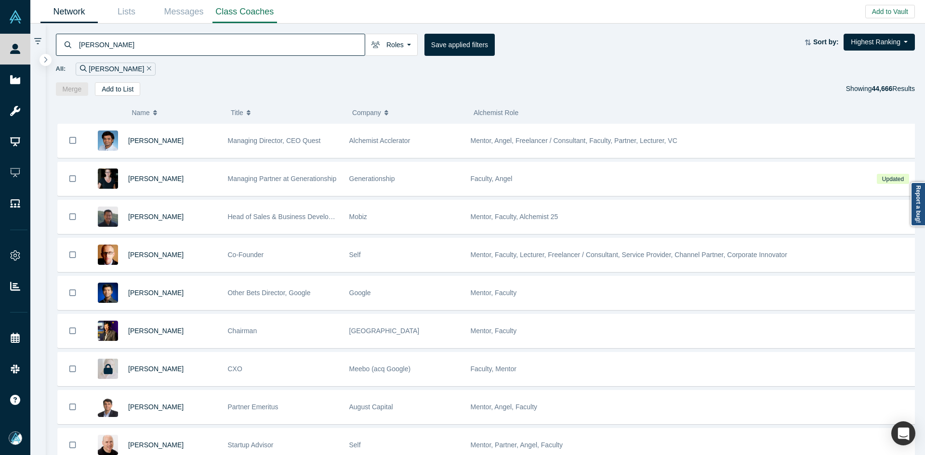
type input "[PERSON_NAME]"
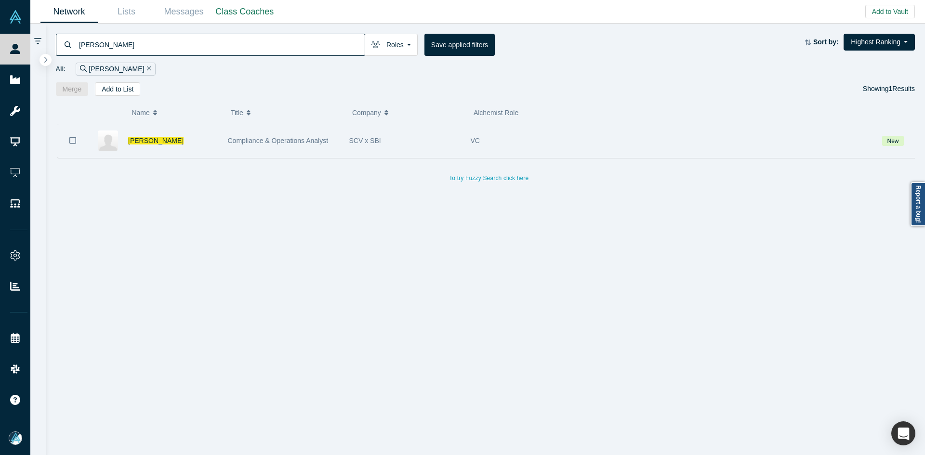
click at [70, 142] on icon "Bookmark" at bounding box center [72, 140] width 7 height 7
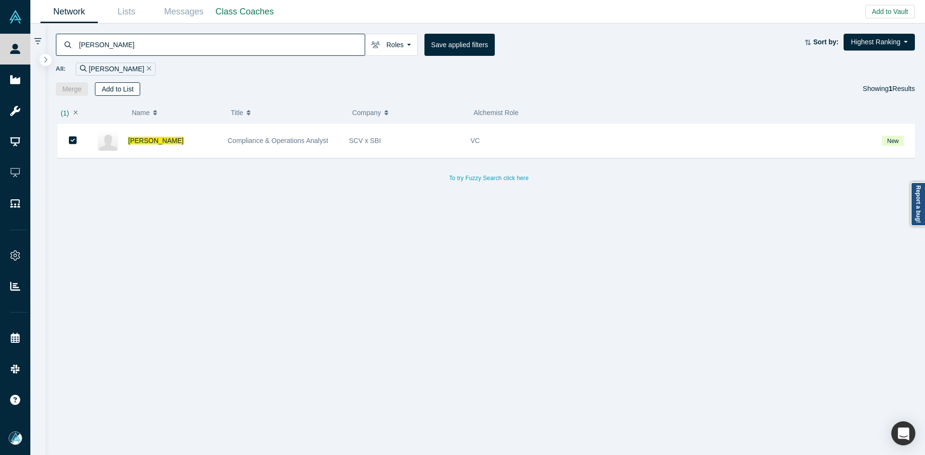
click at [124, 83] on button "Add to List" at bounding box center [117, 88] width 45 height 13
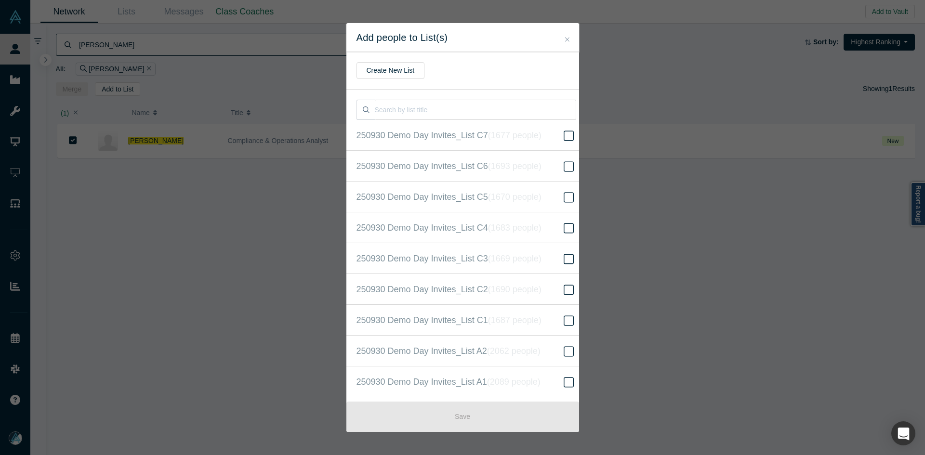
scroll to position [216, 0]
click at [514, 224] on icon "( 16304 people )" at bounding box center [526, 227] width 58 height 10
click at [0, 0] on input "250930 Demo Day Invites_Base List ( 16304 people )" at bounding box center [0, 0] width 0 height 0
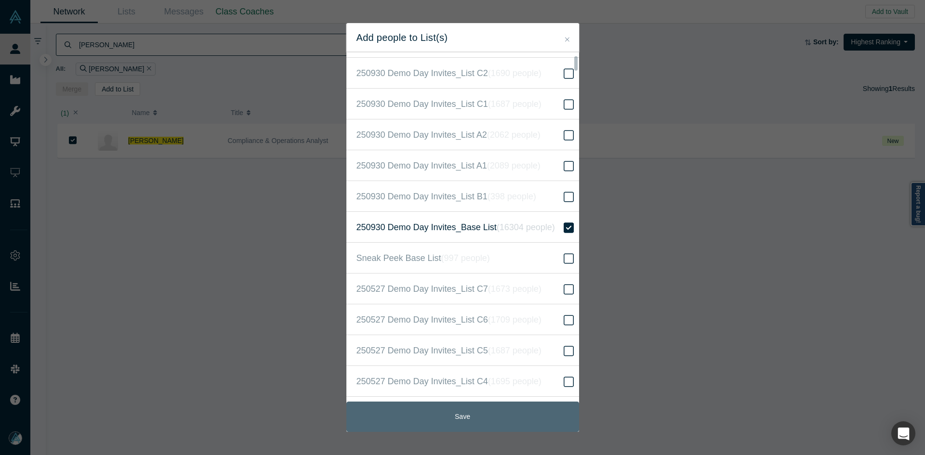
drag, startPoint x: 482, startPoint y: 422, endPoint x: 447, endPoint y: 187, distance: 237.1
click at [481, 422] on button "Save" at bounding box center [462, 417] width 233 height 30
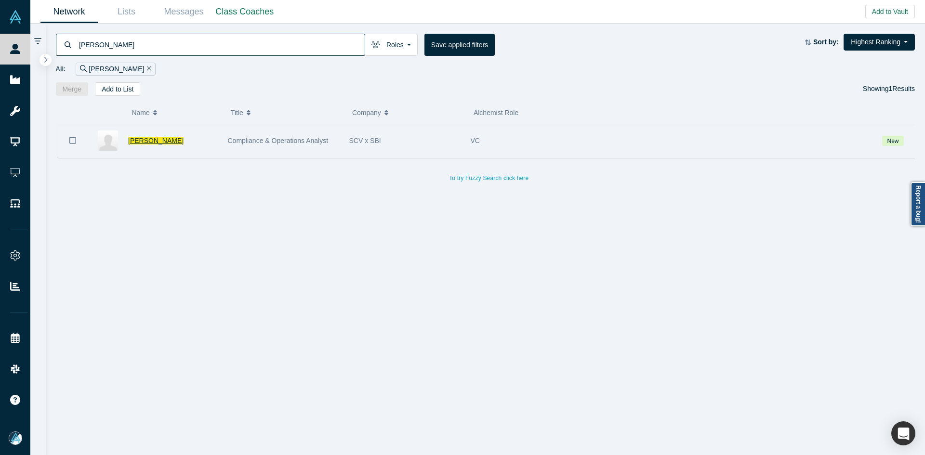
click at [171, 138] on span "[PERSON_NAME]" at bounding box center [155, 141] width 55 height 8
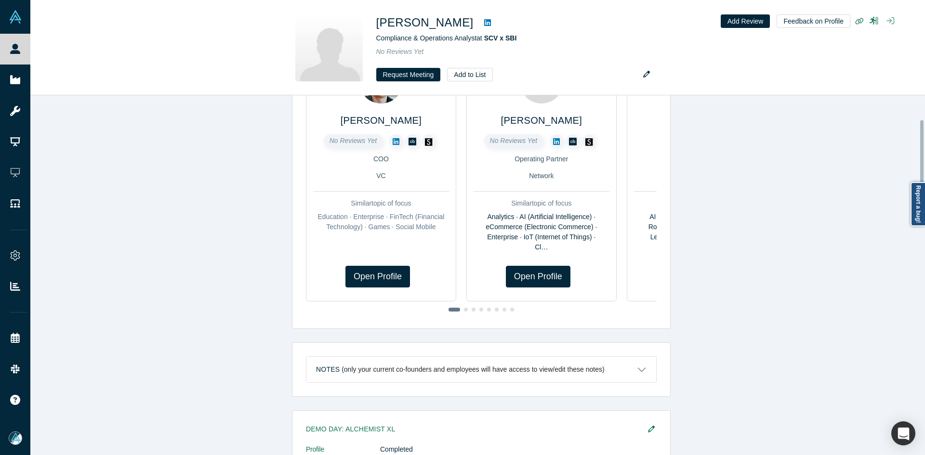
scroll to position [144, 0]
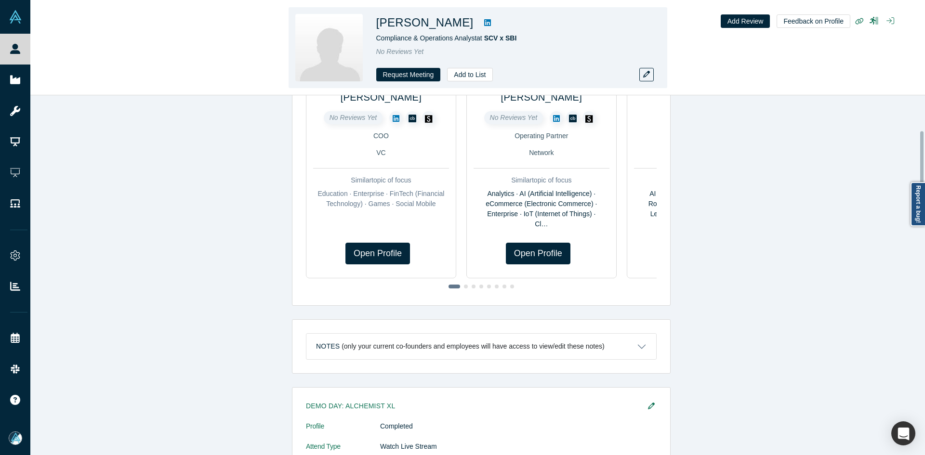
click at [473, 23] on h1 "[PERSON_NAME]" at bounding box center [424, 22] width 97 height 17
drag, startPoint x: 523, startPoint y: 33, endPoint x: 486, endPoint y: 37, distance: 36.8
click at [486, 37] on div "Compliance & Operations Analyst at SCV x SBI" at bounding box center [511, 38] width 270 height 10
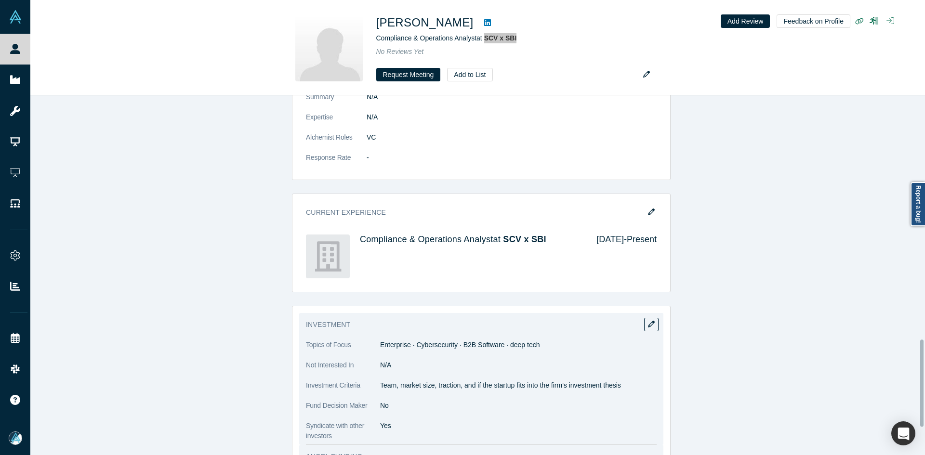
scroll to position [1011, 0]
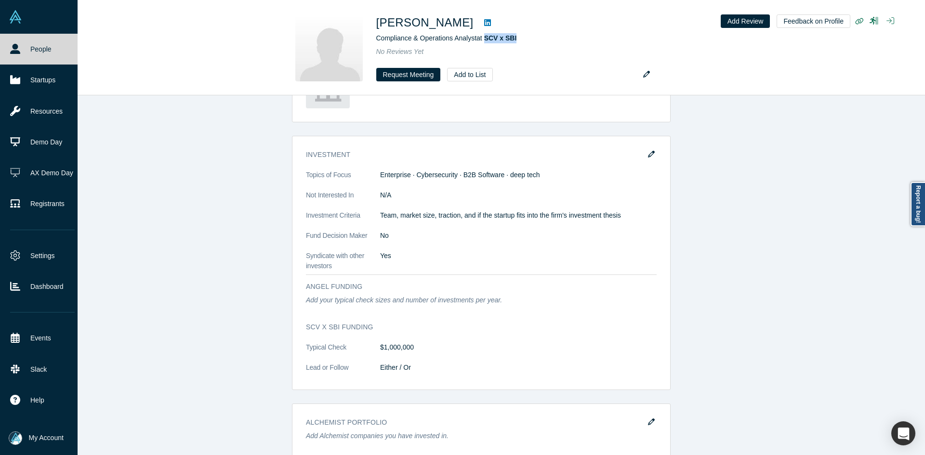
click at [23, 46] on link "People" at bounding box center [42, 49] width 85 height 31
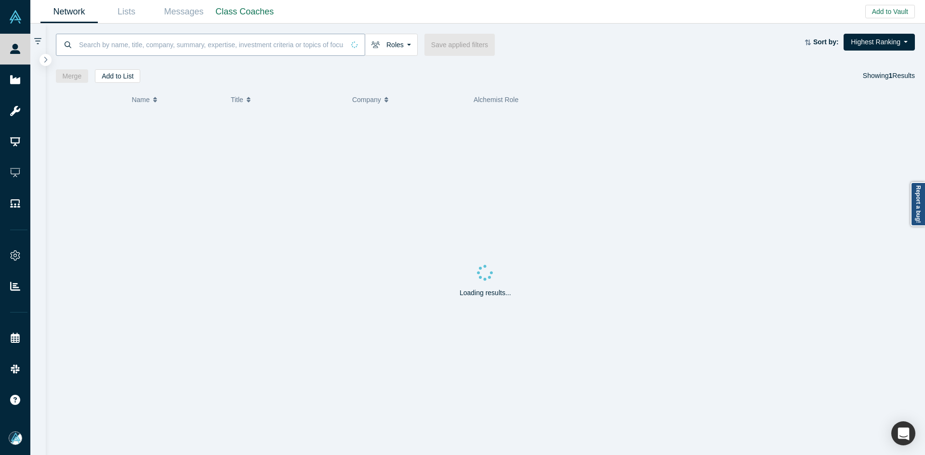
click at [144, 53] on input at bounding box center [211, 44] width 266 height 23
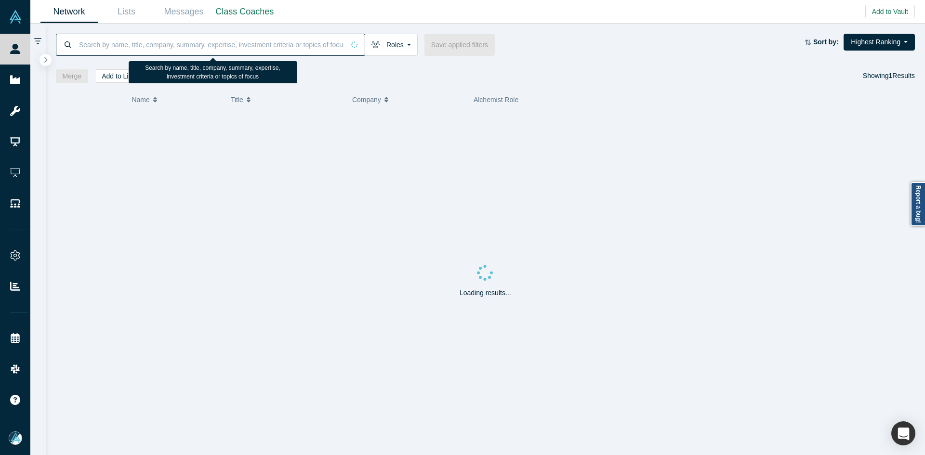
paste input "Todor Raykov"
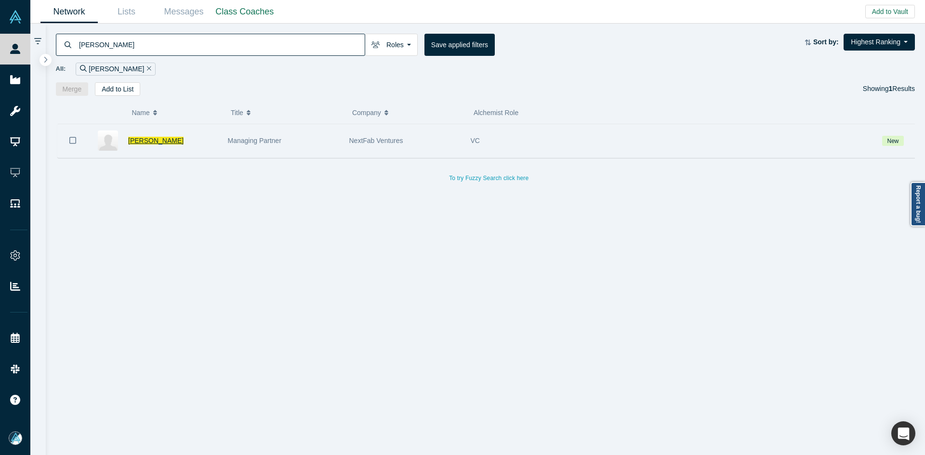
type input "Todor Raykov"
click at [71, 142] on icon "Bookmark" at bounding box center [72, 140] width 7 height 9
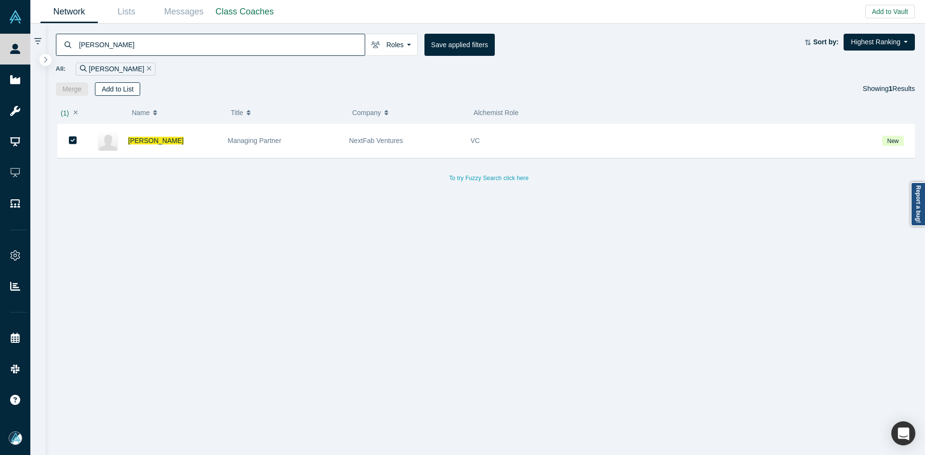
click at [121, 88] on button "Add to List" at bounding box center [117, 88] width 45 height 13
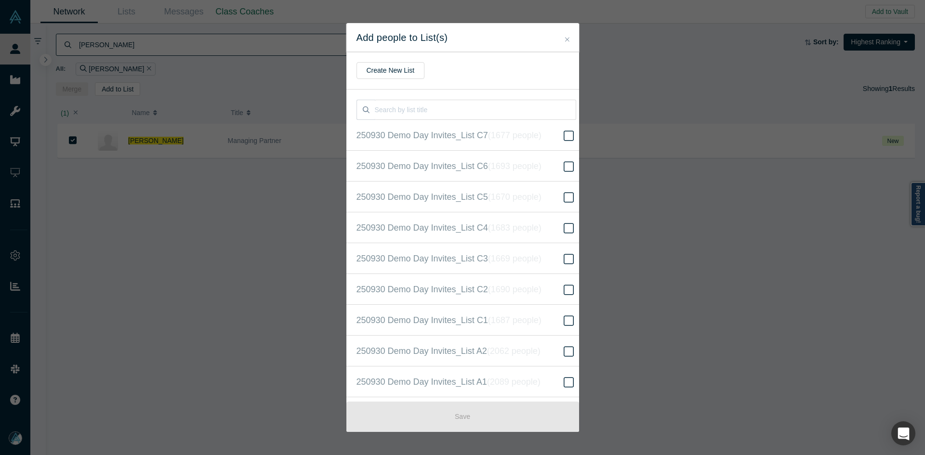
scroll to position [216, 0]
click at [475, 237] on label "250930 Demo Day Invites_Base List ( 16304 people )" at bounding box center [466, 227] width 240 height 31
click at [0, 0] on input "250930 Demo Day Invites_Base List ( 16304 people )" at bounding box center [0, 0] width 0 height 0
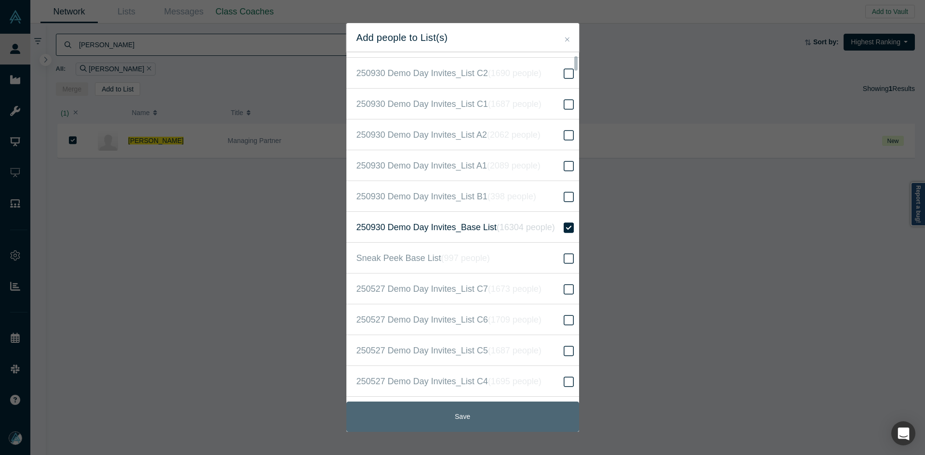
click at [486, 409] on button "Save" at bounding box center [462, 417] width 233 height 30
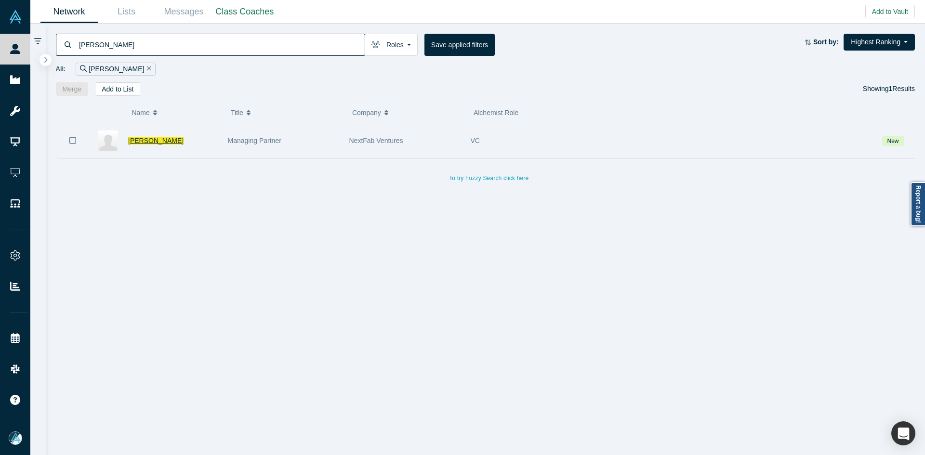
click at [165, 143] on span "Todor Raykov" at bounding box center [155, 141] width 55 height 8
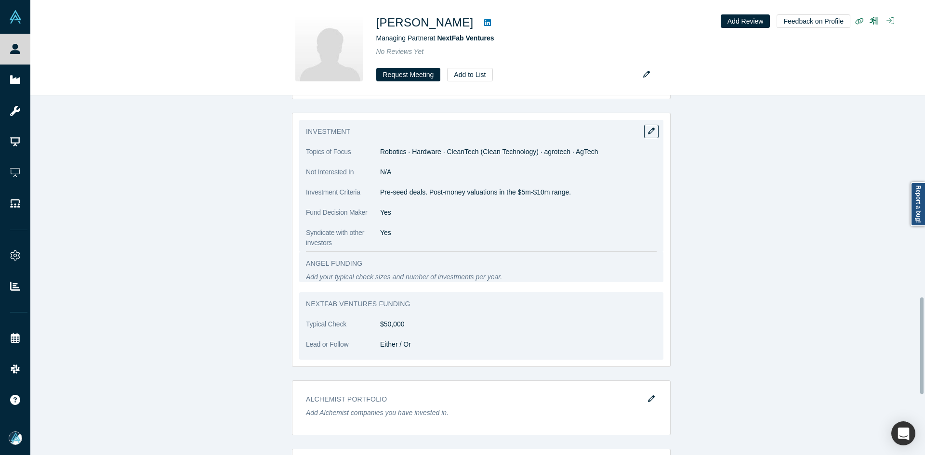
scroll to position [819, 0]
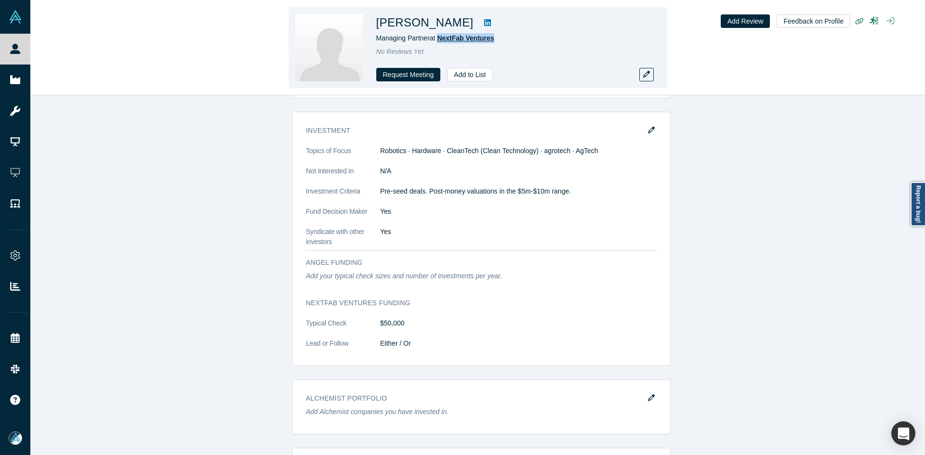
drag, startPoint x: 497, startPoint y: 36, endPoint x: 440, endPoint y: 39, distance: 56.4
click at [440, 39] on div "Managing Partner at NextFab Ventures" at bounding box center [511, 38] width 270 height 10
drag, startPoint x: 445, startPoint y: 27, endPoint x: 410, endPoint y: 26, distance: 35.2
click at [410, 26] on div "Todor Raykov" at bounding box center [511, 22] width 270 height 17
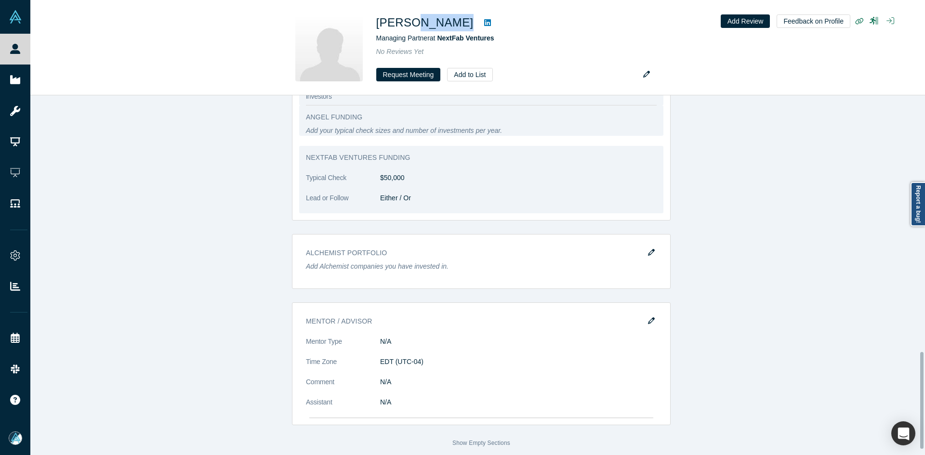
scroll to position [731, 0]
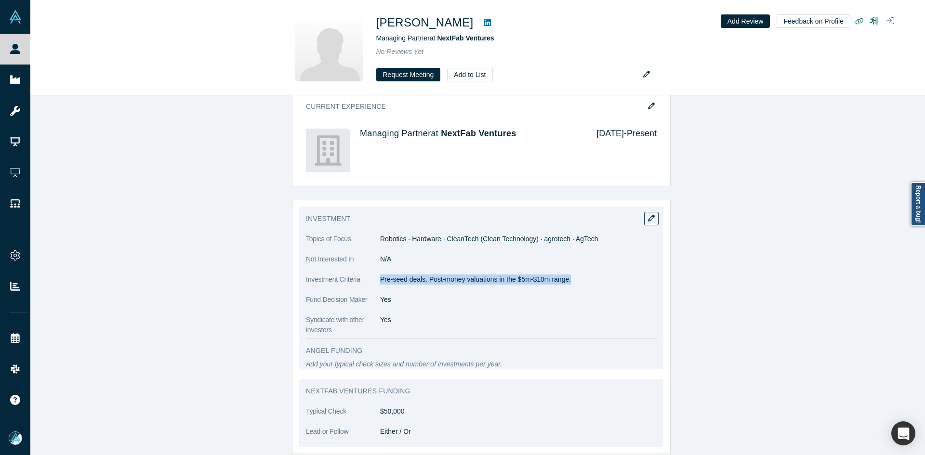
drag, startPoint x: 377, startPoint y: 279, endPoint x: 565, endPoint y: 288, distance: 189.0
click at [565, 288] on dl "Topics of Focus Robotics · Hardware · CleanTech (Clean Technology) · agrotech ·…" at bounding box center [481, 284] width 351 height 101
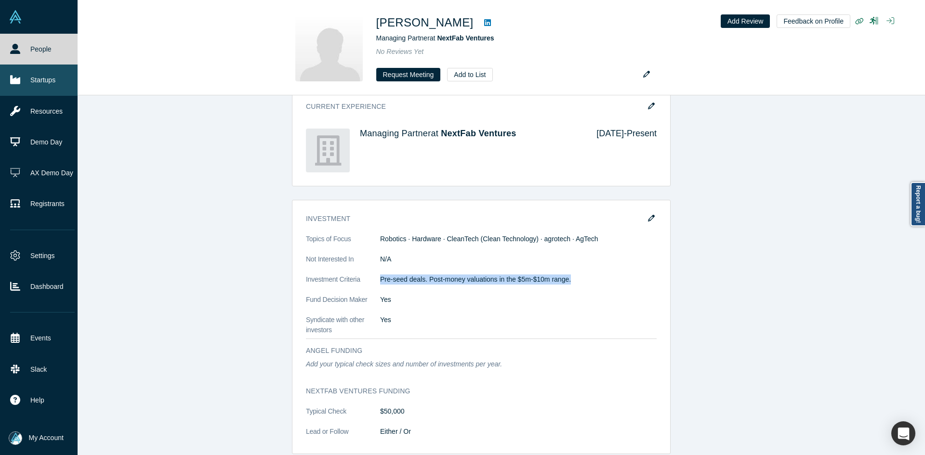
click at [21, 78] on link "Startups" at bounding box center [42, 80] width 85 height 31
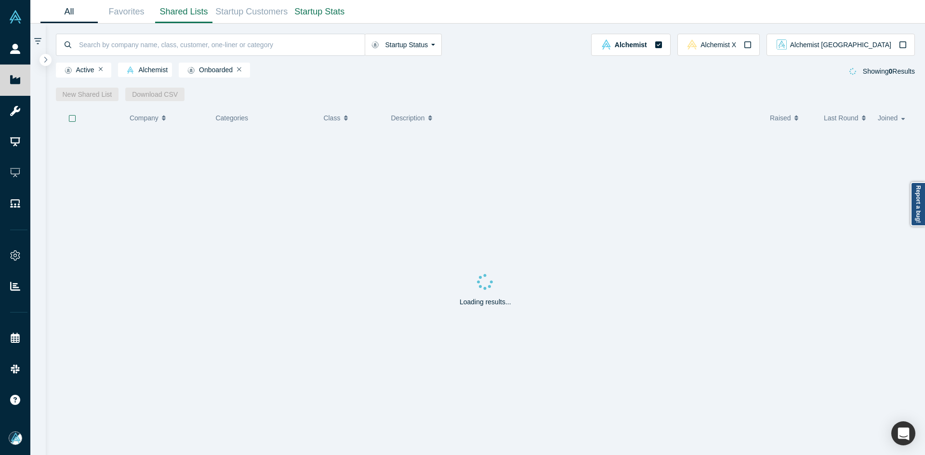
click at [194, 11] on link "Shared Lists" at bounding box center [183, 11] width 57 height 23
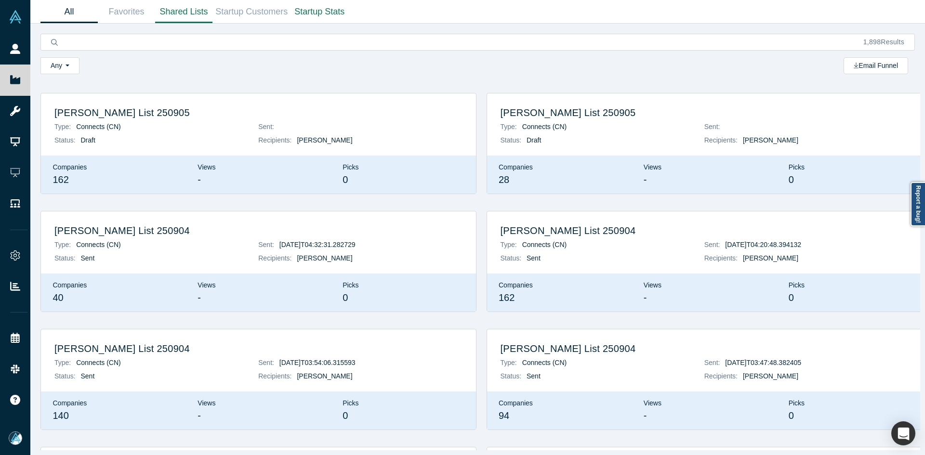
click at [68, 5] on link "All" at bounding box center [68, 11] width 57 height 23
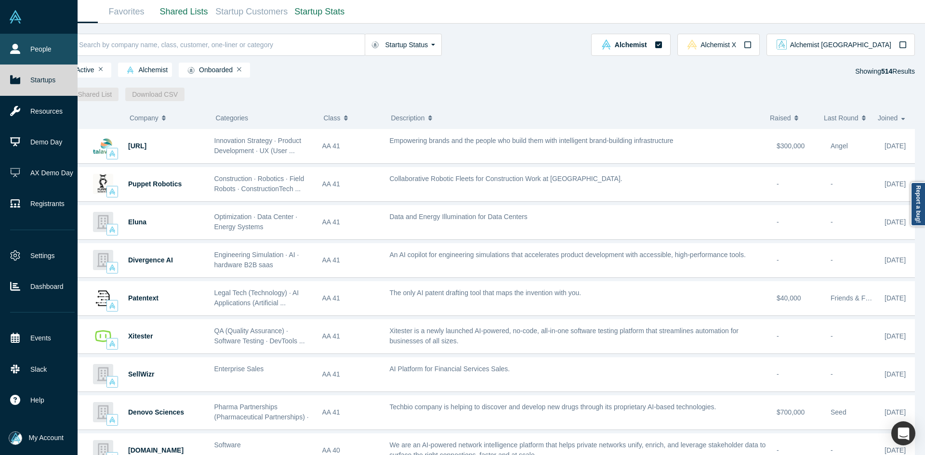
click at [14, 46] on icon at bounding box center [15, 49] width 10 height 10
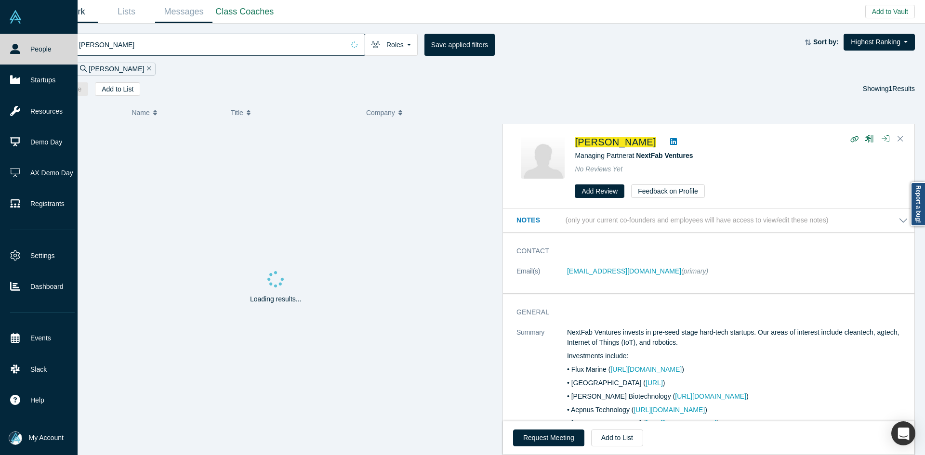
click at [156, 10] on link "Messages" at bounding box center [183, 11] width 57 height 23
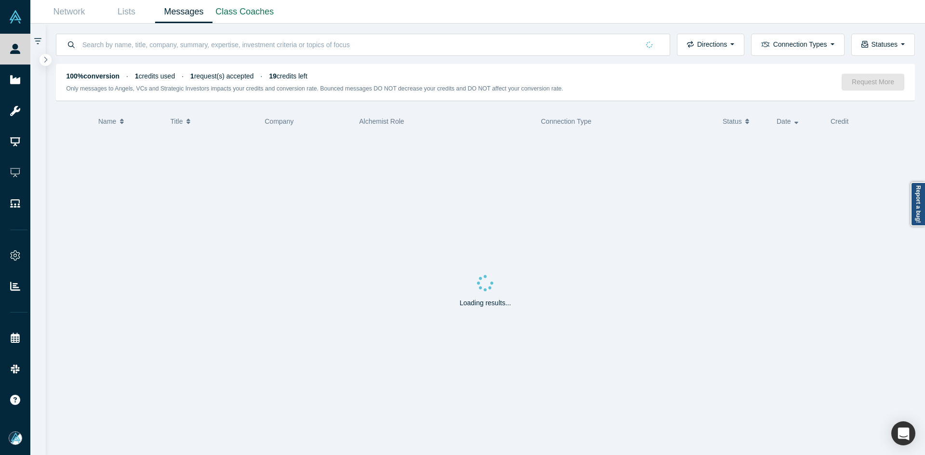
click at [124, 12] on link "Lists" at bounding box center [126, 11] width 57 height 23
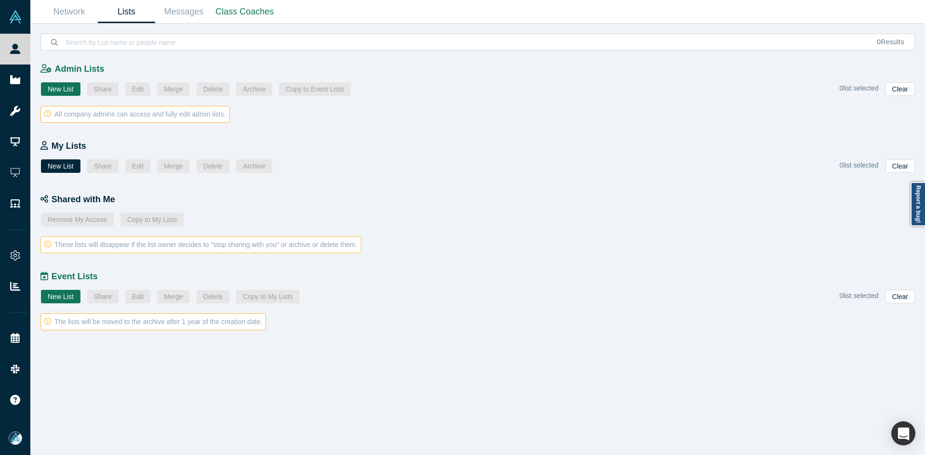
click at [124, 12] on link "Lists" at bounding box center [126, 11] width 57 height 23
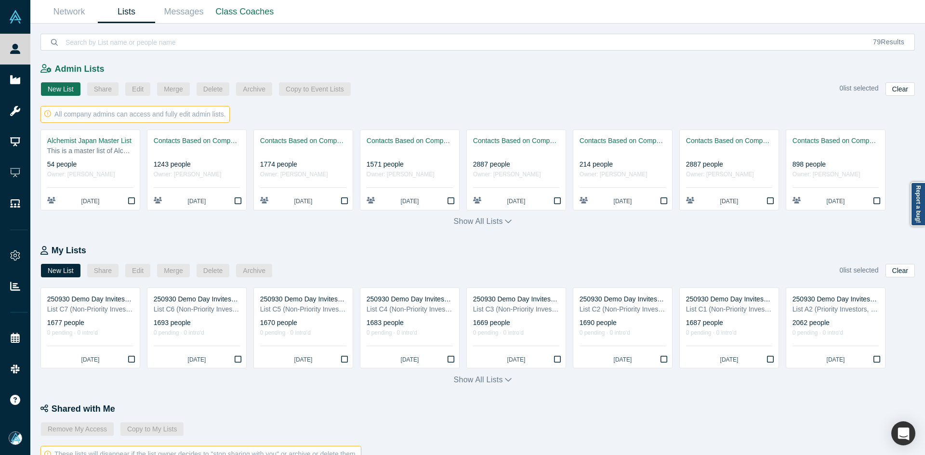
scroll to position [319, 0]
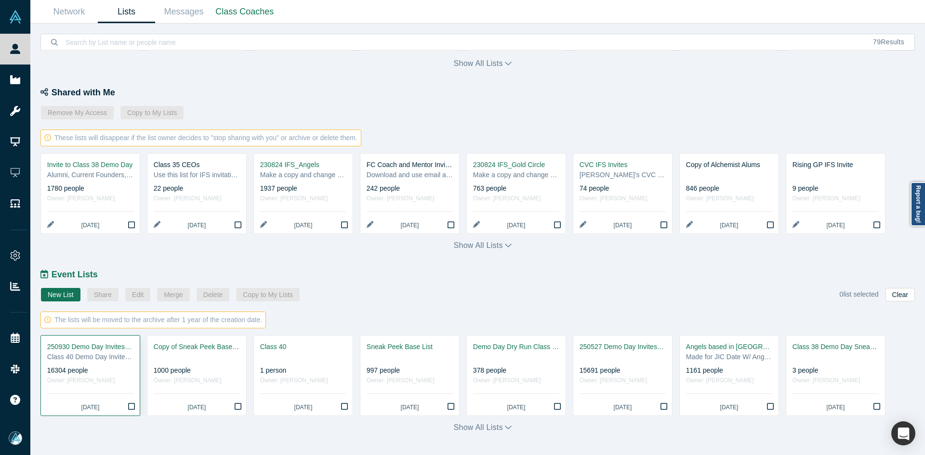
click at [108, 373] on div "16304 people" at bounding box center [90, 371] width 86 height 10
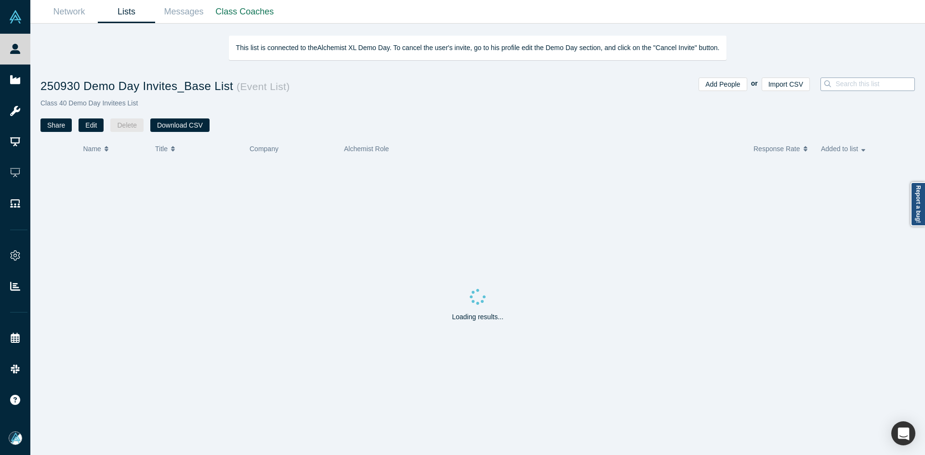
click at [858, 84] on input at bounding box center [877, 84] width 86 height 13
paste input "Pre-seed deals. Post-money valuations in the $5m-$10m range."
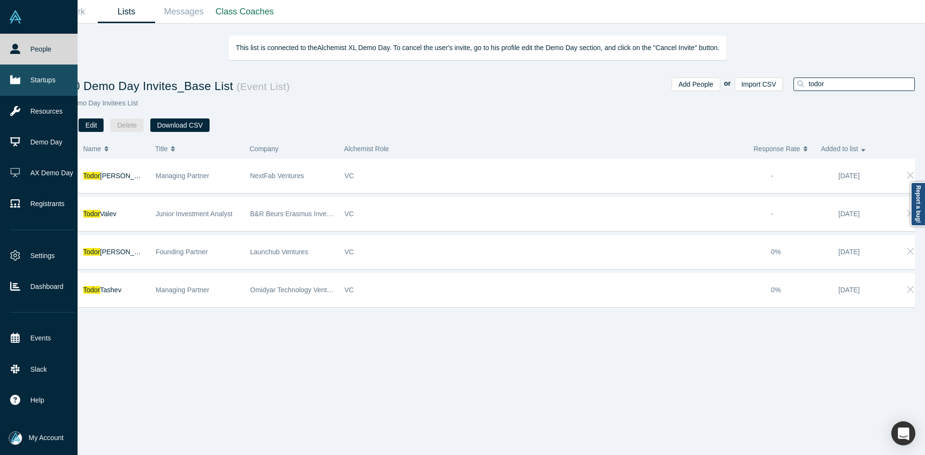
type input "todor"
click at [33, 93] on link "Startups" at bounding box center [42, 80] width 85 height 31
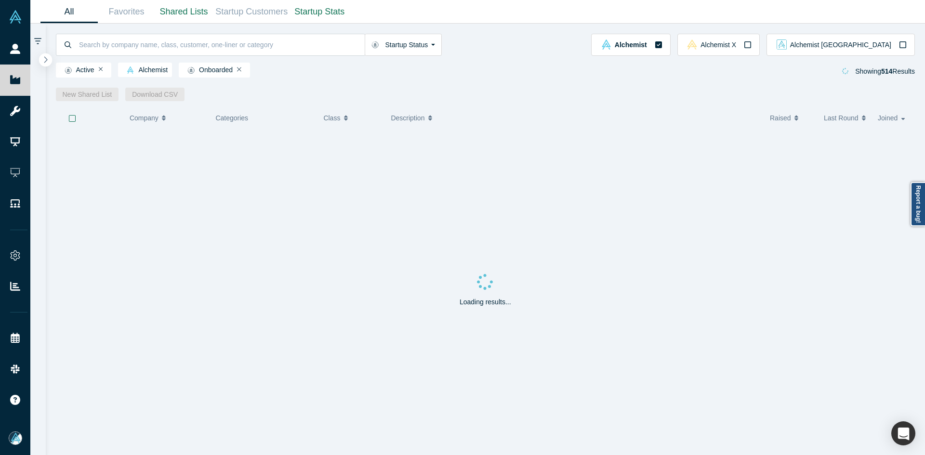
click at [39, 57] on button "button" at bounding box center [45, 59] width 13 height 13
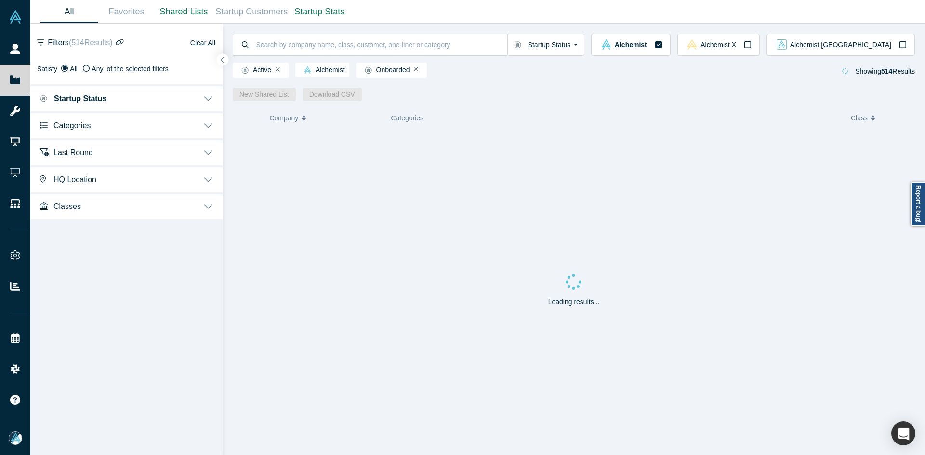
click at [80, 128] on span "Categories" at bounding box center [71, 125] width 37 height 9
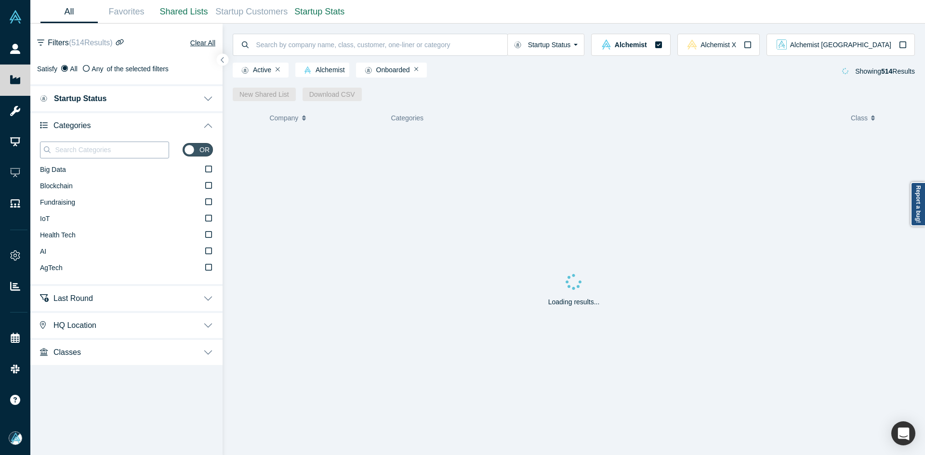
click at [84, 147] on input at bounding box center [111, 150] width 115 height 13
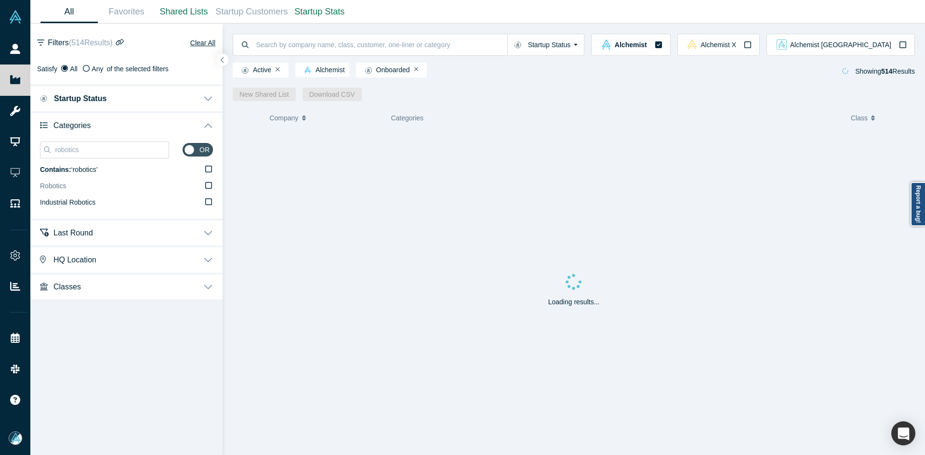
click at [107, 192] on label "Robotics" at bounding box center [126, 186] width 173 height 16
click at [0, 0] on input "Robotics" at bounding box center [0, 0] width 0 height 0
click at [125, 150] on input "robotics" at bounding box center [111, 150] width 115 height 13
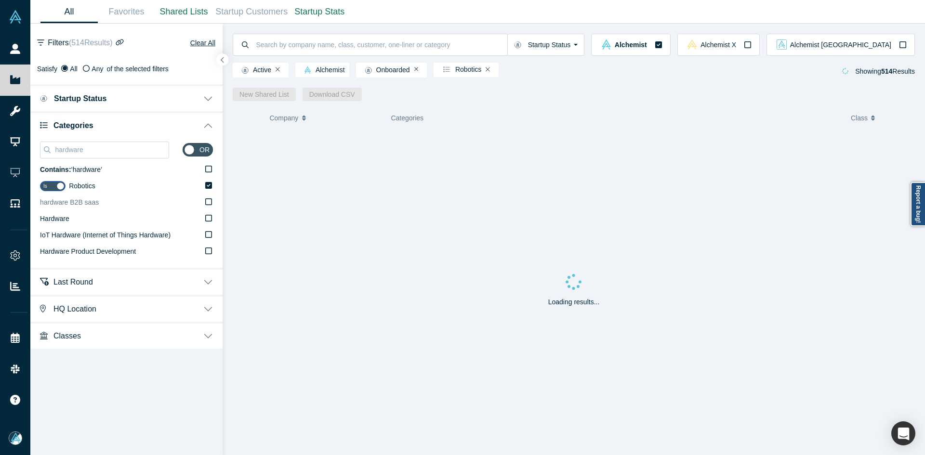
click at [101, 222] on label "Hardware" at bounding box center [126, 219] width 173 height 16
click at [0, 0] on input "Hardware" at bounding box center [0, 0] width 0 height 0
click at [126, 145] on input "hardware" at bounding box center [111, 150] width 115 height 13
paste input "CleanTech"
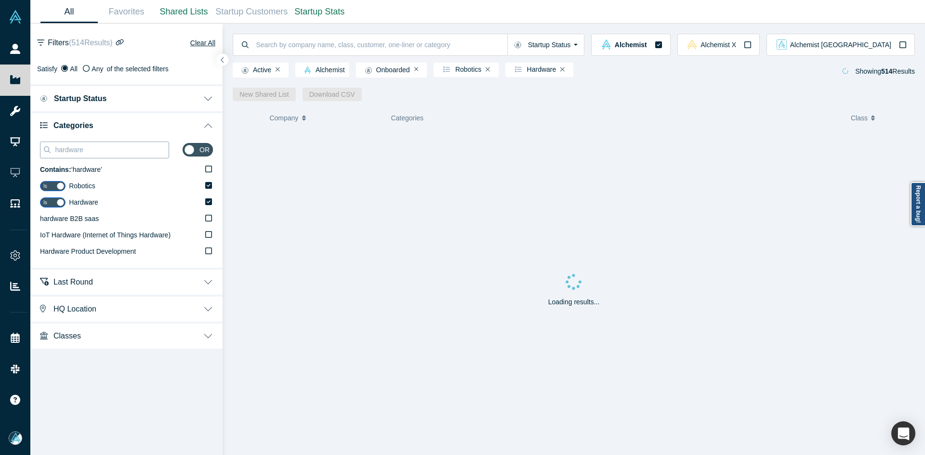
click at [126, 145] on input "hardware" at bounding box center [111, 150] width 115 height 13
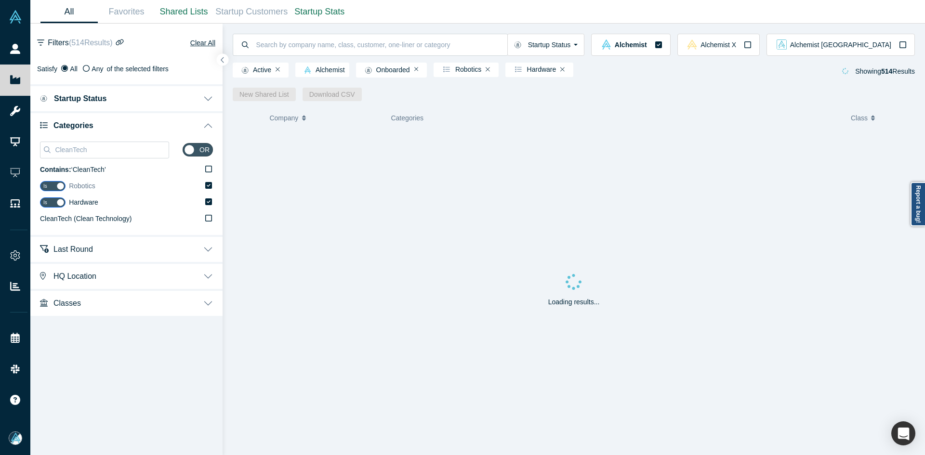
click at [88, 220] on span "CleanTech (Clean Technology)" at bounding box center [85, 219] width 91 height 8
click at [0, 0] on input "CleanTech (Clean Technology)" at bounding box center [0, 0] width 0 height 0
click at [129, 148] on input "CleanTech" at bounding box center [111, 150] width 115 height 13
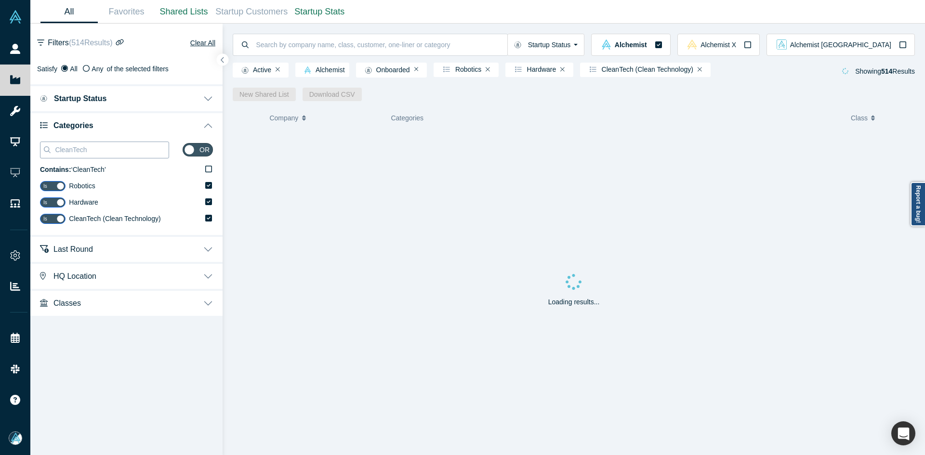
paste input "agrot"
click at [119, 147] on input "agrotech" at bounding box center [111, 150] width 115 height 13
paste input "AgT"
click at [119, 147] on input "agrotech" at bounding box center [111, 150] width 115 height 13
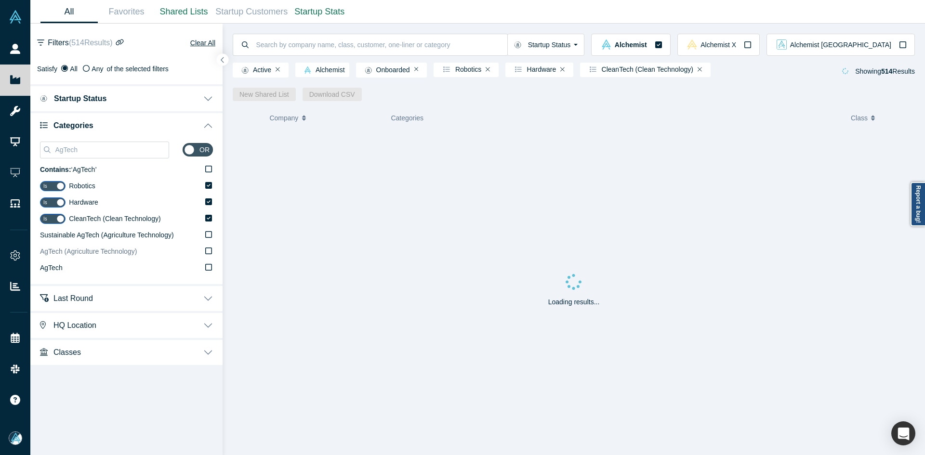
type input "AgTech"
click at [93, 253] on span "AgTech (Agriculture Technology)" at bounding box center [88, 252] width 97 height 8
click at [0, 0] on input "AgTech (Agriculture Technology)" at bounding box center [0, 0] width 0 height 0
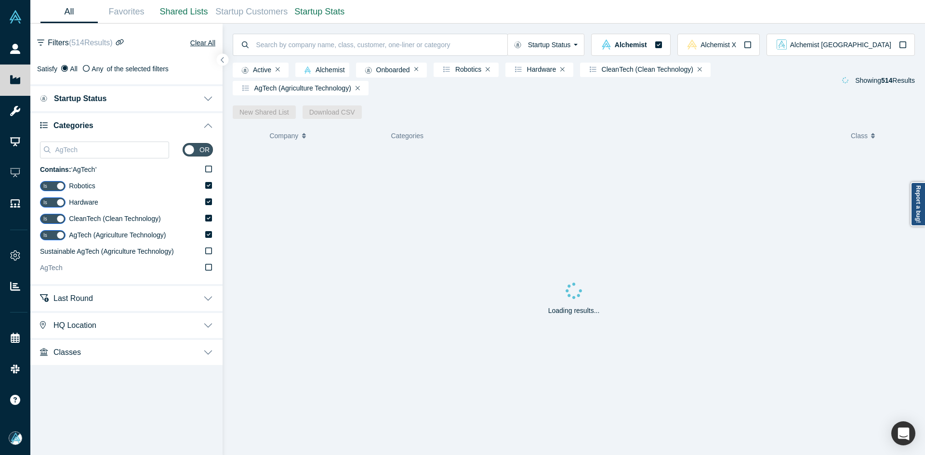
click at [86, 267] on label "AgTech" at bounding box center [126, 268] width 173 height 16
click at [0, 0] on input "AgTech" at bounding box center [0, 0] width 0 height 0
click at [226, 59] on button "button" at bounding box center [222, 59] width 13 height 13
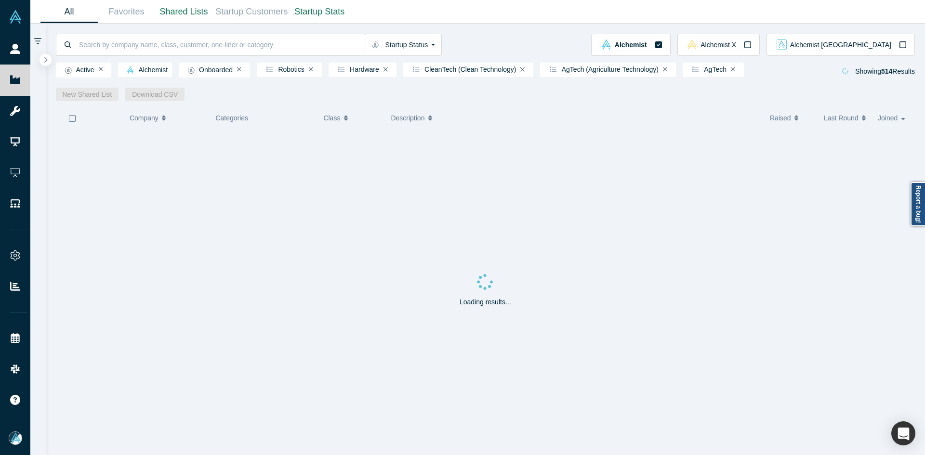
click at [72, 118] on icon "button" at bounding box center [72, 119] width 8 height 8
click at [79, 96] on link "New Shared List" at bounding box center [87, 94] width 63 height 13
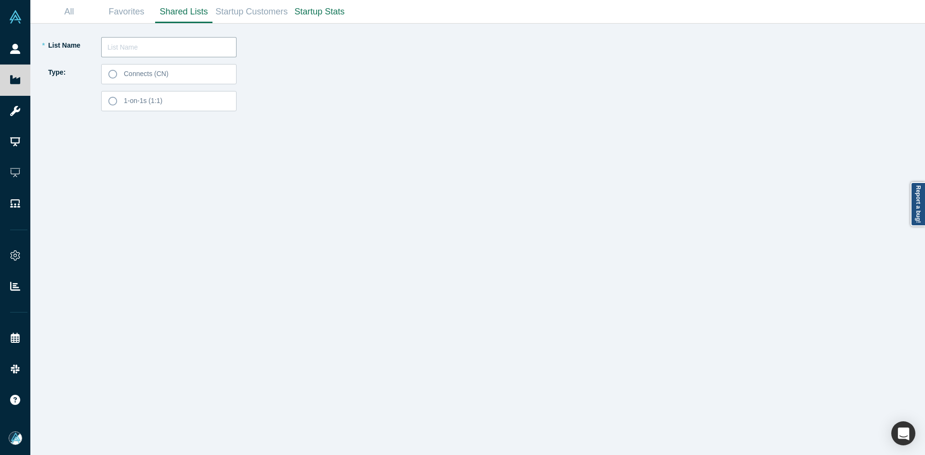
click at [153, 54] on input "text" at bounding box center [168, 47] width 135 height 20
type input "Todor Raykov List 250905"
click at [187, 84] on div "Connects (CN) 1-on-1s (1:1)" at bounding box center [168, 87] width 135 height 47
click at [208, 78] on label "Connects (CN)" at bounding box center [168, 74] width 135 height 20
click at [0, 0] on input "Connects (CN)" at bounding box center [0, 0] width 0 height 0
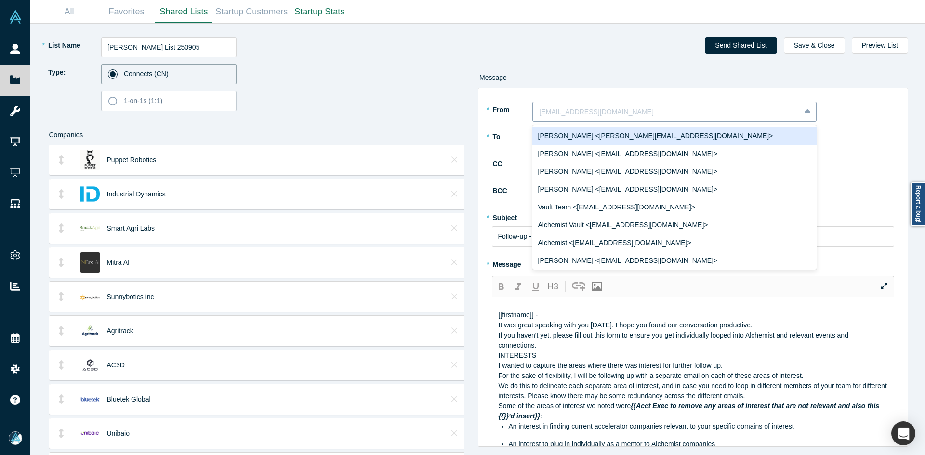
click at [588, 111] on div at bounding box center [666, 112] width 254 height 12
click at [582, 142] on div "Ravi Belani <ravi@alchemistaccelerator.com>" at bounding box center [674, 136] width 284 height 18
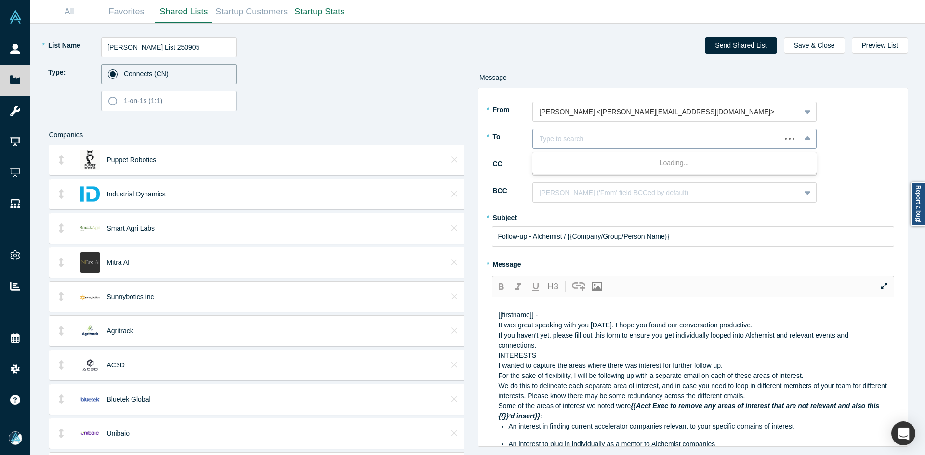
click at [577, 141] on div at bounding box center [656, 139] width 235 height 12
type input "todor rayko"
click at [576, 162] on div "Todor Raykov" at bounding box center [674, 163] width 284 height 18
click at [579, 165] on div at bounding box center [666, 166] width 254 height 12
type input "mia sco"
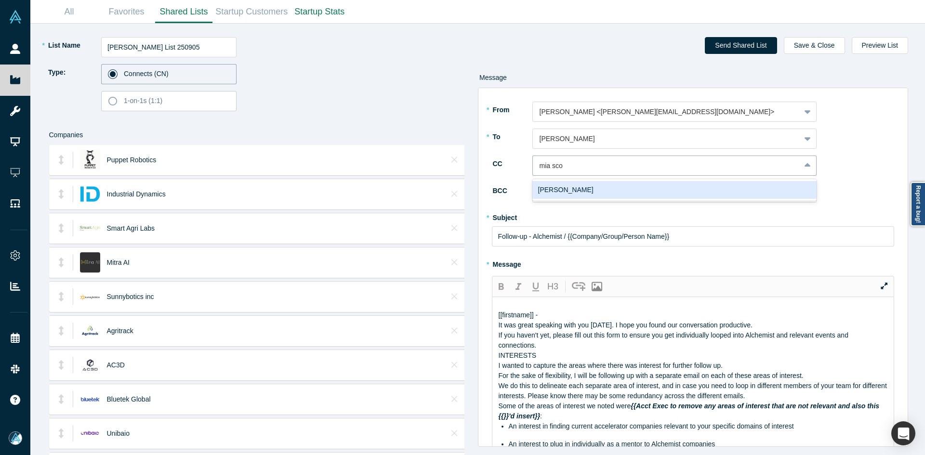
click at [588, 197] on div "Mia Scott" at bounding box center [674, 190] width 284 height 18
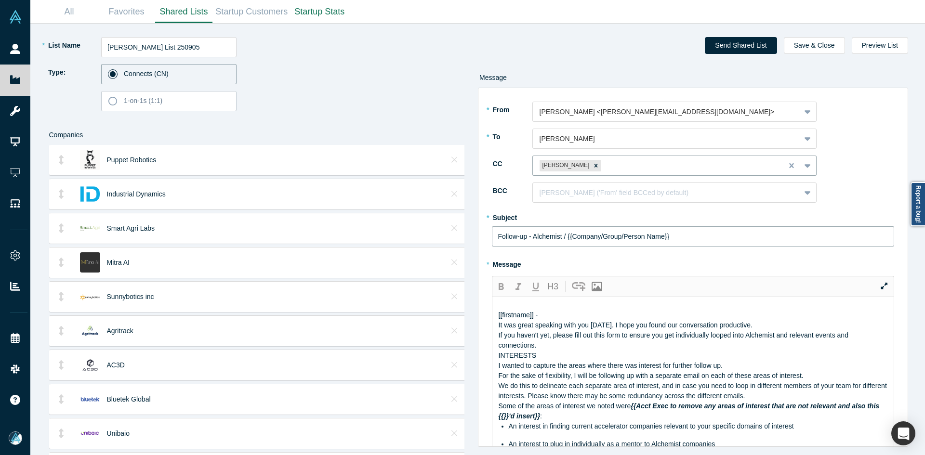
click at [566, 241] on input "Follow-up - Alchemist / {{Company/Group/Person Name}}" at bounding box center [693, 236] width 403 height 20
paste input "Todor Raykov"
click at [541, 237] on input "Todor Raykov" at bounding box center [693, 236] width 403 height 20
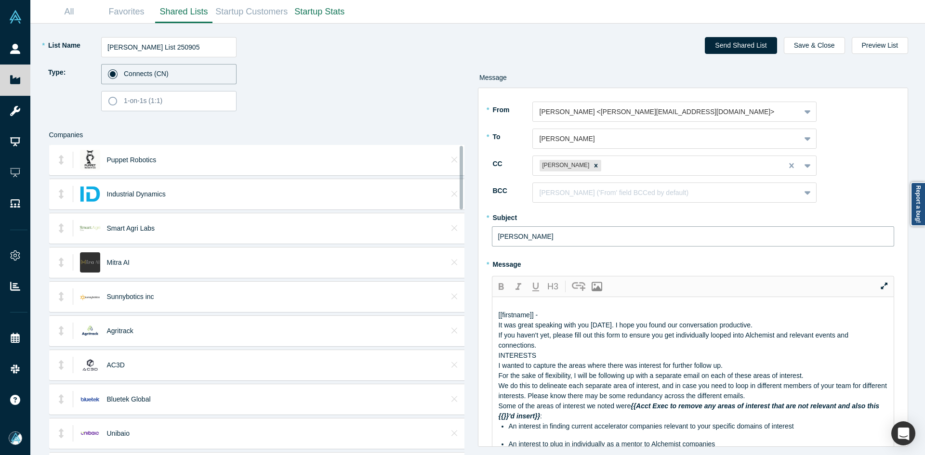
click at [541, 237] on input "Todor Raykov" at bounding box center [693, 236] width 403 height 20
paste input "Curated Alchemist Companies Relevant to Your Interests"
type input "Curated Alchemist Companies Relevant to Your Interests"
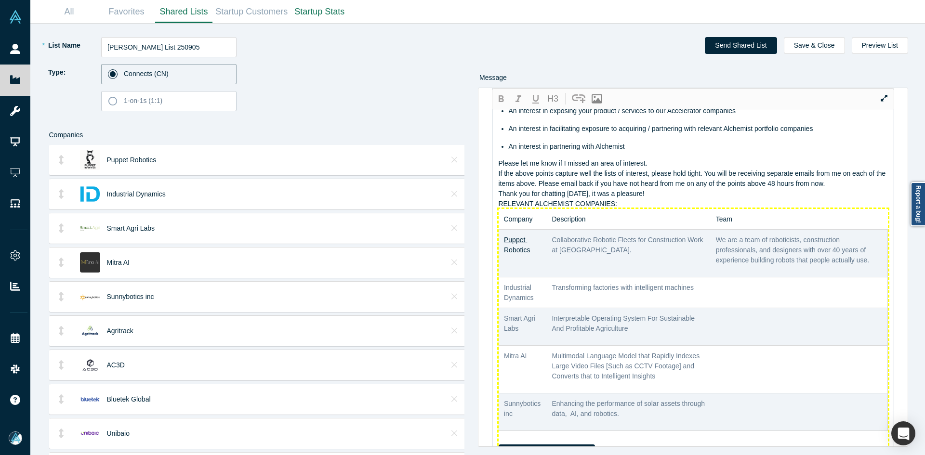
scroll to position [446, 0]
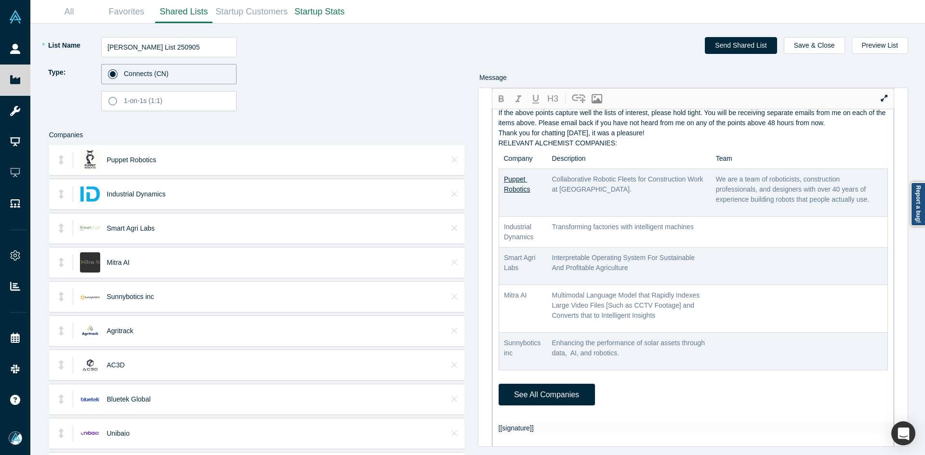
click at [619, 148] on div "RELEVANT ALCHEMIST COMPANIES:" at bounding box center [693, 143] width 390 height 10
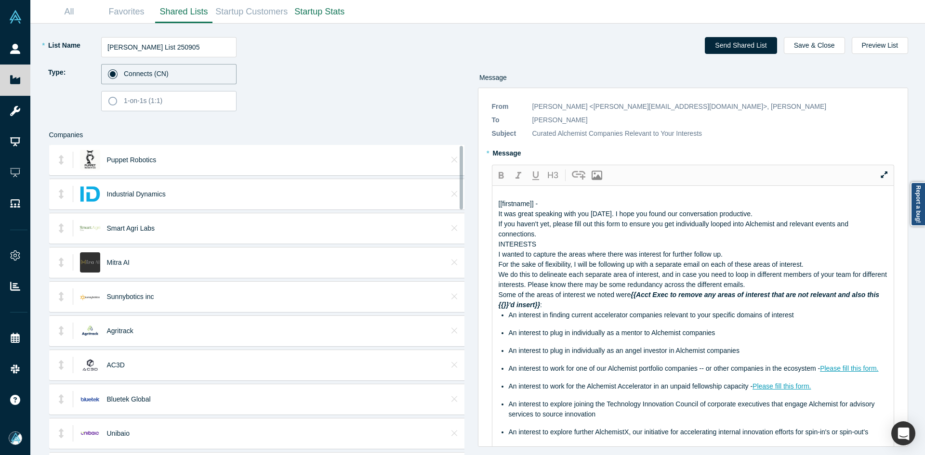
drag, startPoint x: 537, startPoint y: 74, endPoint x: 460, endPoint y: 226, distance: 170.1
click at [460, 226] on div "* List Name Todor Raykov List 250905 Type: Connects (CN) 1-on-1s (1:1) Companie…" at bounding box center [477, 239] width 881 height 431
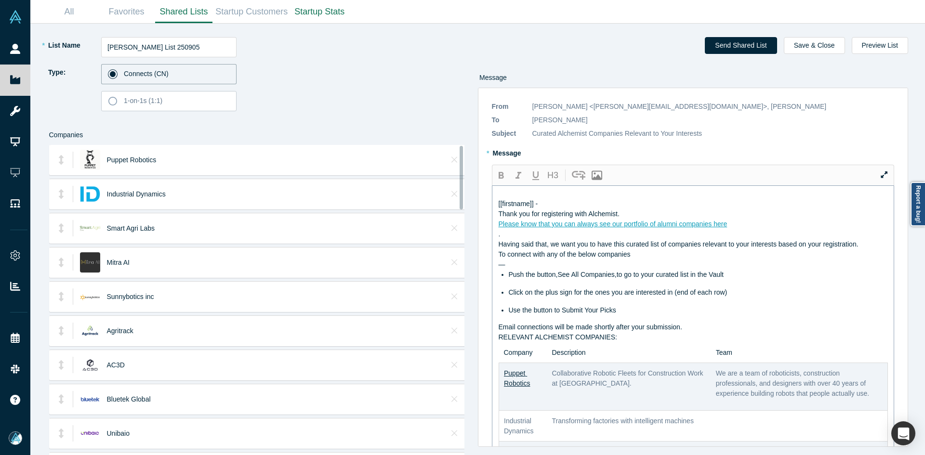
click at [778, 229] on div "Please know that you can always see our portfolio of alumni companies here" at bounding box center [693, 224] width 390 height 10
click at [693, 219] on div "Thank you for registering with Alchemist." at bounding box center [693, 214] width 390 height 10
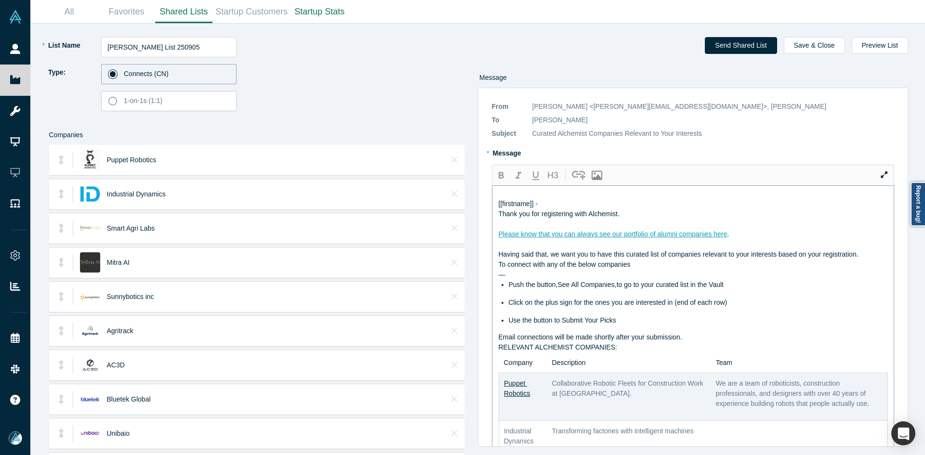
click at [865, 260] on div "Having said that, we want you to have this curated list of companies relevant t…" at bounding box center [693, 254] width 390 height 10
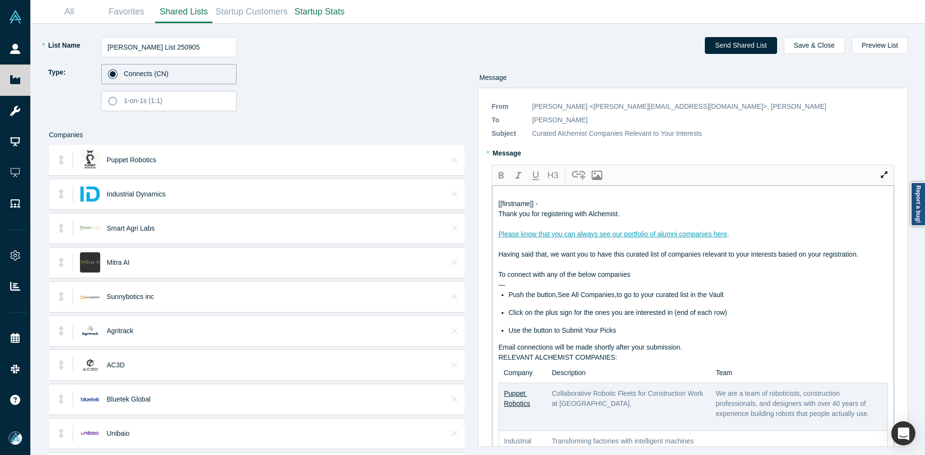
click at [700, 353] on div "Email connections will be made shortly after your submission." at bounding box center [693, 347] width 390 height 10
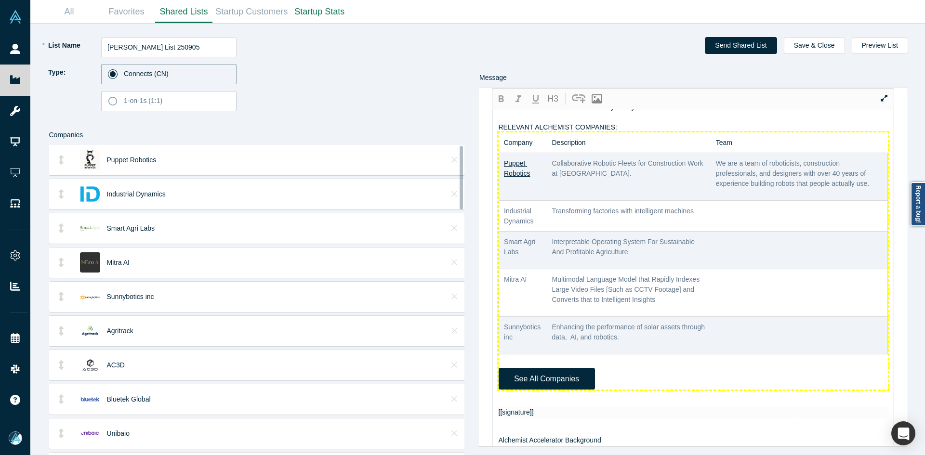
scroll to position [289, 0]
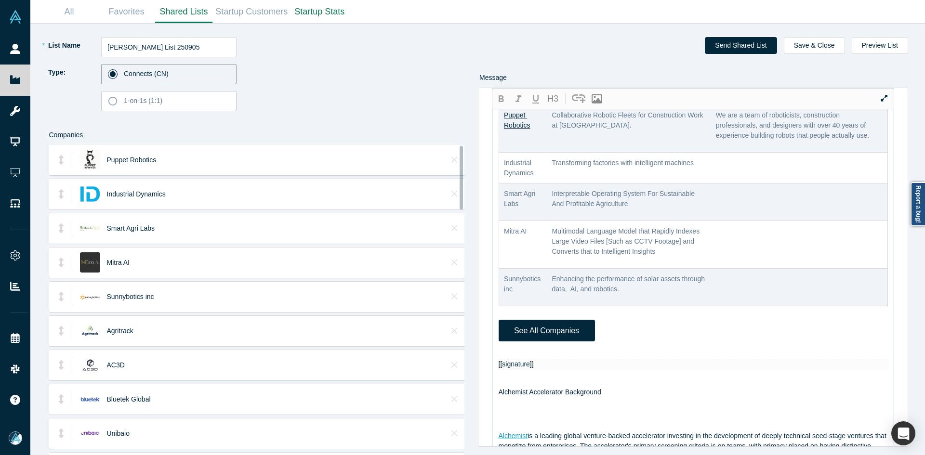
click at [522, 359] on div at bounding box center [693, 354] width 390 height 10
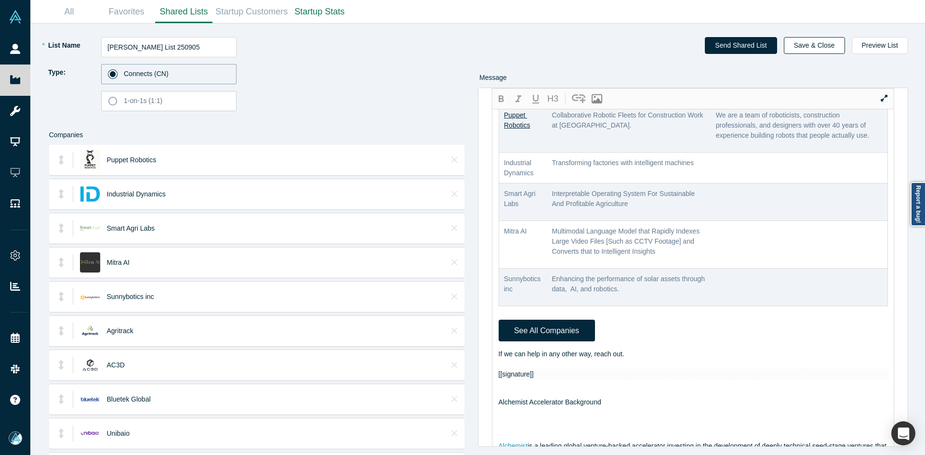
click at [823, 44] on button "Save & Close" at bounding box center [814, 45] width 61 height 17
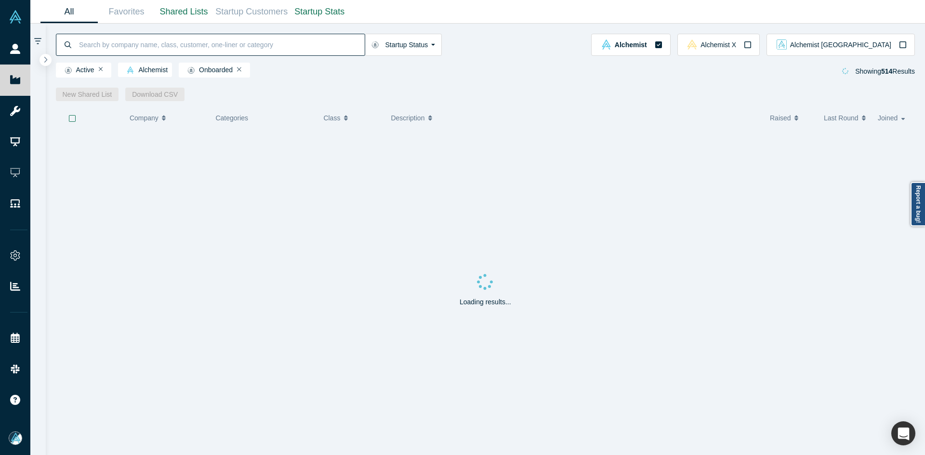
click at [211, 46] on input at bounding box center [221, 44] width 287 height 23
paste input "Celine Gauchey"
type input "Celine Gauchey"
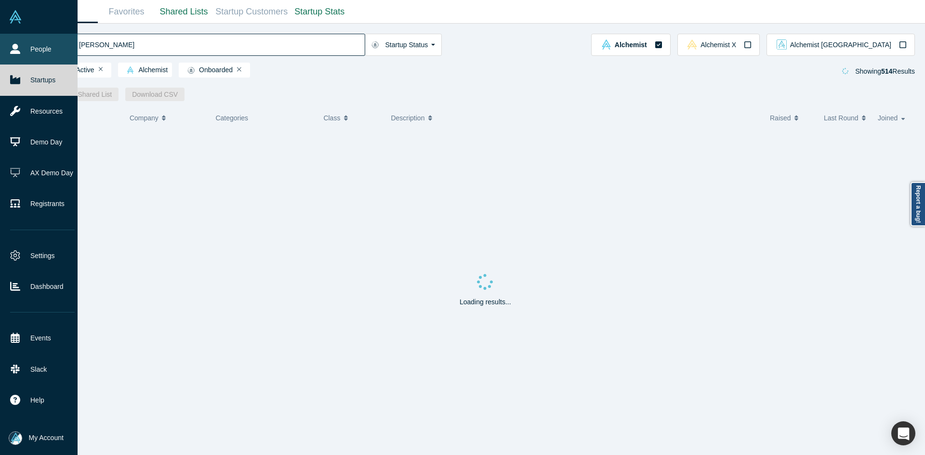
click at [22, 45] on link "People" at bounding box center [42, 49] width 85 height 31
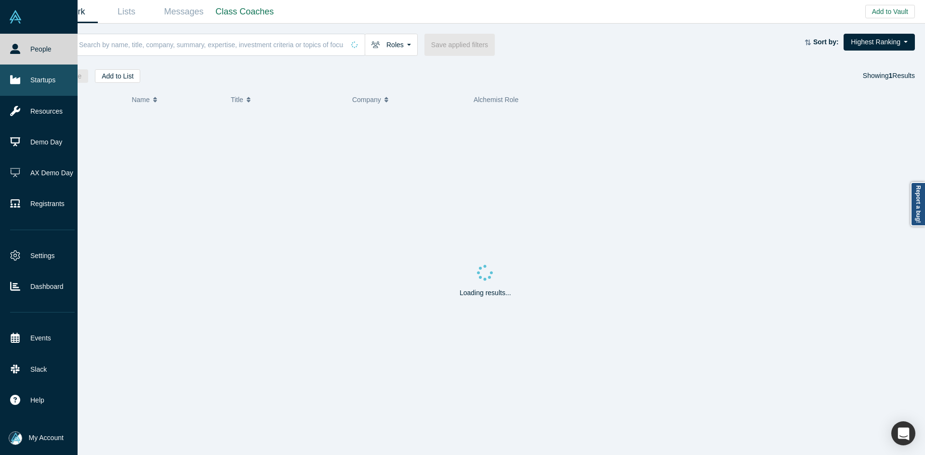
click at [17, 78] on icon at bounding box center [15, 80] width 10 height 10
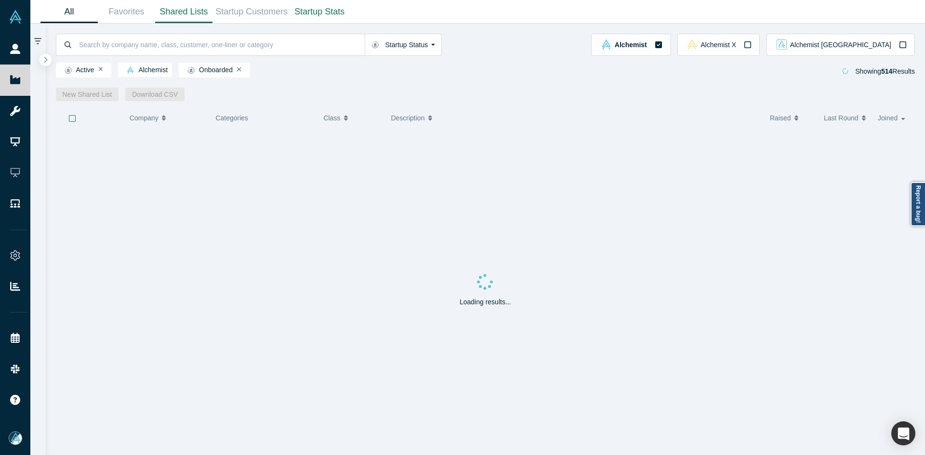
click at [182, 16] on link "Shared Lists" at bounding box center [183, 11] width 57 height 23
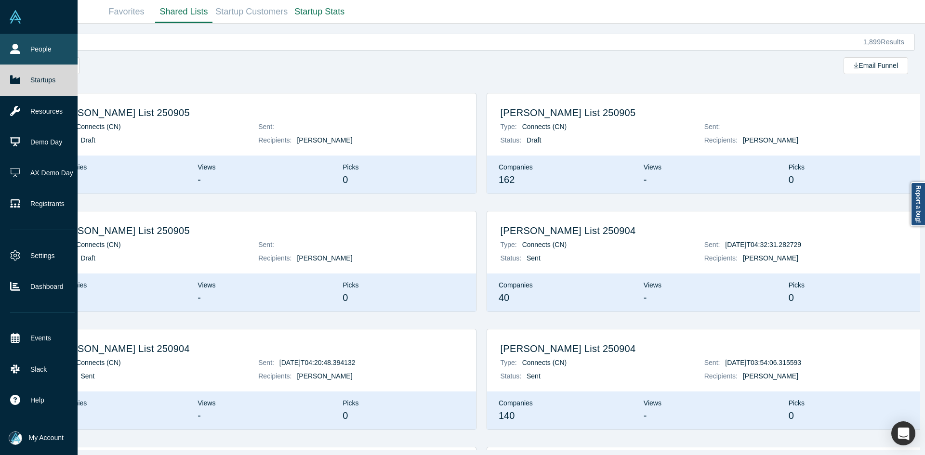
click at [15, 49] on icon at bounding box center [15, 49] width 10 height 10
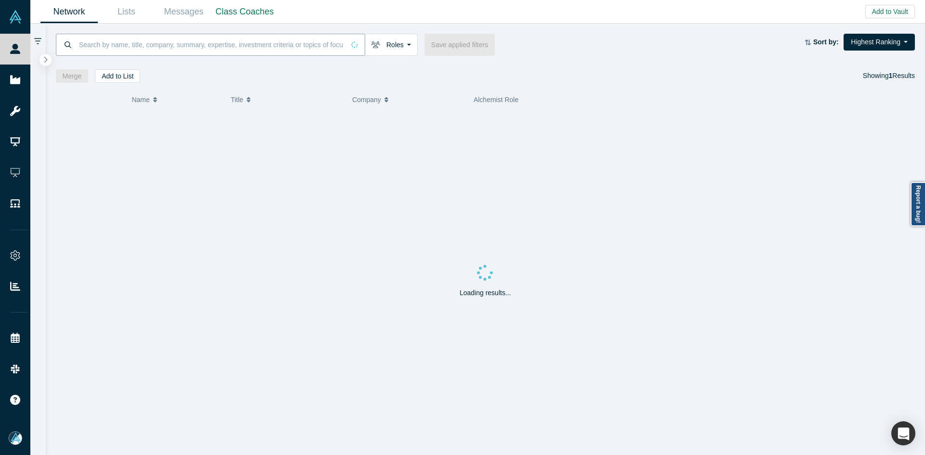
click at [137, 50] on input at bounding box center [211, 44] width 266 height 23
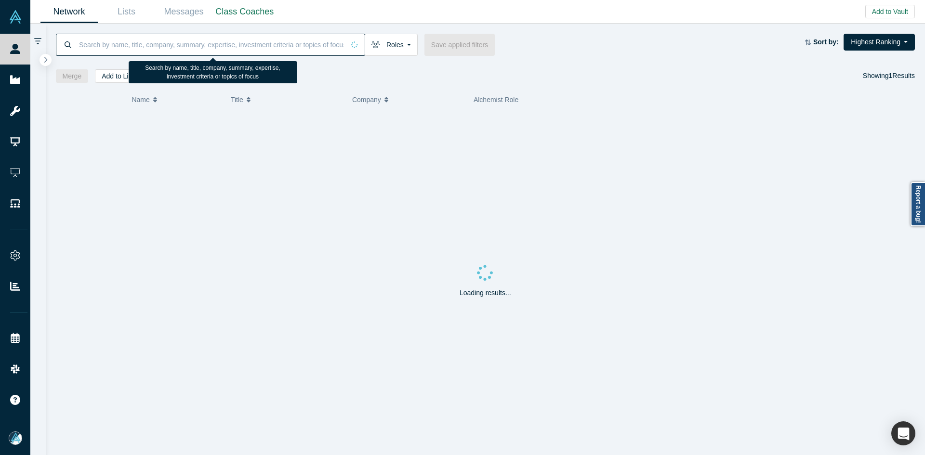
paste input "Celine Gauchey"
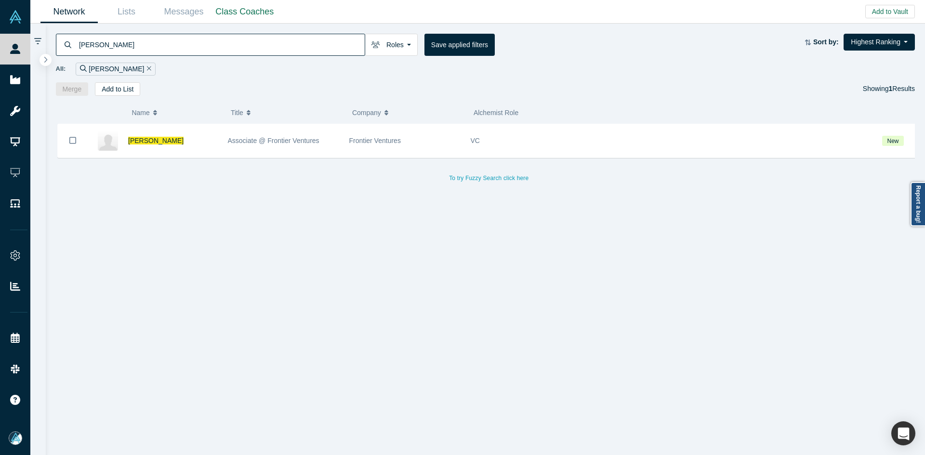
type input "Celine Gauchey"
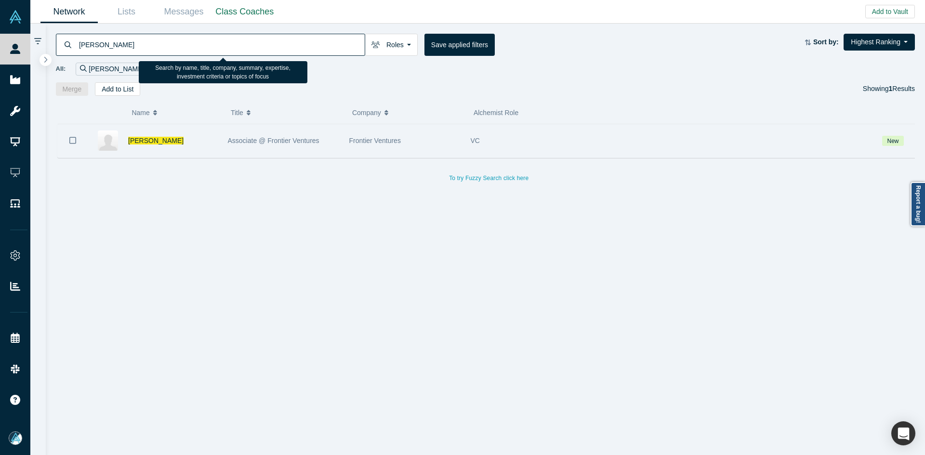
drag, startPoint x: 71, startPoint y: 141, endPoint x: 90, endPoint y: 128, distance: 22.2
click at [71, 141] on icon "Bookmark" at bounding box center [72, 140] width 7 height 9
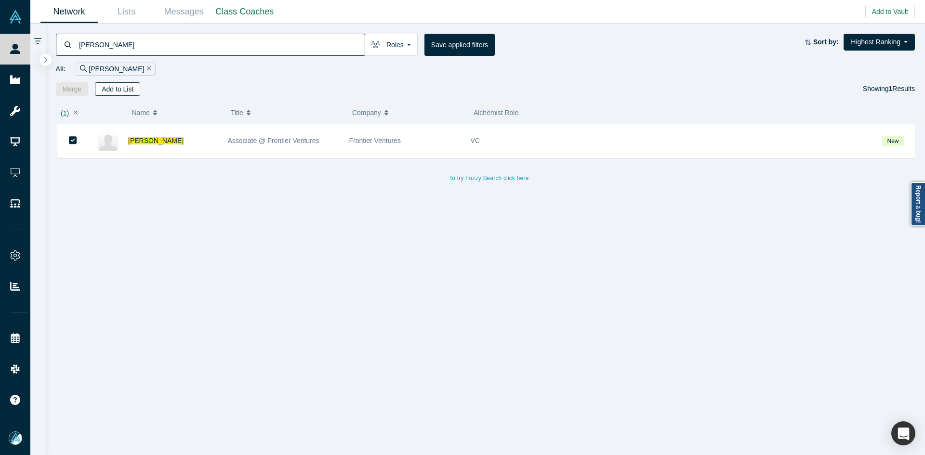
click at [134, 90] on button "Add to List" at bounding box center [117, 88] width 45 height 13
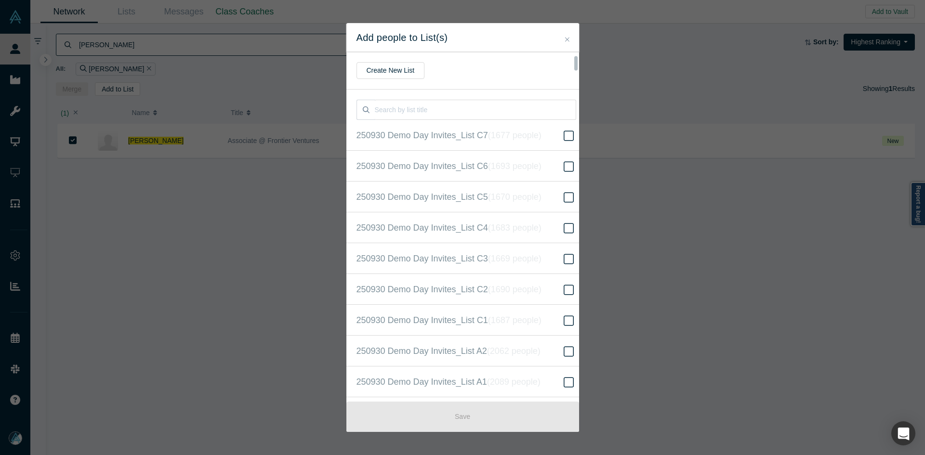
scroll to position [216, 0]
click at [521, 229] on icon "( 16304 people )" at bounding box center [526, 227] width 58 height 10
click at [0, 0] on input "250930 Demo Day Invites_Base List ( 16304 people )" at bounding box center [0, 0] width 0 height 0
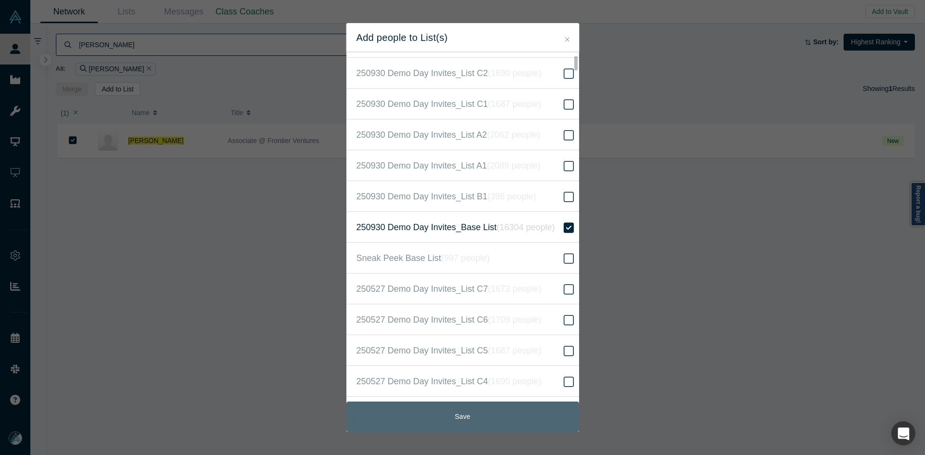
click at [489, 425] on button "Save" at bounding box center [462, 417] width 233 height 30
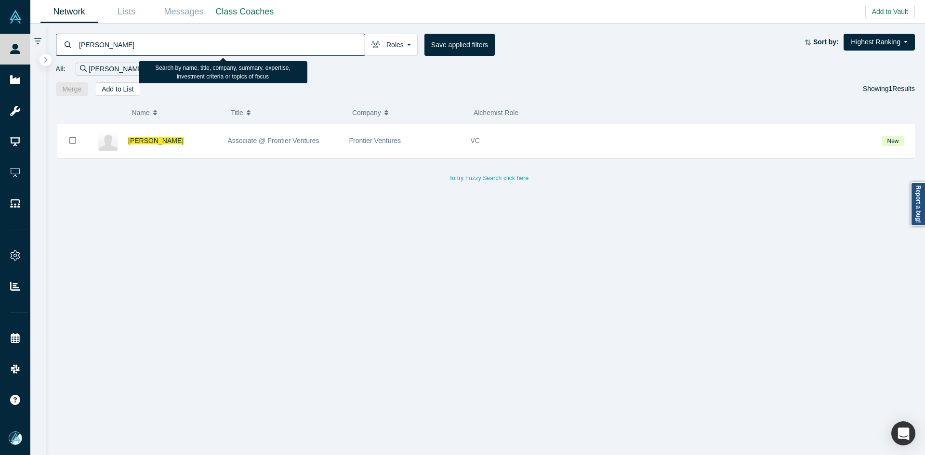
drag, startPoint x: 106, startPoint y: 48, endPoint x: 101, endPoint y: 47, distance: 5.0
click at [101, 47] on input "Celine Gauchey" at bounding box center [221, 44] width 287 height 23
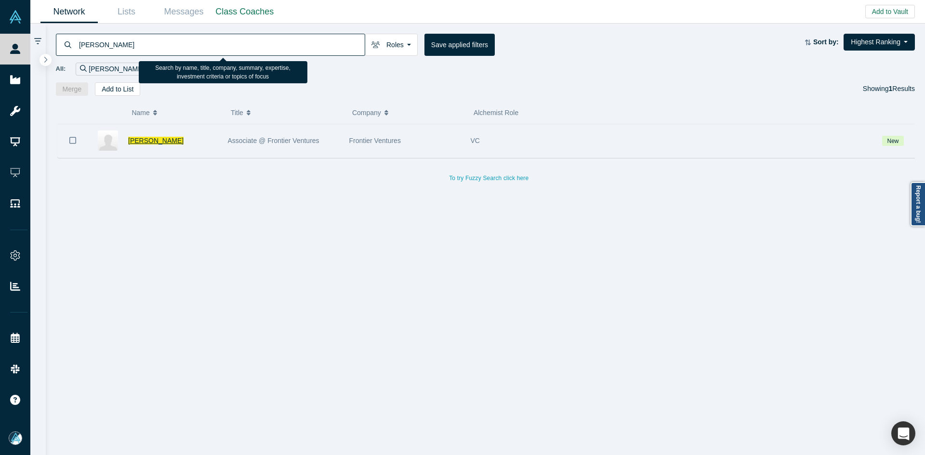
click at [143, 141] on span "Celine Gauchey" at bounding box center [155, 141] width 55 height 8
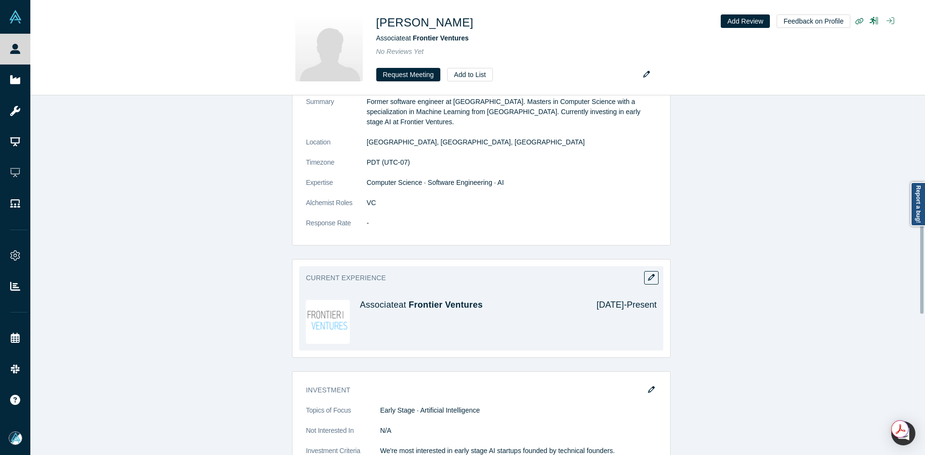
scroll to position [674, 0]
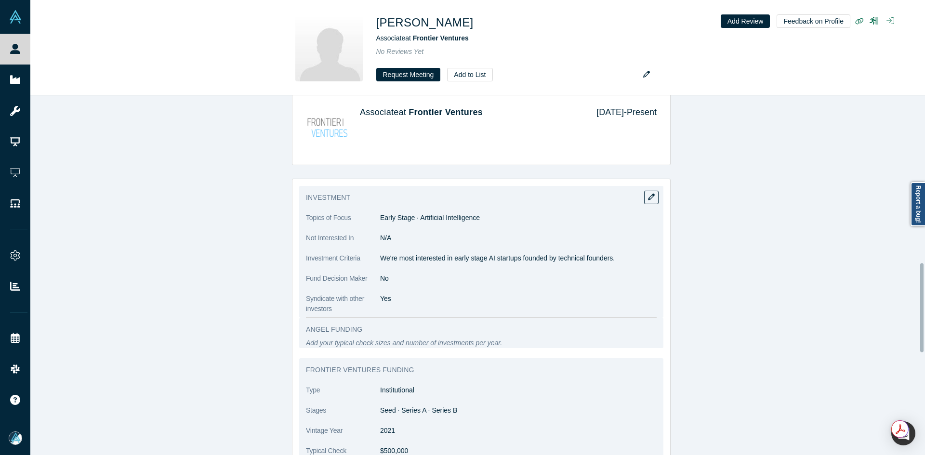
click at [414, 258] on p "We're most interested in early stage AI startups founded by technical founders." at bounding box center [518, 258] width 276 height 10
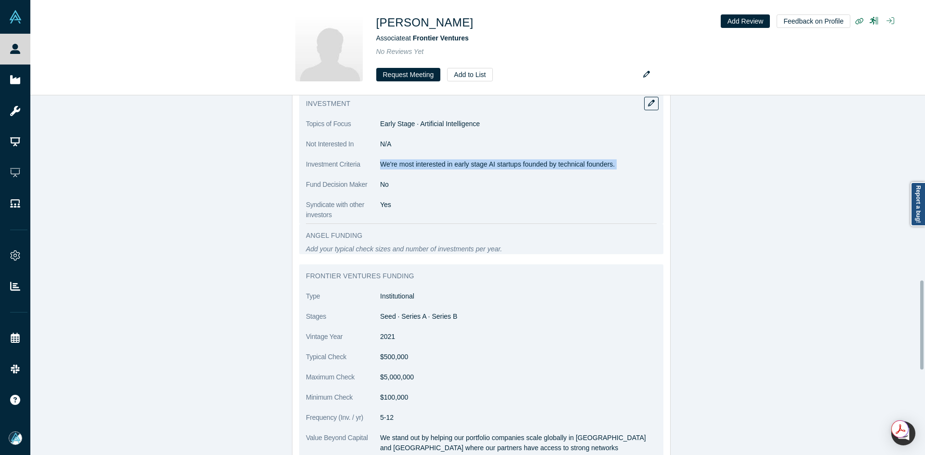
scroll to position [771, 0]
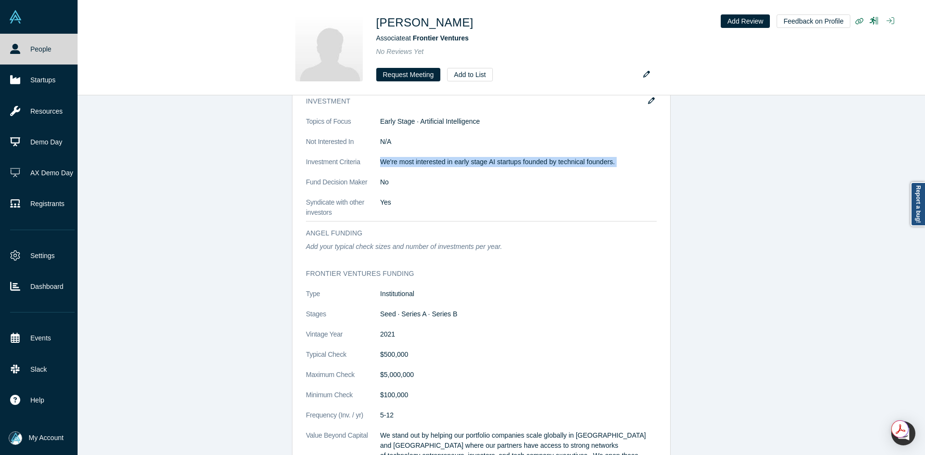
drag, startPoint x: 29, startPoint y: 56, endPoint x: 47, endPoint y: 50, distance: 19.3
click at [29, 56] on link "People" at bounding box center [42, 49] width 85 height 31
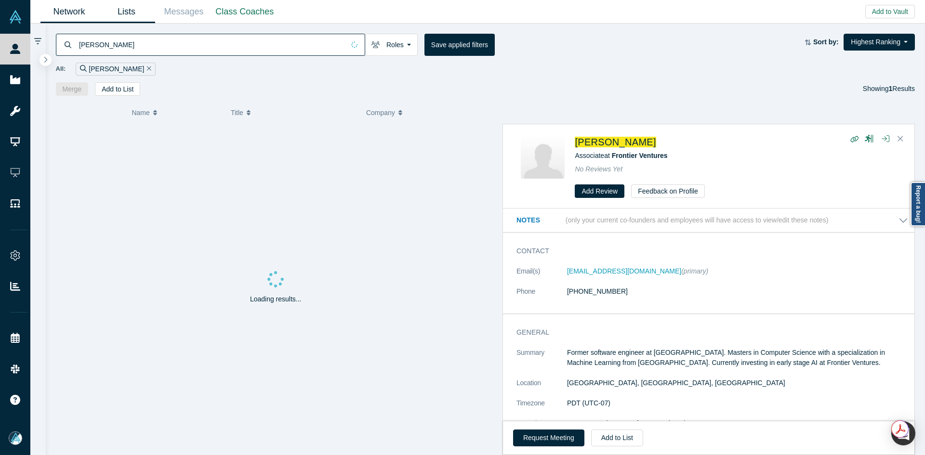
click at [131, 12] on link "Lists" at bounding box center [126, 11] width 57 height 23
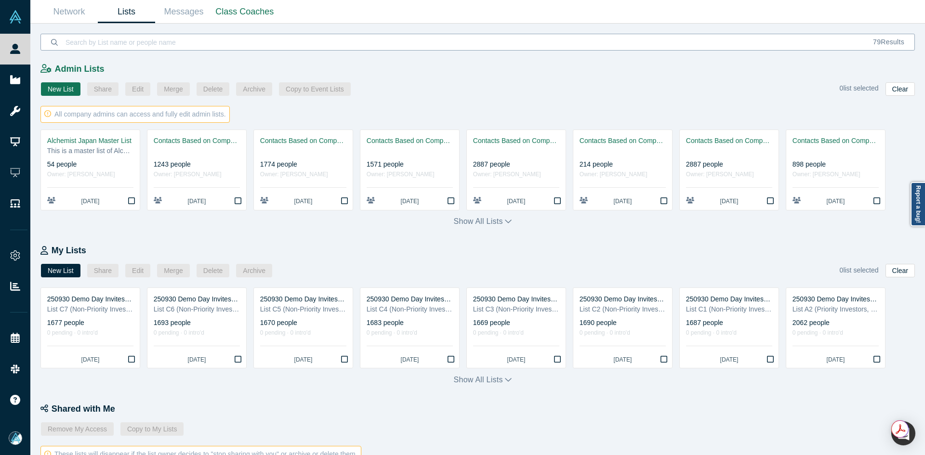
scroll to position [319, 0]
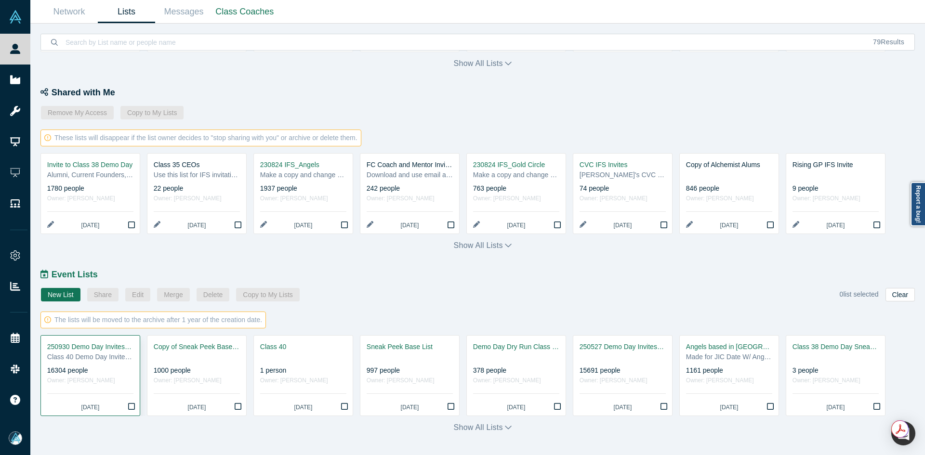
click at [86, 352] on div "Class 40 Demo Day Invitees List" at bounding box center [90, 357] width 86 height 10
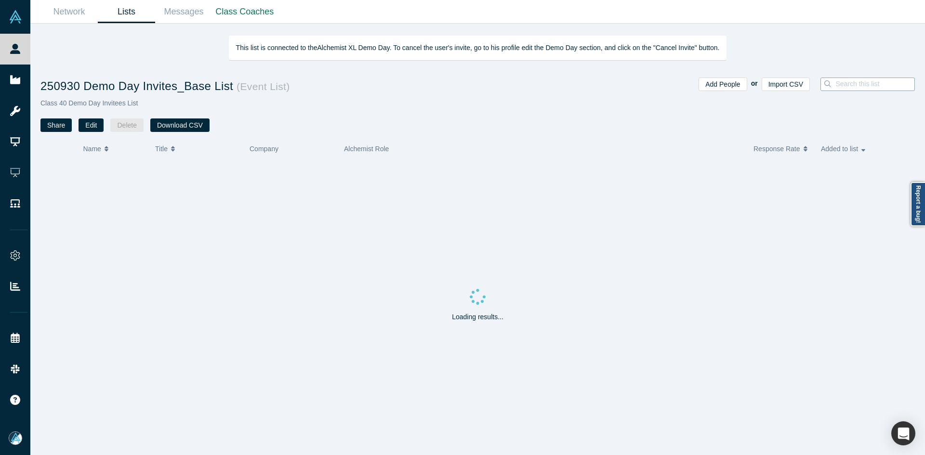
click at [854, 87] on input at bounding box center [877, 84] width 86 height 13
paste input "We're most interested in early stage AI startups founded by technical founders."
paste input "Celine Gauchey"
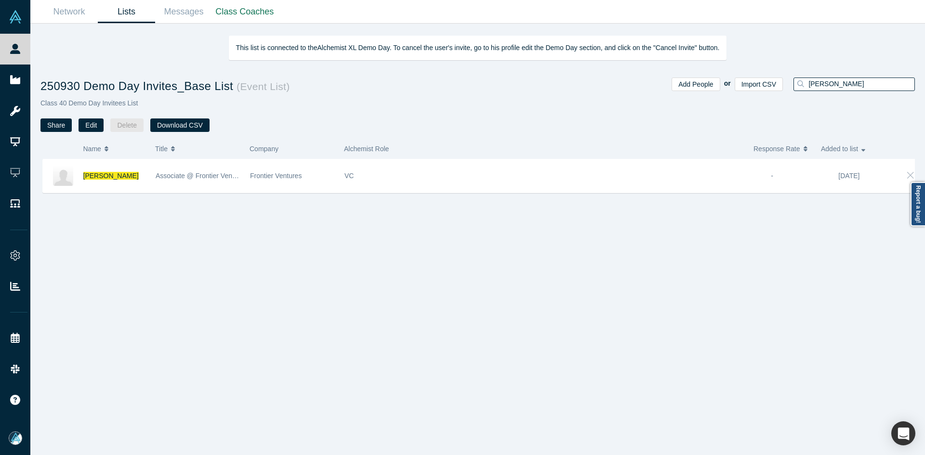
click at [843, 83] on input "Celine Gauchey" at bounding box center [860, 84] width 107 height 13
paste input "arson Ortolani"
click at [843, 83] on input "Carson Ortolani" at bounding box center [860, 84] width 107 height 13
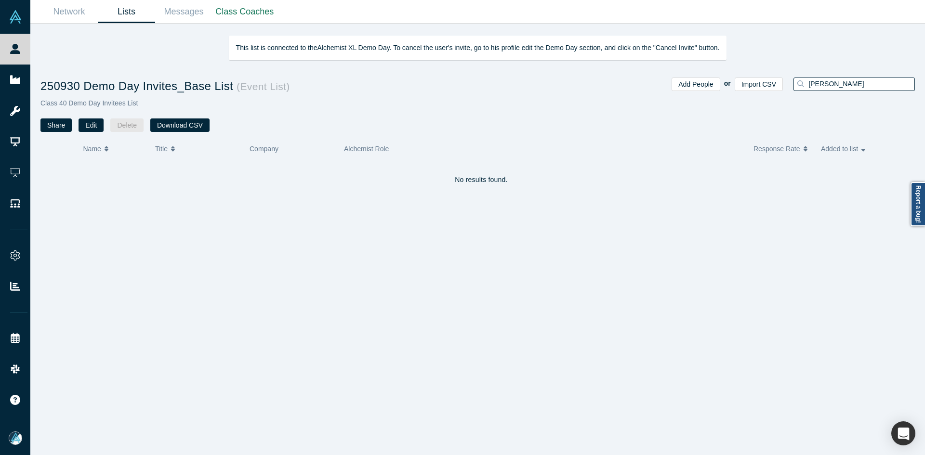
type input "Carson Ortolani"
click at [30, 49] on div "This list is connected to the Alchemist XL Demo Day . To cancel the user's invi…" at bounding box center [477, 44] width 894 height 40
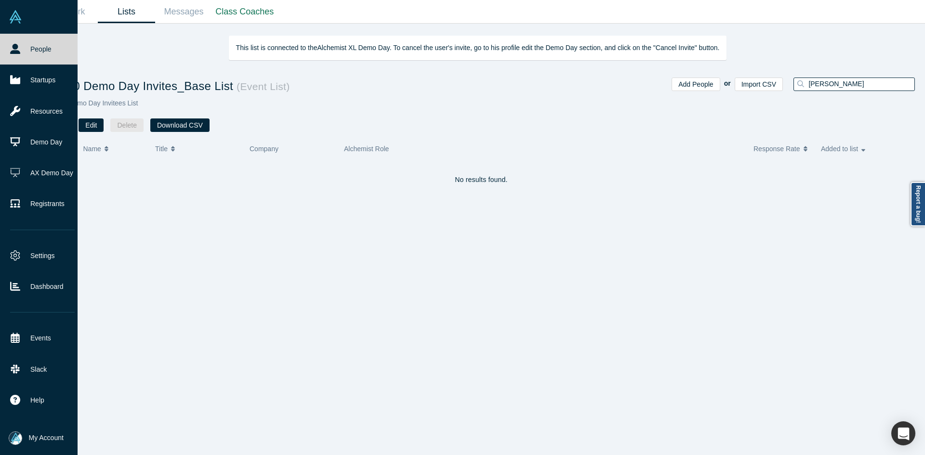
click at [22, 50] on link "People" at bounding box center [42, 49] width 85 height 31
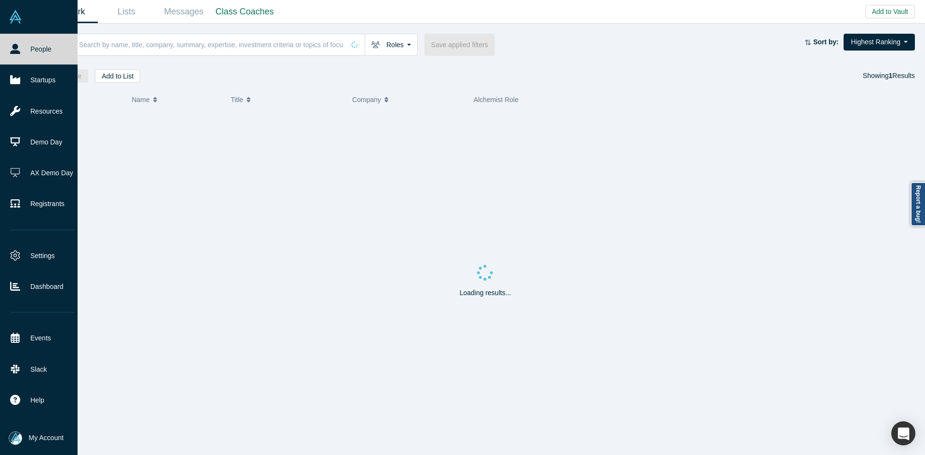
click at [22, 50] on link "People" at bounding box center [42, 49] width 85 height 31
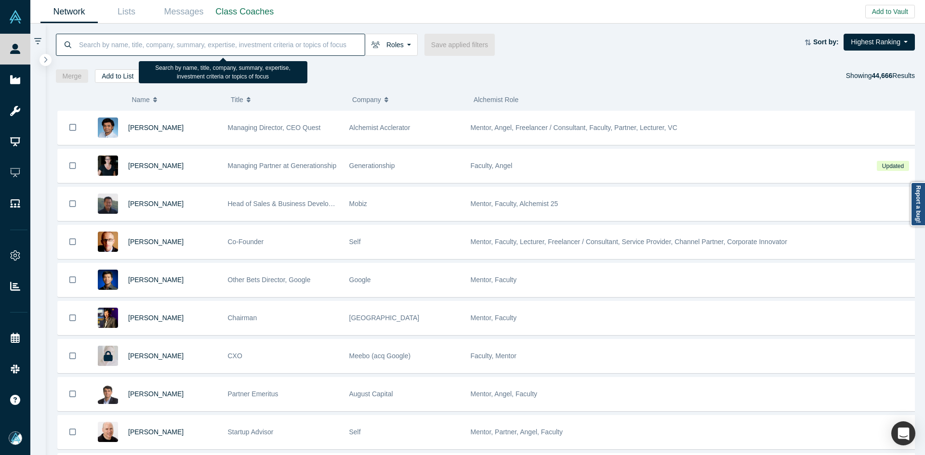
paste input "Carson Ortolani"
click at [235, 52] on input at bounding box center [221, 44] width 287 height 23
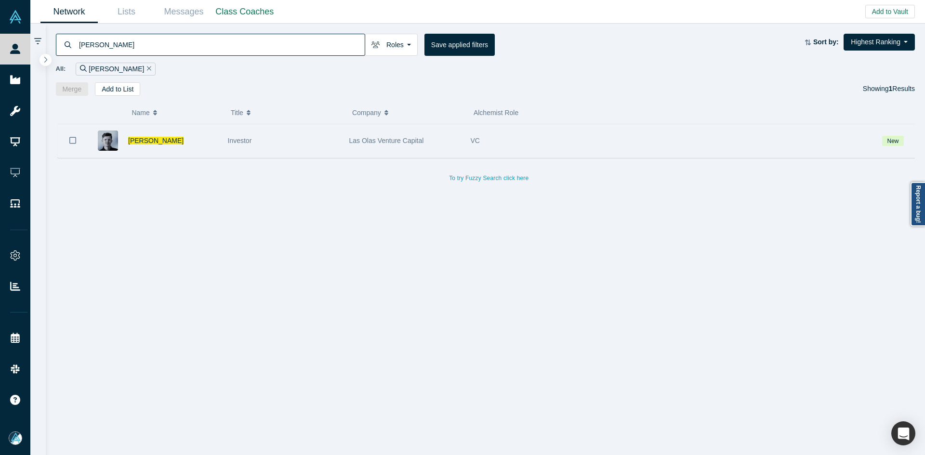
type input "Carson Ortolani"
click at [70, 142] on icon "Bookmark" at bounding box center [72, 140] width 7 height 9
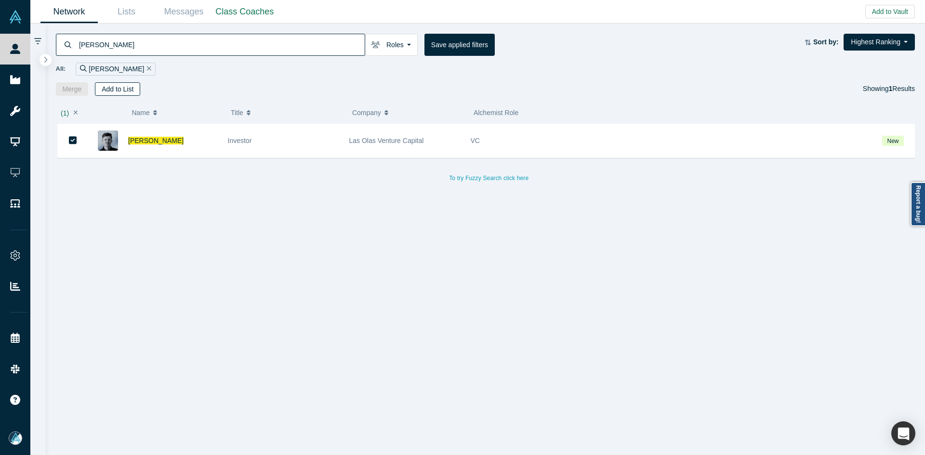
click at [111, 90] on button "Add to List" at bounding box center [117, 88] width 45 height 13
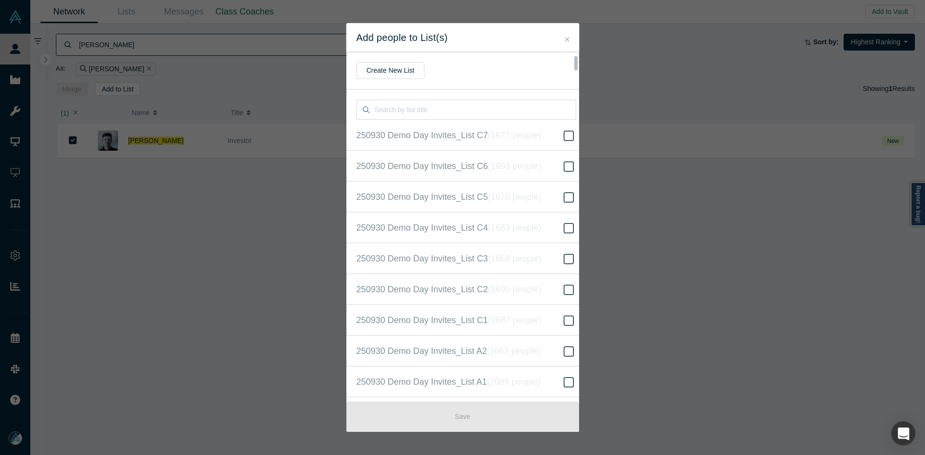
scroll to position [216, 0]
click at [504, 230] on icon "( 16304 people )" at bounding box center [526, 227] width 58 height 10
click at [0, 0] on input "250930 Demo Day Invites_Base List ( 16304 people )" at bounding box center [0, 0] width 0 height 0
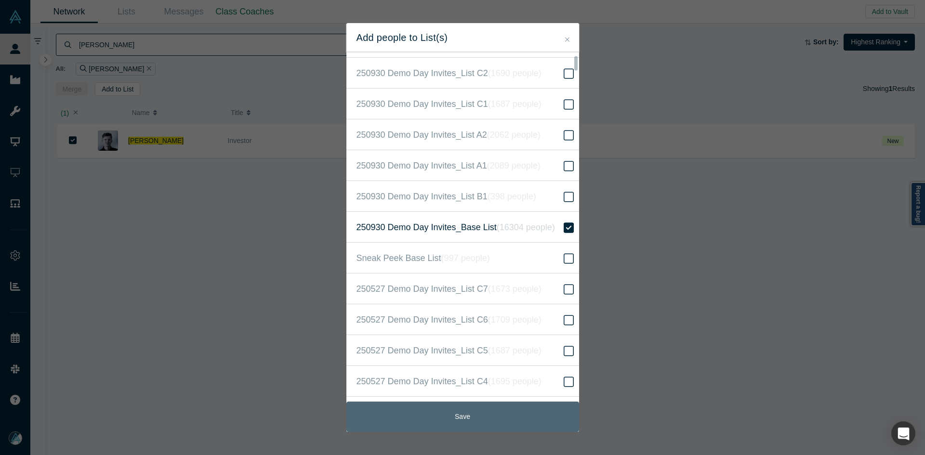
click at [532, 421] on button "Save" at bounding box center [462, 417] width 233 height 30
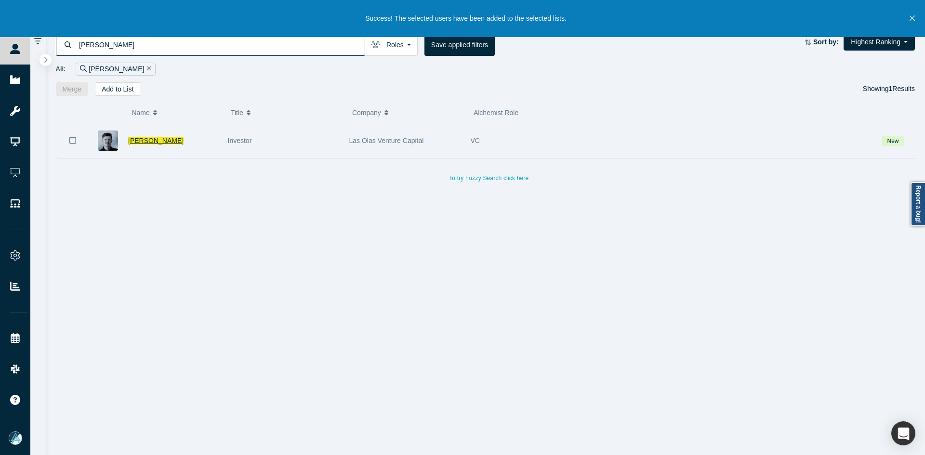
click at [148, 143] on span "Carson Ortolani" at bounding box center [155, 141] width 55 height 8
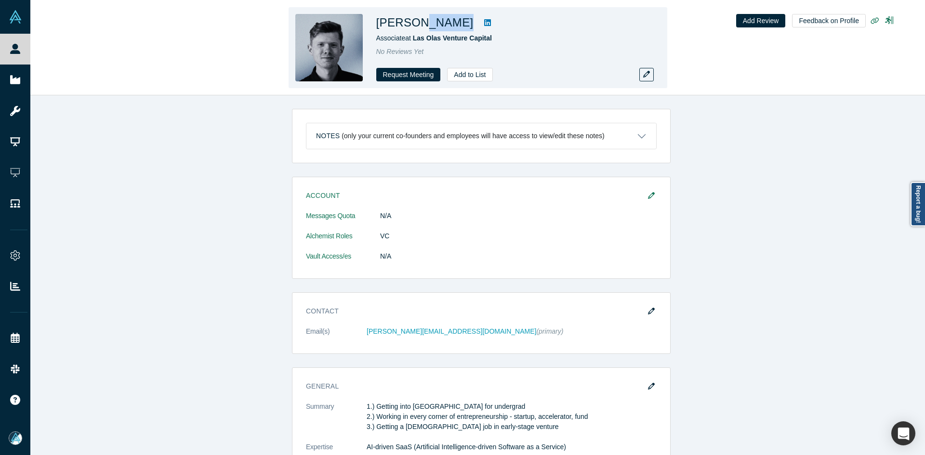
drag, startPoint x: 441, startPoint y: 26, endPoint x: 419, endPoint y: 26, distance: 21.2
click at [419, 26] on div "Carson Ortolani" at bounding box center [511, 22] width 270 height 17
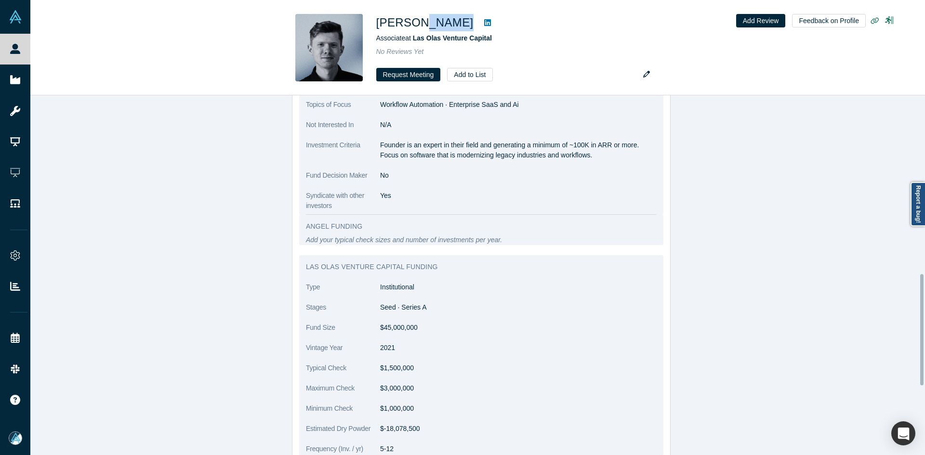
scroll to position [578, 0]
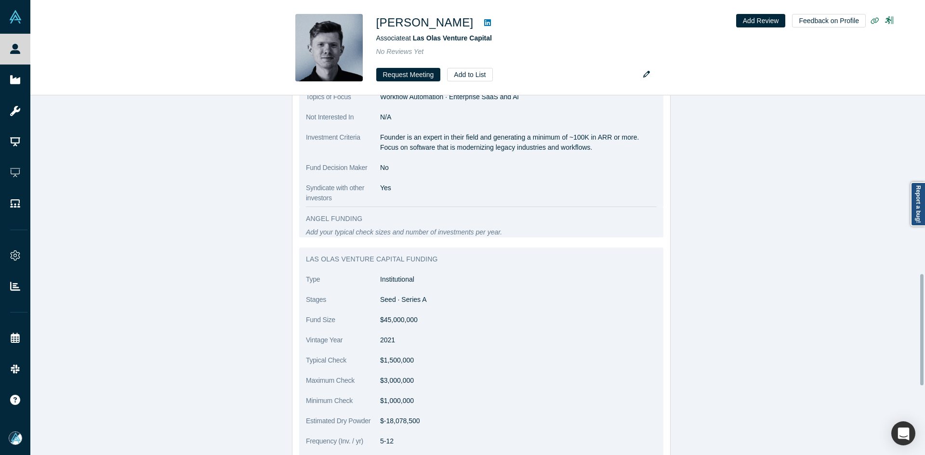
click at [391, 138] on p "Founder is an expert in their field and generating a minimum of ~100K in ARR or…" at bounding box center [518, 142] width 276 height 20
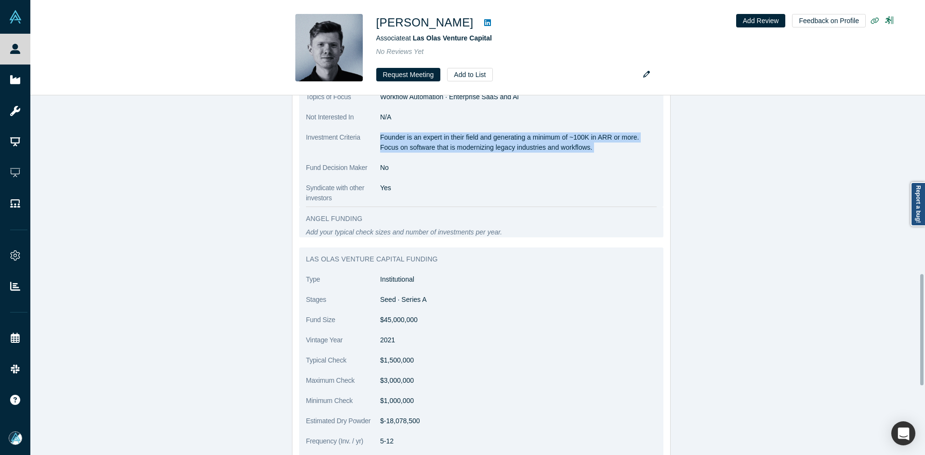
click at [391, 138] on p "Founder is an expert in their field and generating a minimum of ~100K in ARR or…" at bounding box center [518, 142] width 276 height 20
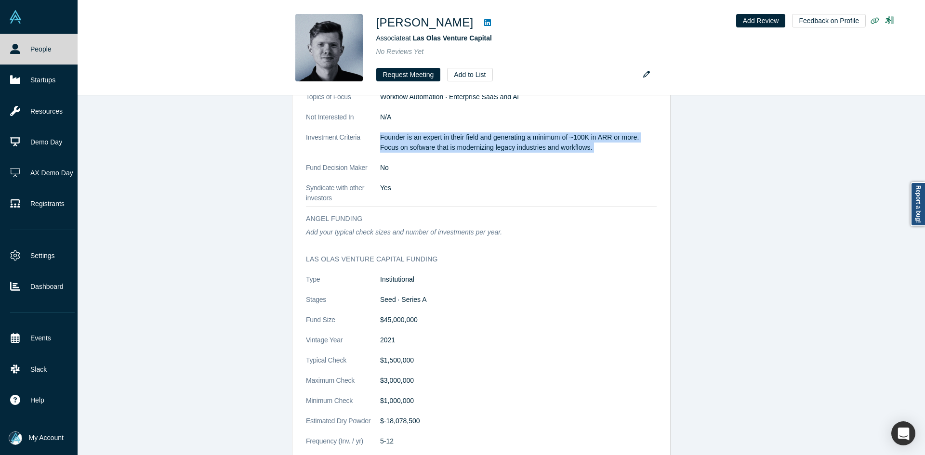
click at [0, 60] on link "People" at bounding box center [42, 49] width 85 height 31
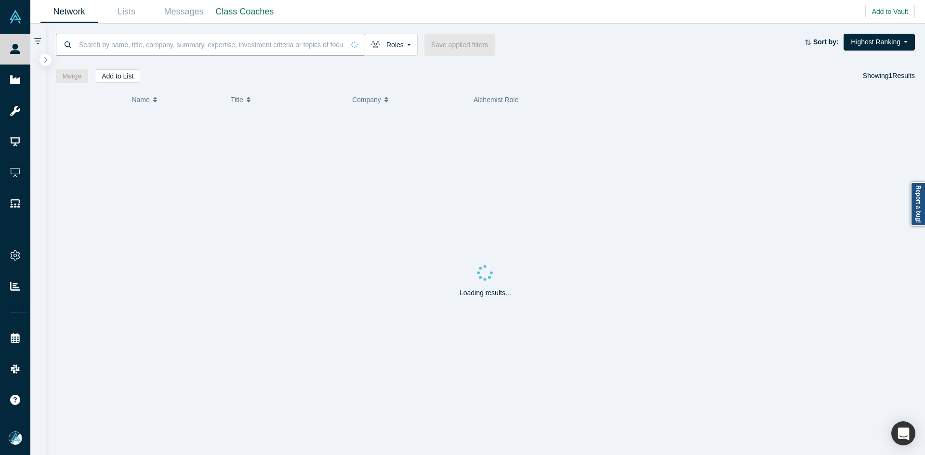
click at [168, 46] on input at bounding box center [211, 44] width 266 height 23
paste input "Pablo Gomez"
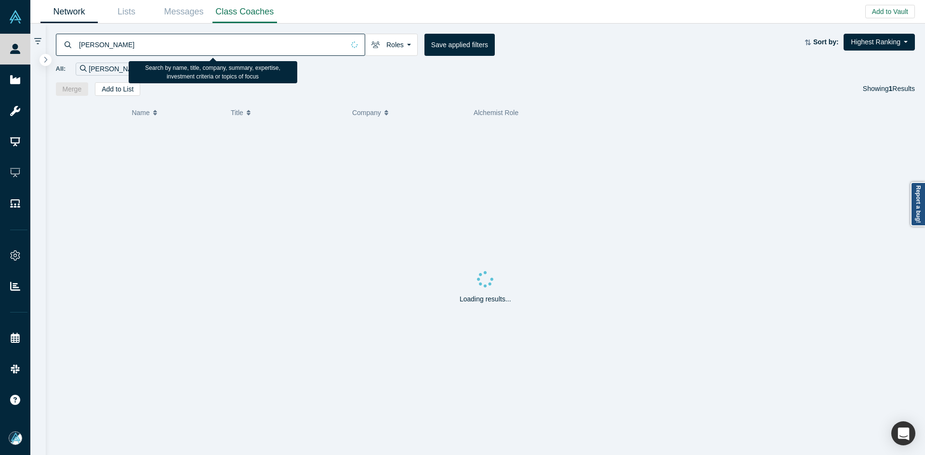
type input "Pablo Gomez"
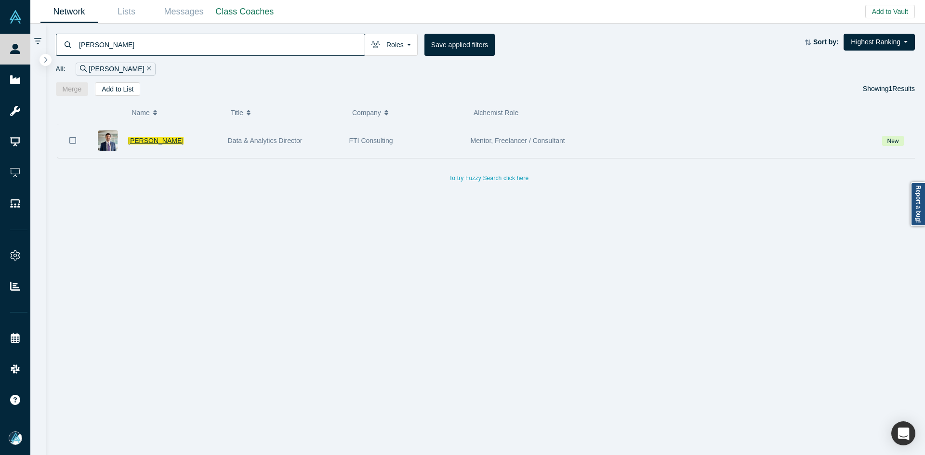
click at [161, 138] on span "Pablo Gomez" at bounding box center [155, 141] width 55 height 8
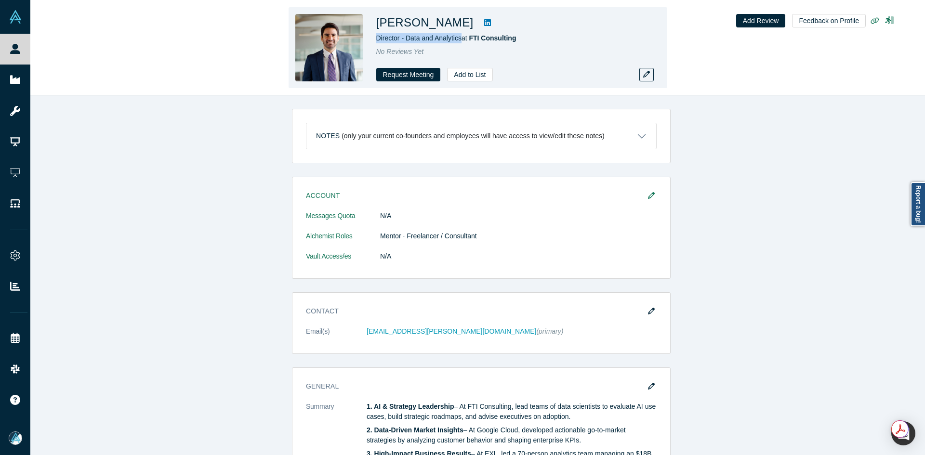
drag, startPoint x: 461, startPoint y: 39, endPoint x: 377, endPoint y: 39, distance: 84.3
click at [377, 39] on span "Director - Data and Analytics at FTI Consulting" at bounding box center [446, 38] width 140 height 8
click at [484, 24] on icon at bounding box center [487, 23] width 7 height 8
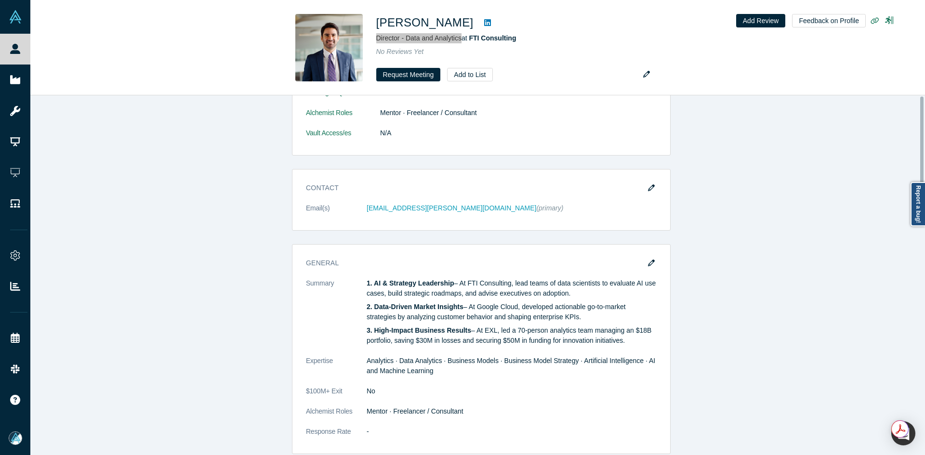
scroll to position [289, 0]
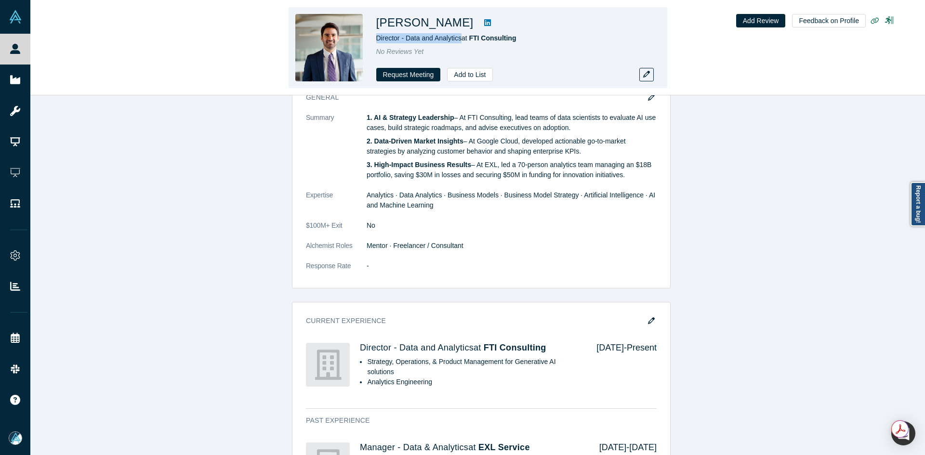
click at [480, 18] on link at bounding box center [487, 23] width 14 height 12
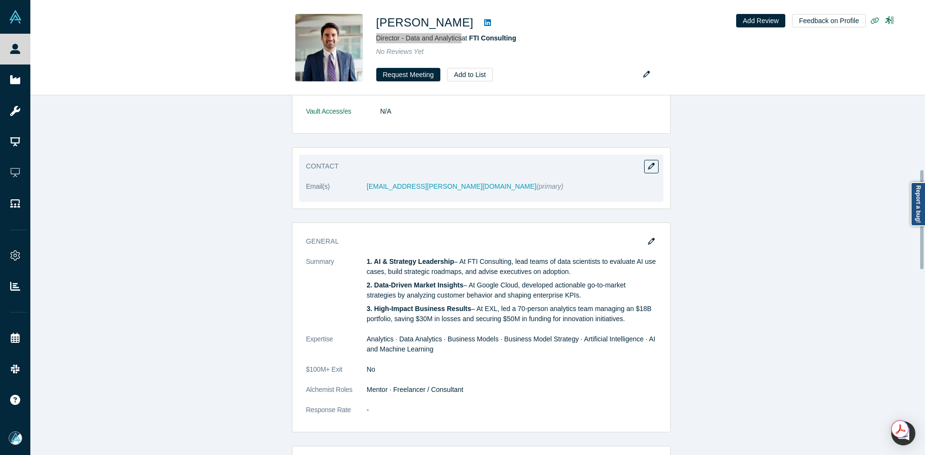
scroll to position [0, 0]
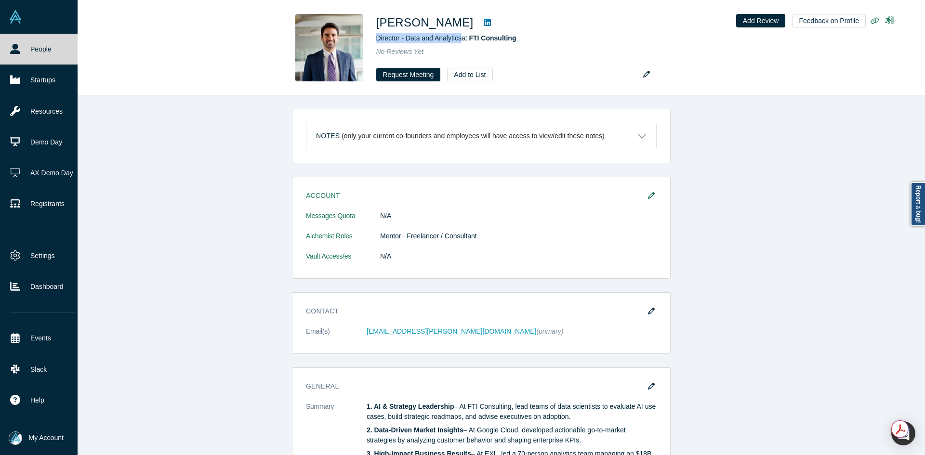
click at [10, 50] on link "People" at bounding box center [42, 49] width 85 height 31
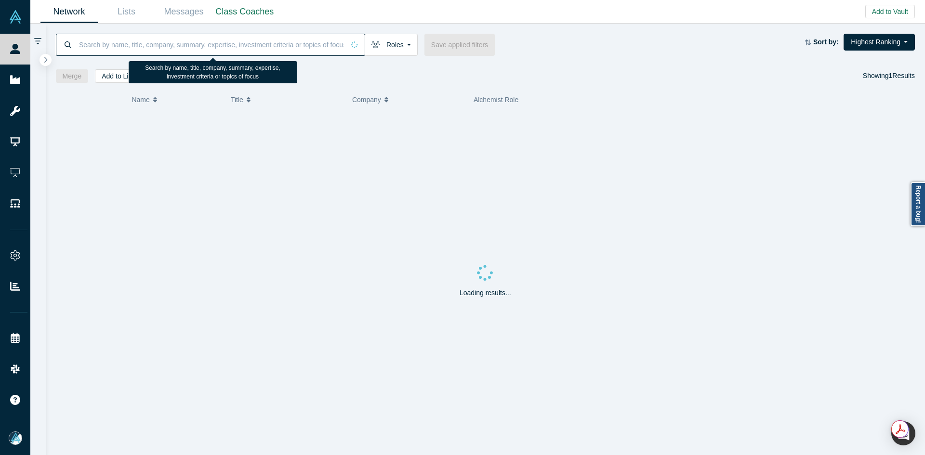
drag, startPoint x: 10, startPoint y: 50, endPoint x: 222, endPoint y: 51, distance: 212.9
click at [222, 51] on input at bounding box center [211, 44] width 266 height 23
paste input "Andrew Gonzalez"
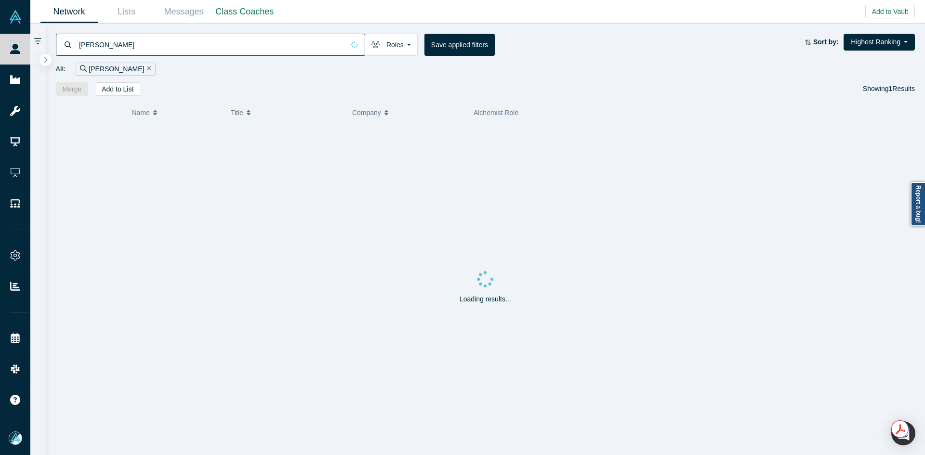
type input "Andrew Gonzalez"
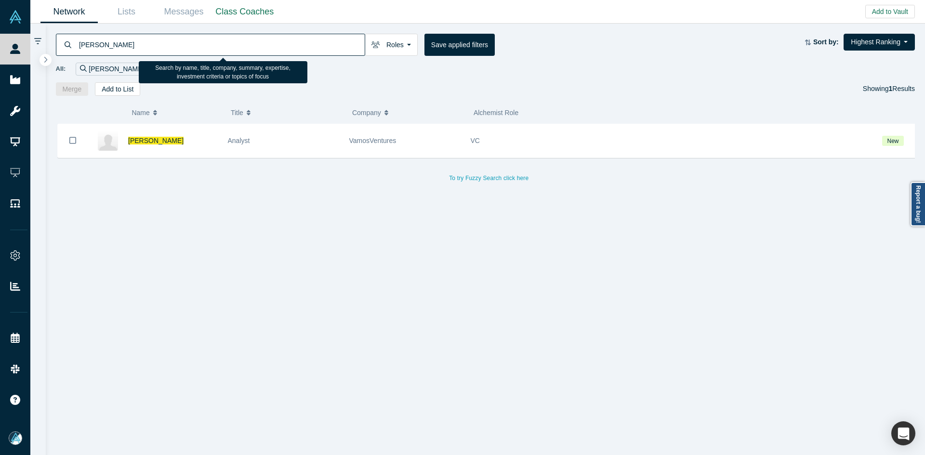
click at [245, 45] on input "Andrew Gonzalez" at bounding box center [221, 44] width 287 height 23
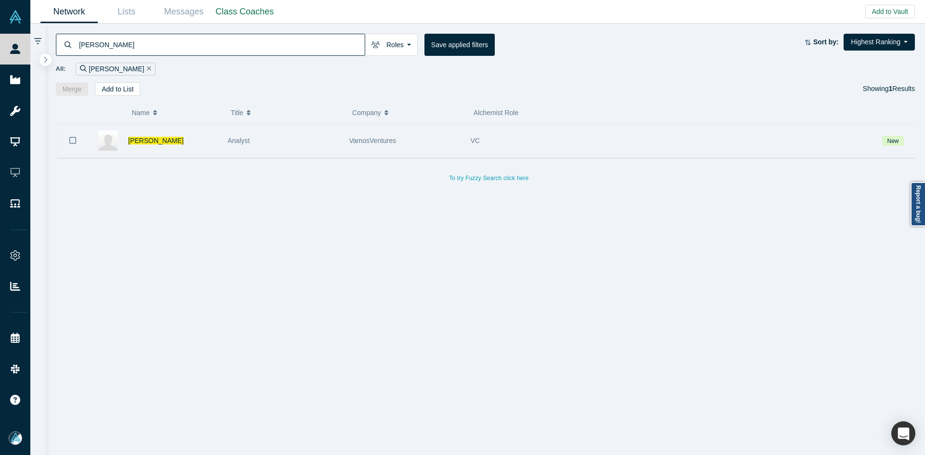
click at [78, 139] on button "Bookmark" at bounding box center [73, 141] width 30 height 34
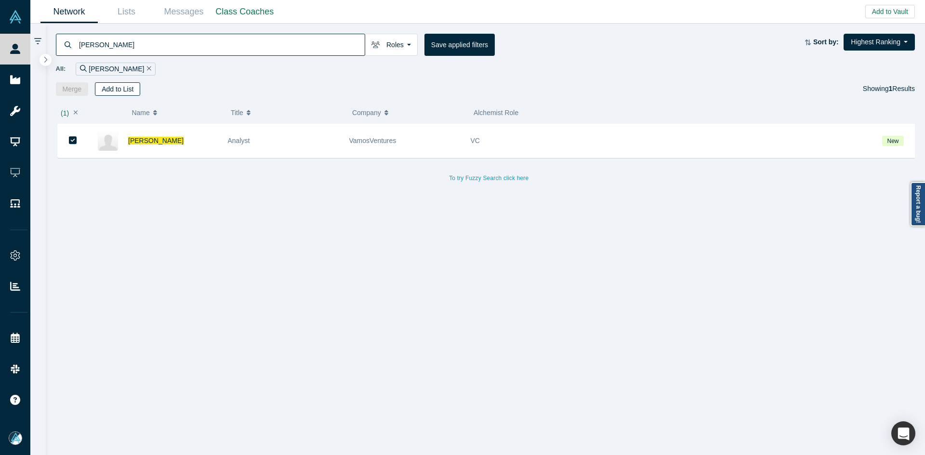
click at [119, 91] on button "Add to List" at bounding box center [117, 88] width 45 height 13
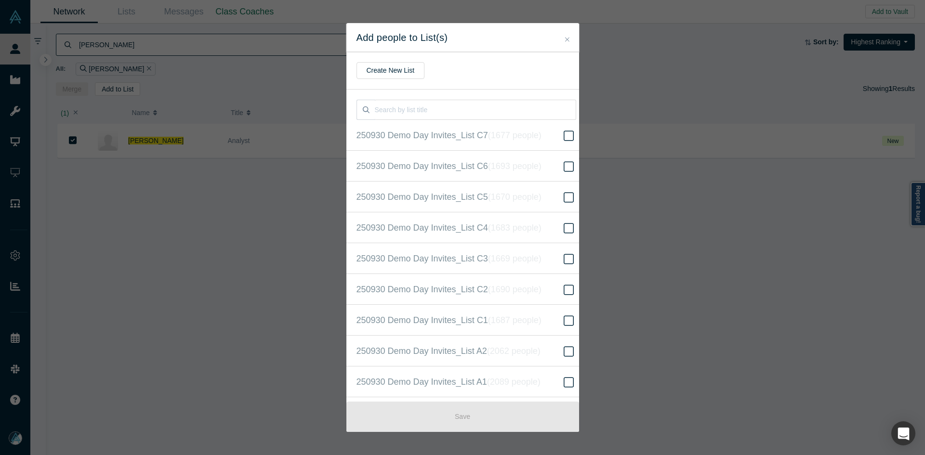
scroll to position [216, 0]
click at [512, 222] on icon "( 16304 people )" at bounding box center [526, 227] width 58 height 10
click at [0, 0] on input "250930 Demo Day Invites_Base List ( 16304 people )" at bounding box center [0, 0] width 0 height 0
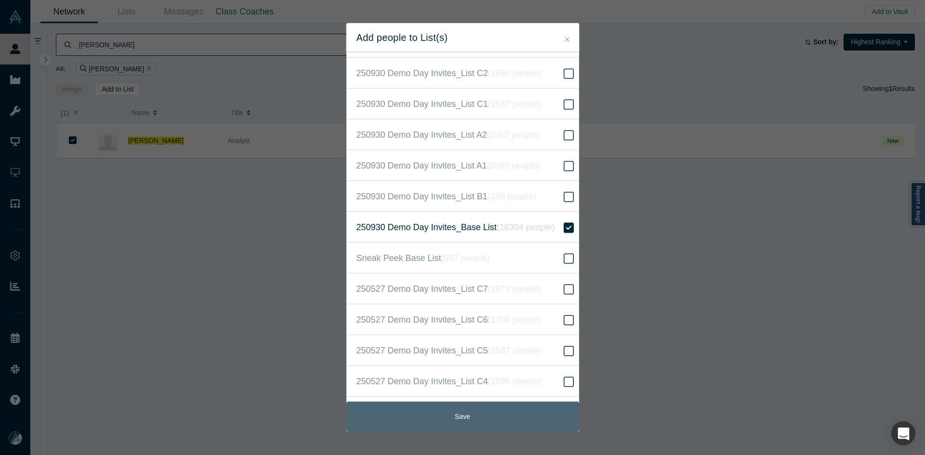
click at [500, 415] on button "Save" at bounding box center [462, 417] width 233 height 30
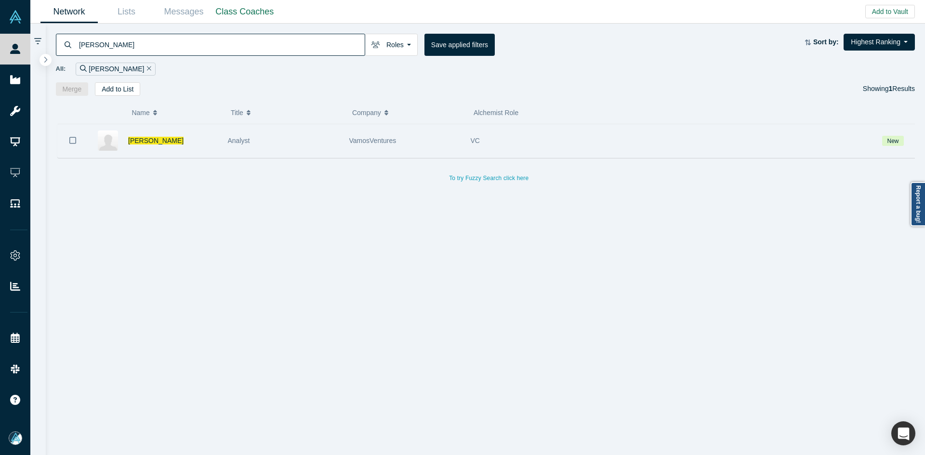
click at [70, 142] on icon "Bookmark" at bounding box center [72, 140] width 7 height 9
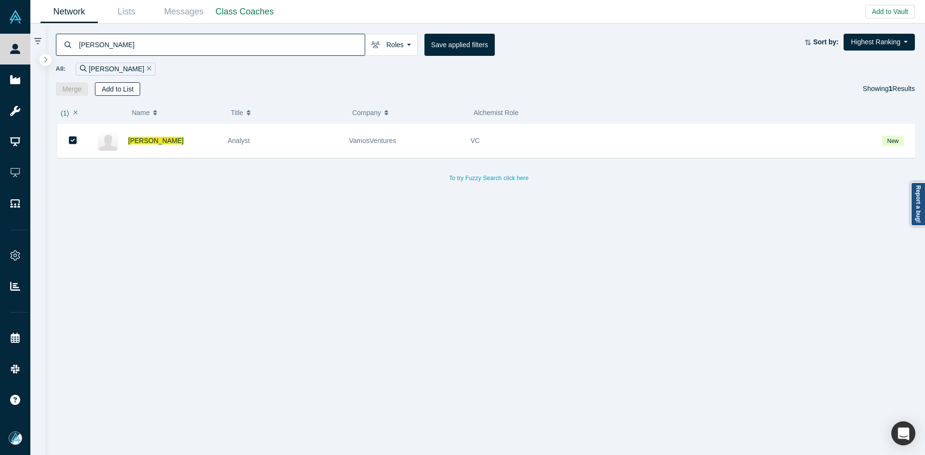
click at [117, 91] on button "Add to List" at bounding box center [117, 88] width 45 height 13
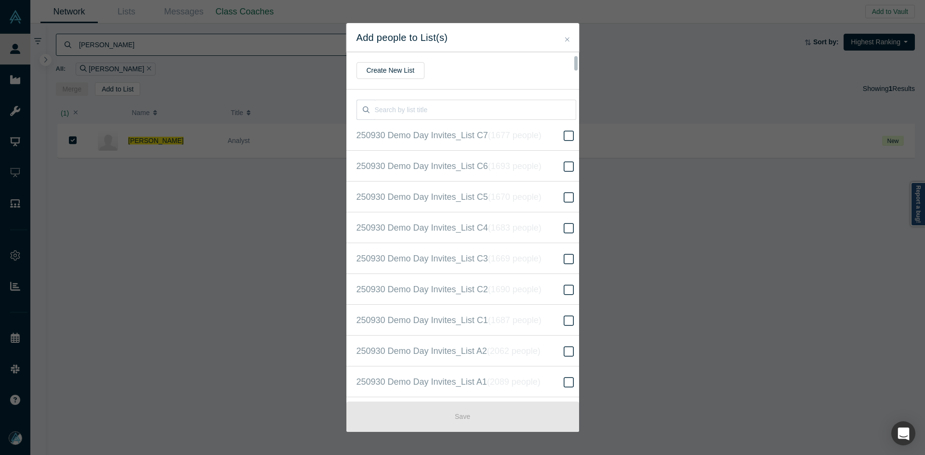
click at [497, 439] on icon "( 16305 people )" at bounding box center [526, 444] width 58 height 10
click at [0, 0] on input "250930 Demo Day Invites_Base List ( 16305 people )" at bounding box center [0, 0] width 0 height 0
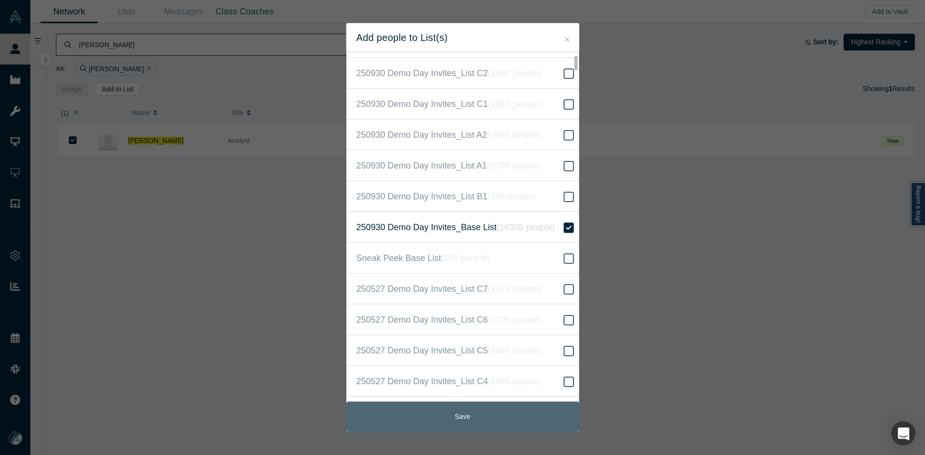
click at [486, 418] on button "Save" at bounding box center [462, 417] width 233 height 30
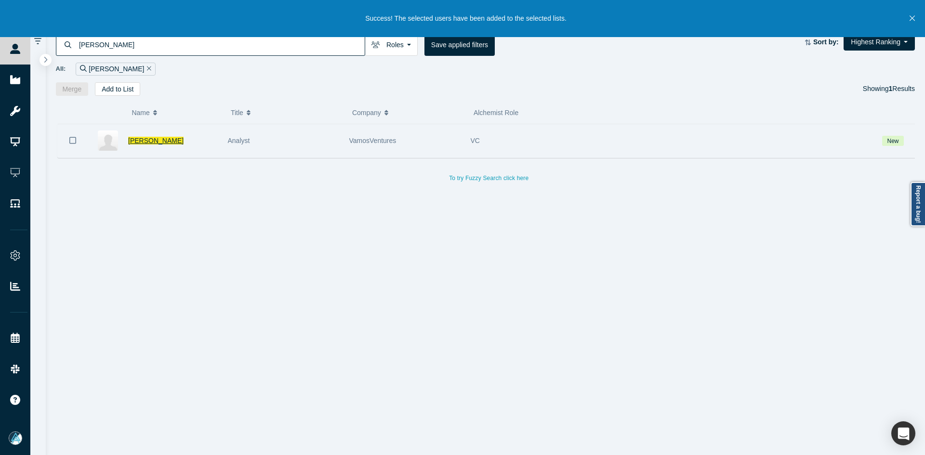
click at [164, 139] on span "Andrew Gonzalez" at bounding box center [155, 141] width 55 height 8
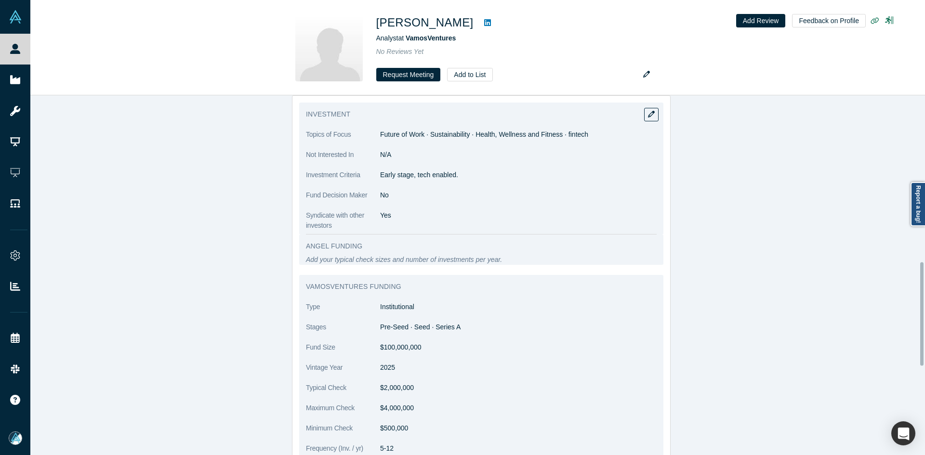
scroll to position [578, 0]
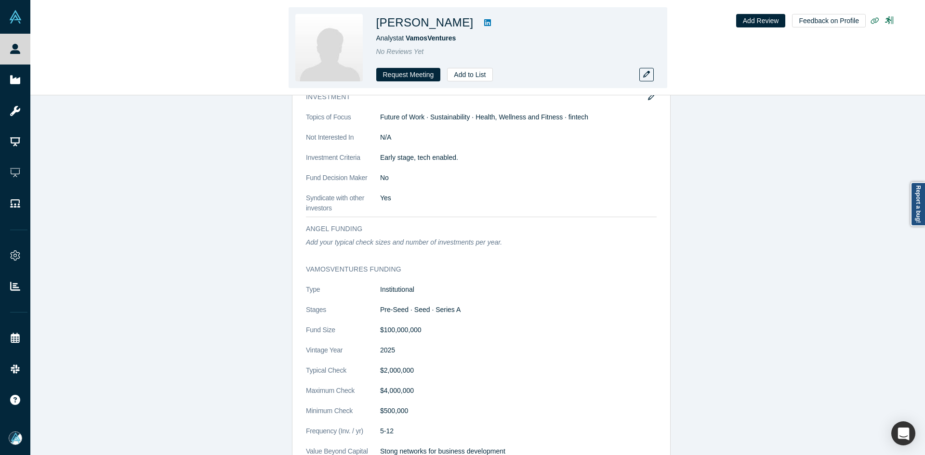
click at [484, 26] on icon at bounding box center [487, 22] width 7 height 7
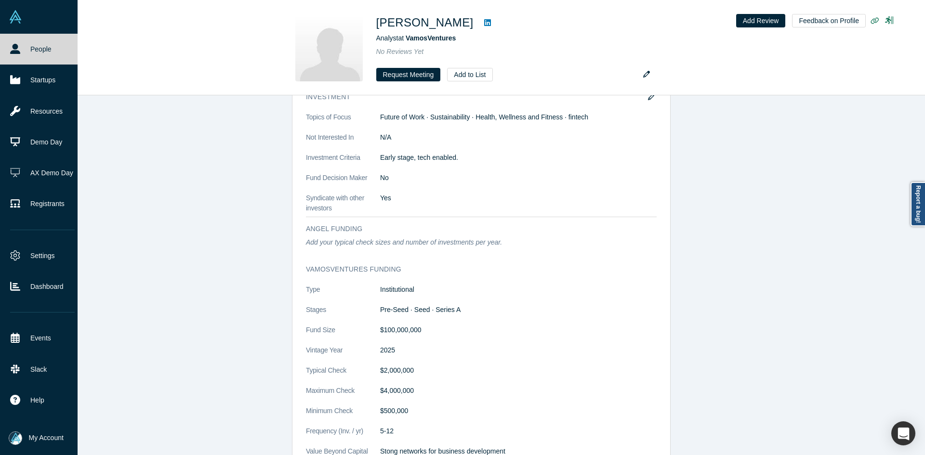
click at [21, 43] on link "People" at bounding box center [42, 49] width 85 height 31
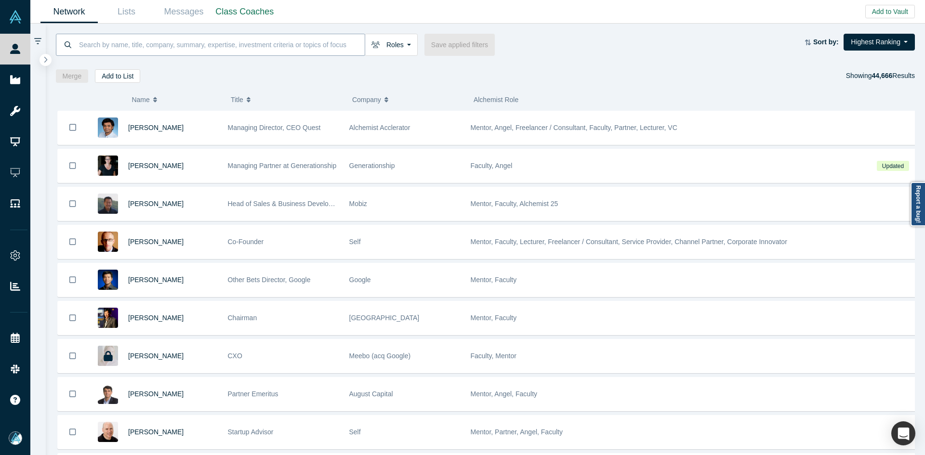
click at [120, 47] on input at bounding box center [221, 44] width 287 height 23
paste input "John Zepecki"
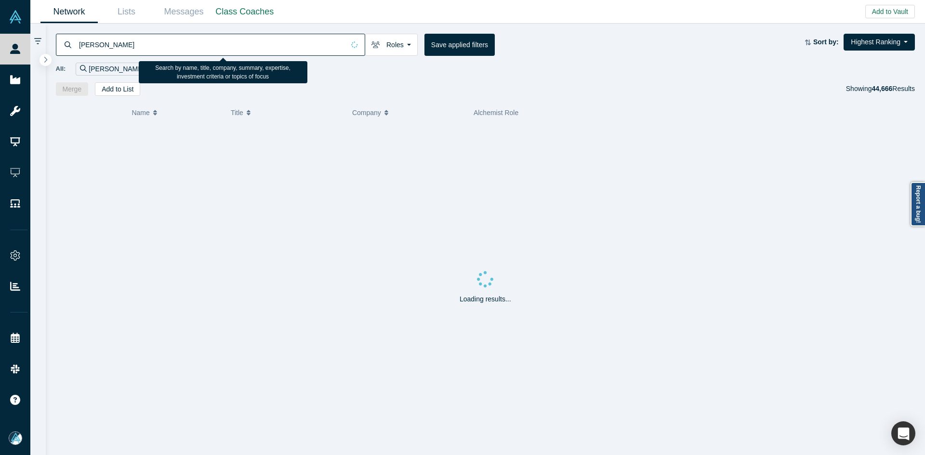
type input "John Zepecki"
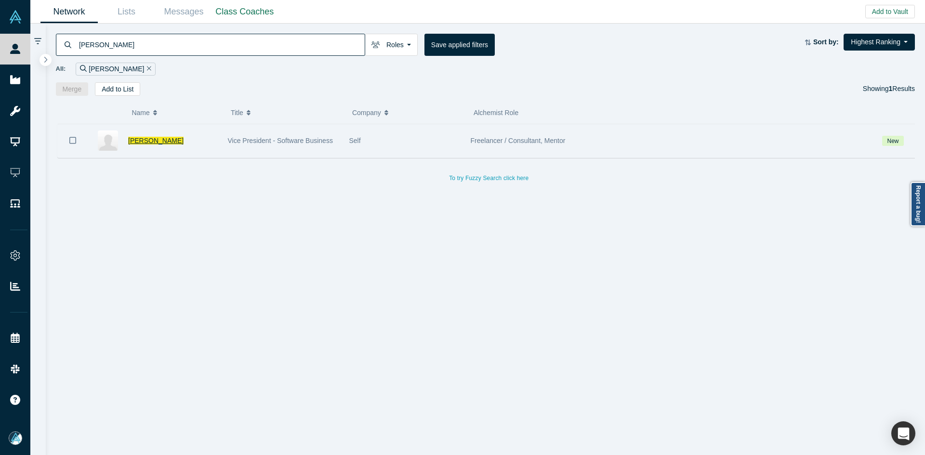
click at [132, 143] on span "John Zepecki" at bounding box center [155, 141] width 55 height 8
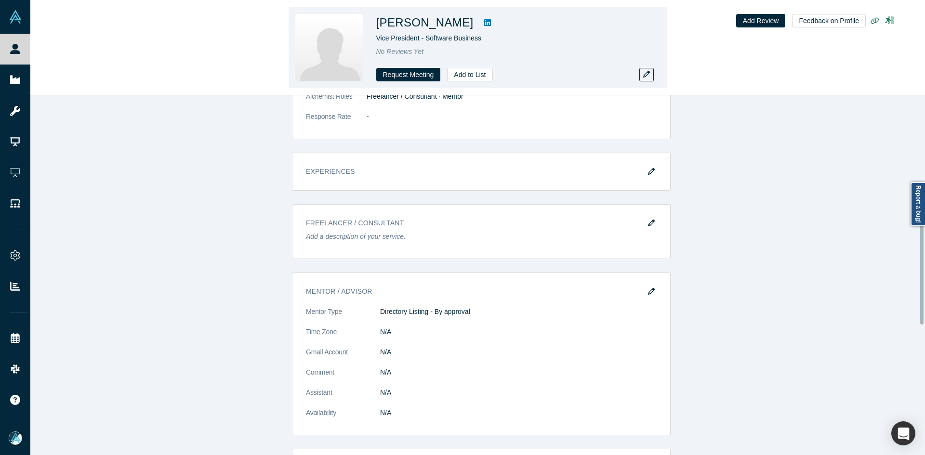
scroll to position [241, 0]
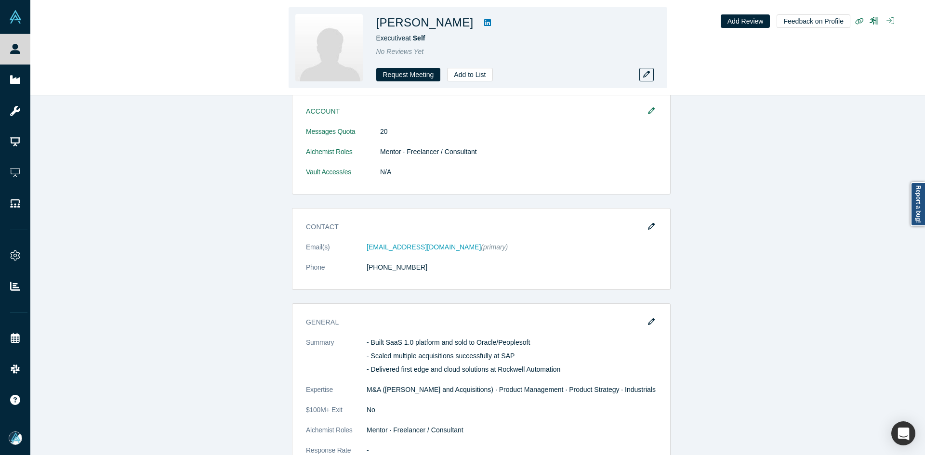
click at [359, 242] on dl "Email(s) johnzepecki@gmail.com (primary) Phone (408) 395-6948" at bounding box center [481, 262] width 351 height 40
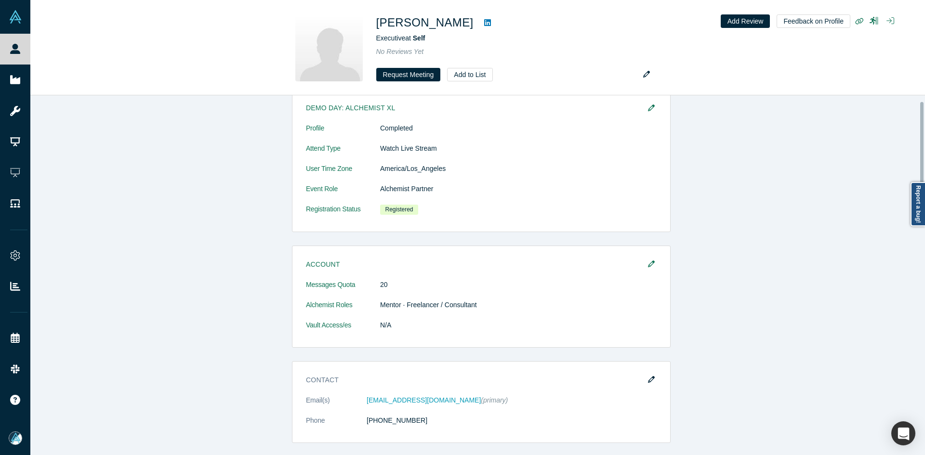
scroll to position [289, 0]
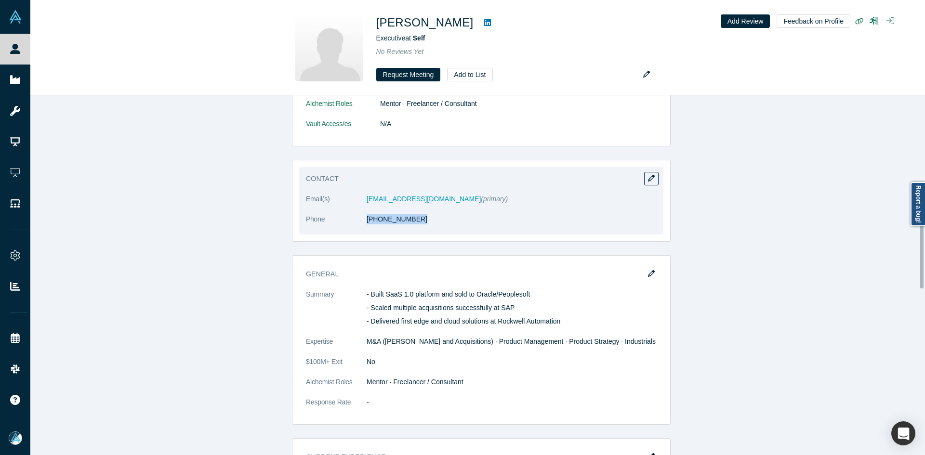
drag, startPoint x: 401, startPoint y: 224, endPoint x: 366, endPoint y: 228, distance: 35.3
click at [366, 228] on dl "Email(s) johnzepecki@gmail.com (primary) Phone (408) 395-6948" at bounding box center [481, 214] width 351 height 40
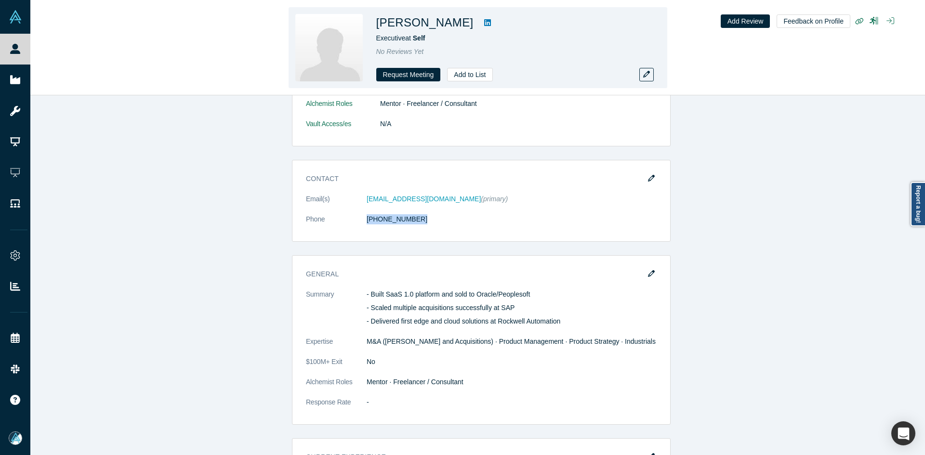
click at [484, 25] on icon at bounding box center [487, 22] width 7 height 7
click at [431, 26] on h1 "John Zepecki" at bounding box center [424, 22] width 97 height 17
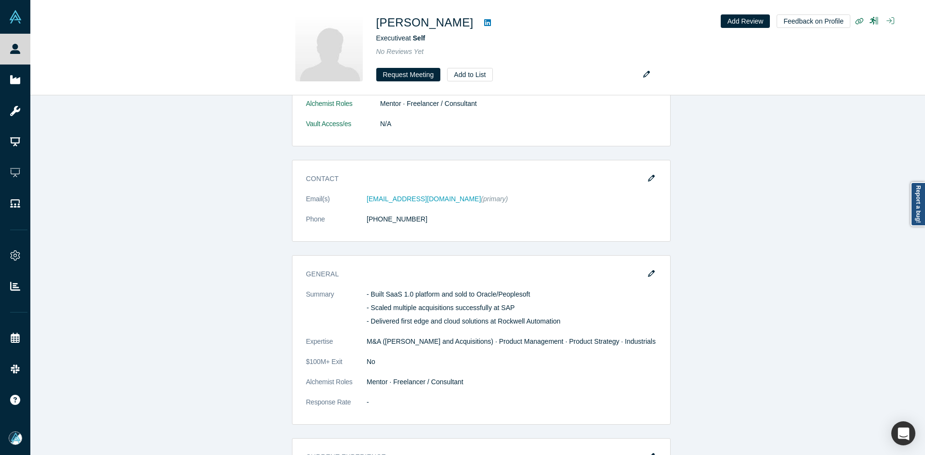
click at [220, 154] on div "Demo Day: Alchemist XL Profile Completed Attend Type Watch Live Stream User Tim…" at bounding box center [481, 445] width 902 height 1114
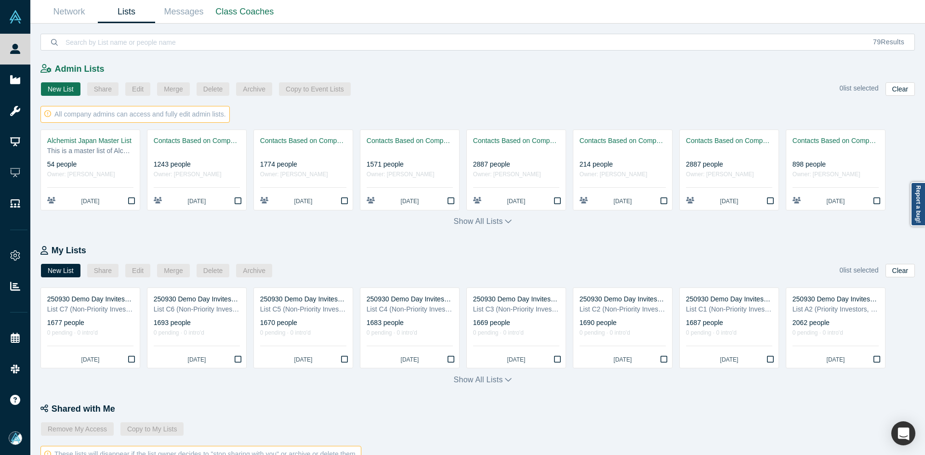
scroll to position [319, 0]
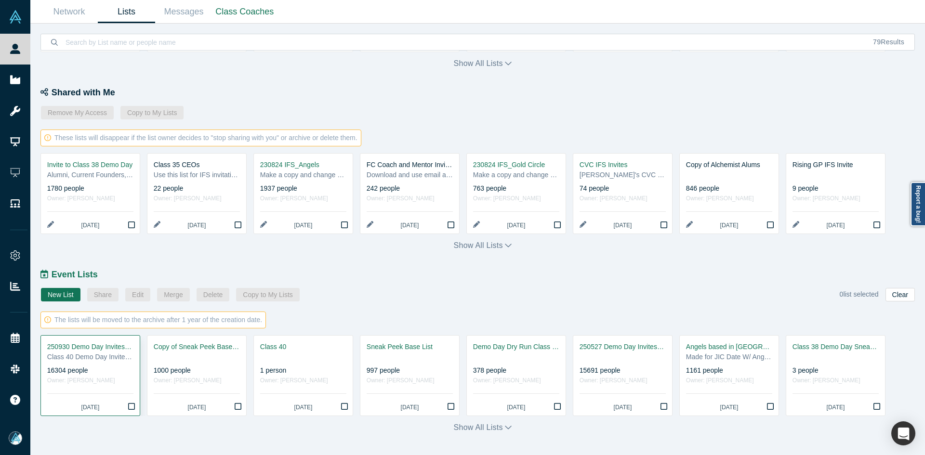
click at [88, 351] on div "250930 Demo Day Invites_Base List" at bounding box center [90, 347] width 86 height 10
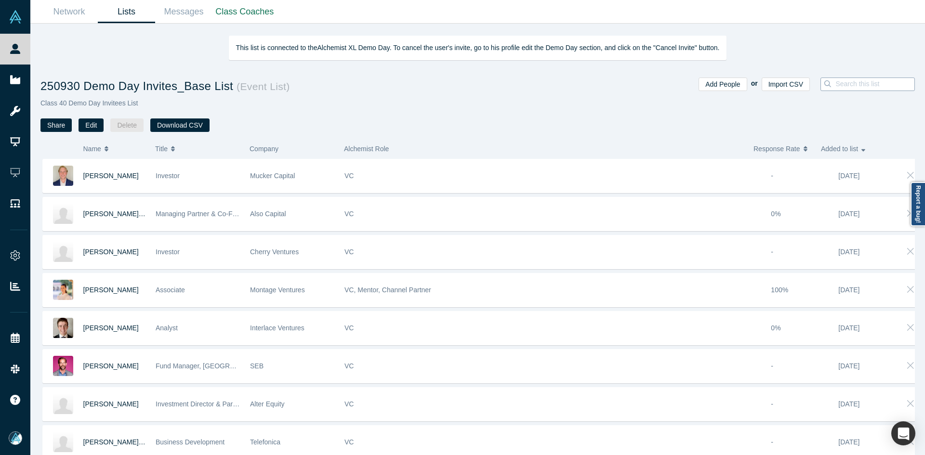
click at [836, 80] on input at bounding box center [877, 84] width 86 height 13
click at [840, 81] on input at bounding box center [860, 84] width 107 height 13
paste input "[PERSON_NAME]"
type input "[PERSON_NAME]"
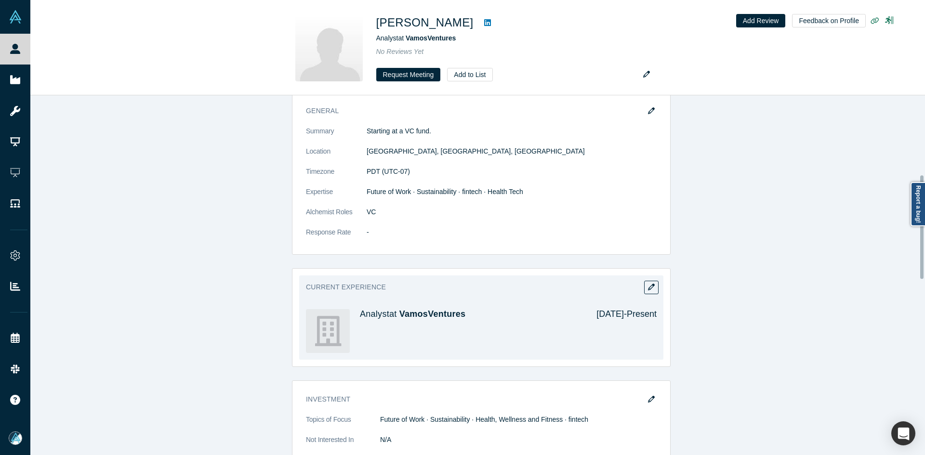
scroll to position [260, 0]
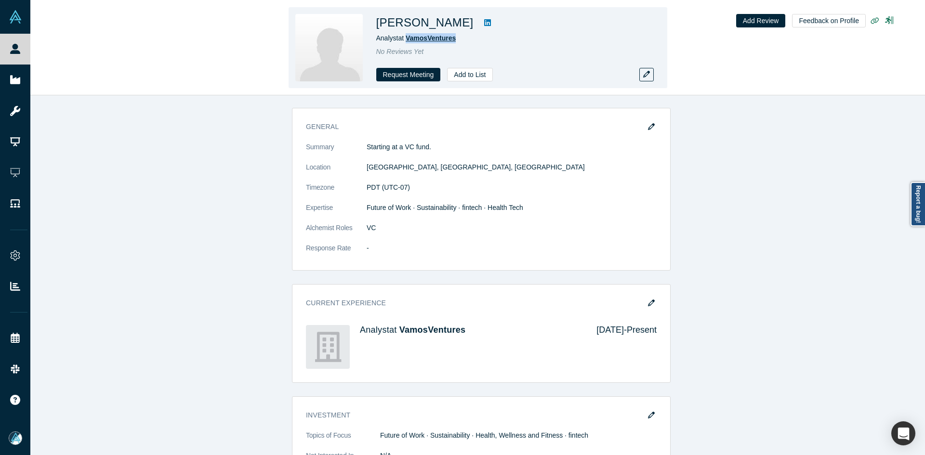
drag, startPoint x: 431, startPoint y: 36, endPoint x: 407, endPoint y: 36, distance: 24.1
click at [407, 36] on div "Analyst at VamosVentures" at bounding box center [511, 38] width 270 height 10
click at [482, 75] on button "Add to List" at bounding box center [469, 74] width 45 height 13
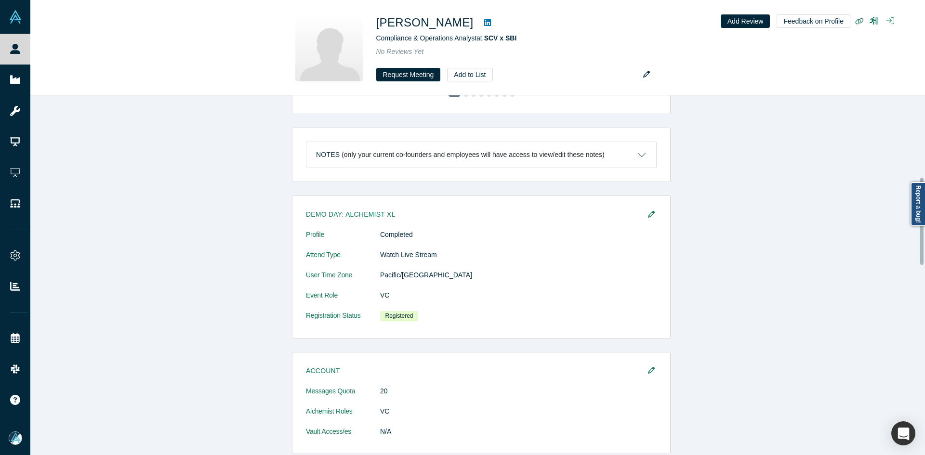
scroll to position [337, 0]
